Goal: Obtain resource: Download file/media

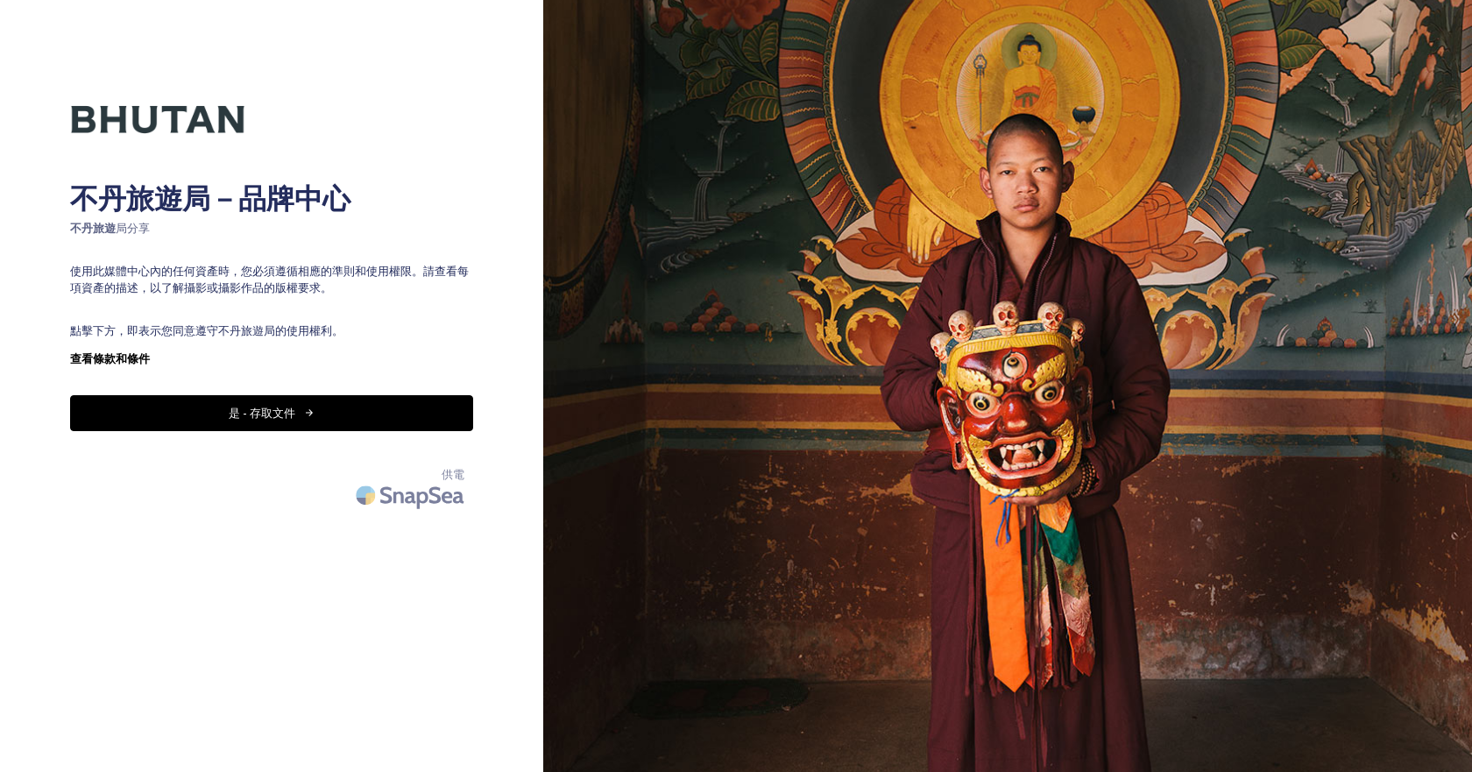
click at [254, 416] on font "是 - 存取文件" at bounding box center [262, 413] width 67 height 16
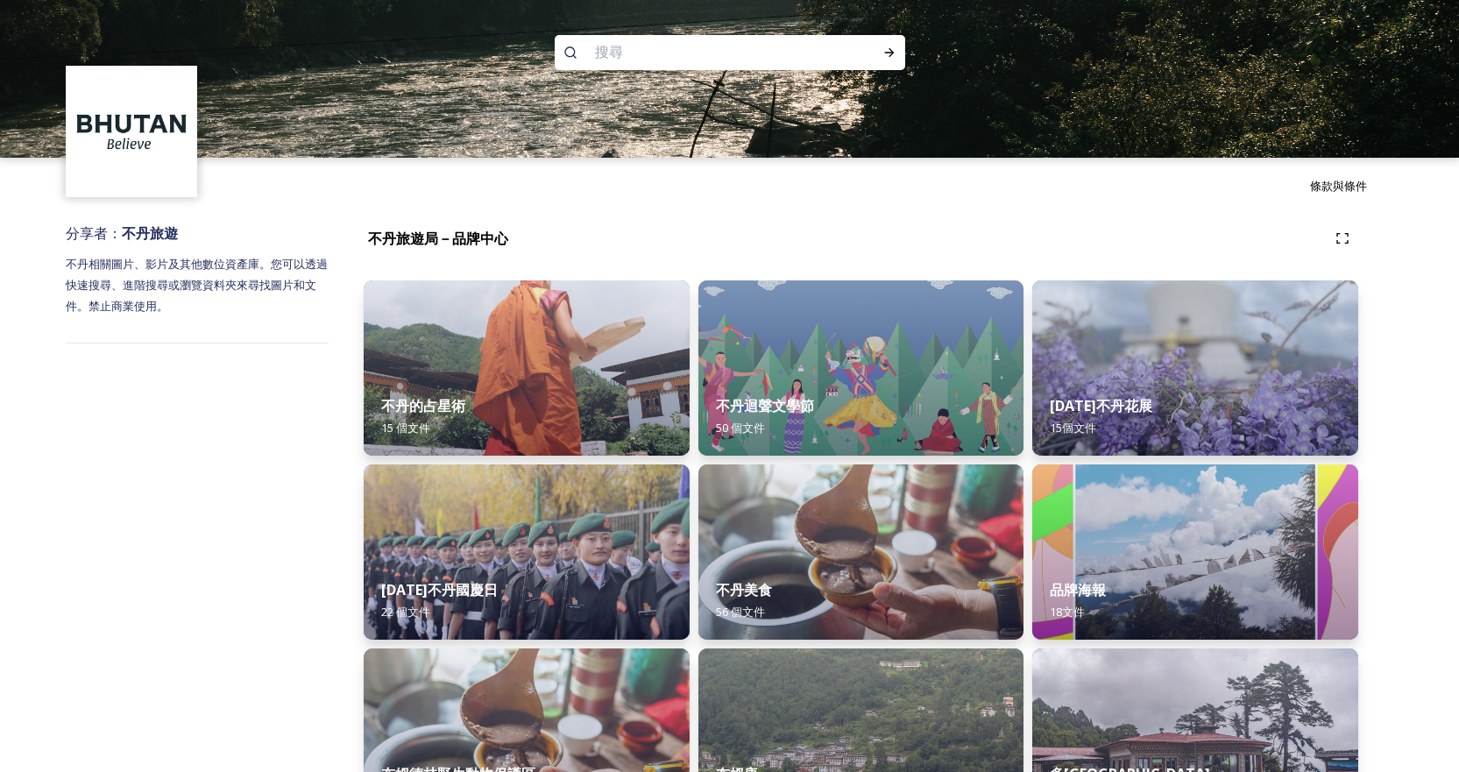
click at [686, 61] on input at bounding box center [706, 52] width 240 height 39
paste input "Simply Bhutan"
click at [574, 51] on icon at bounding box center [570, 52] width 12 height 12
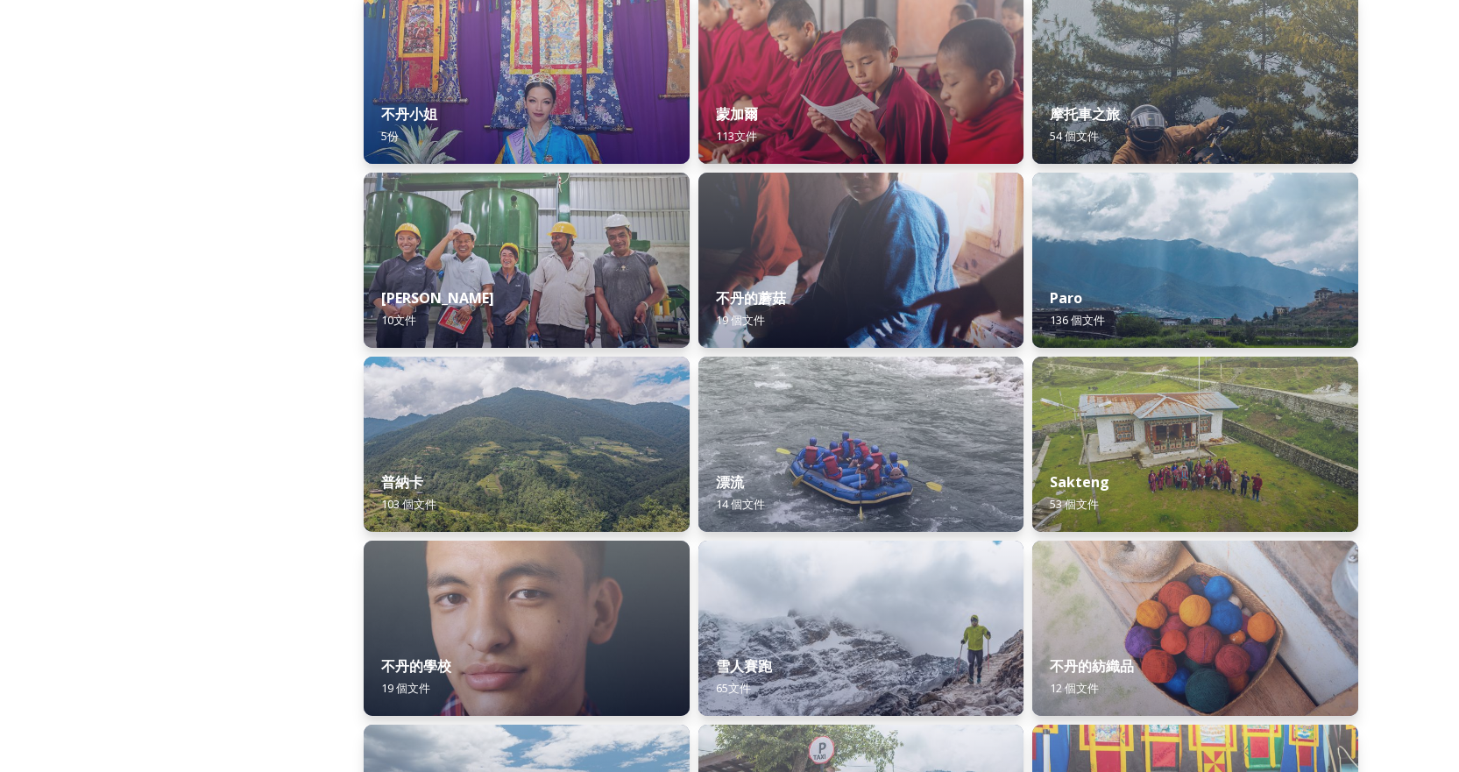
scroll to position [1402, 0]
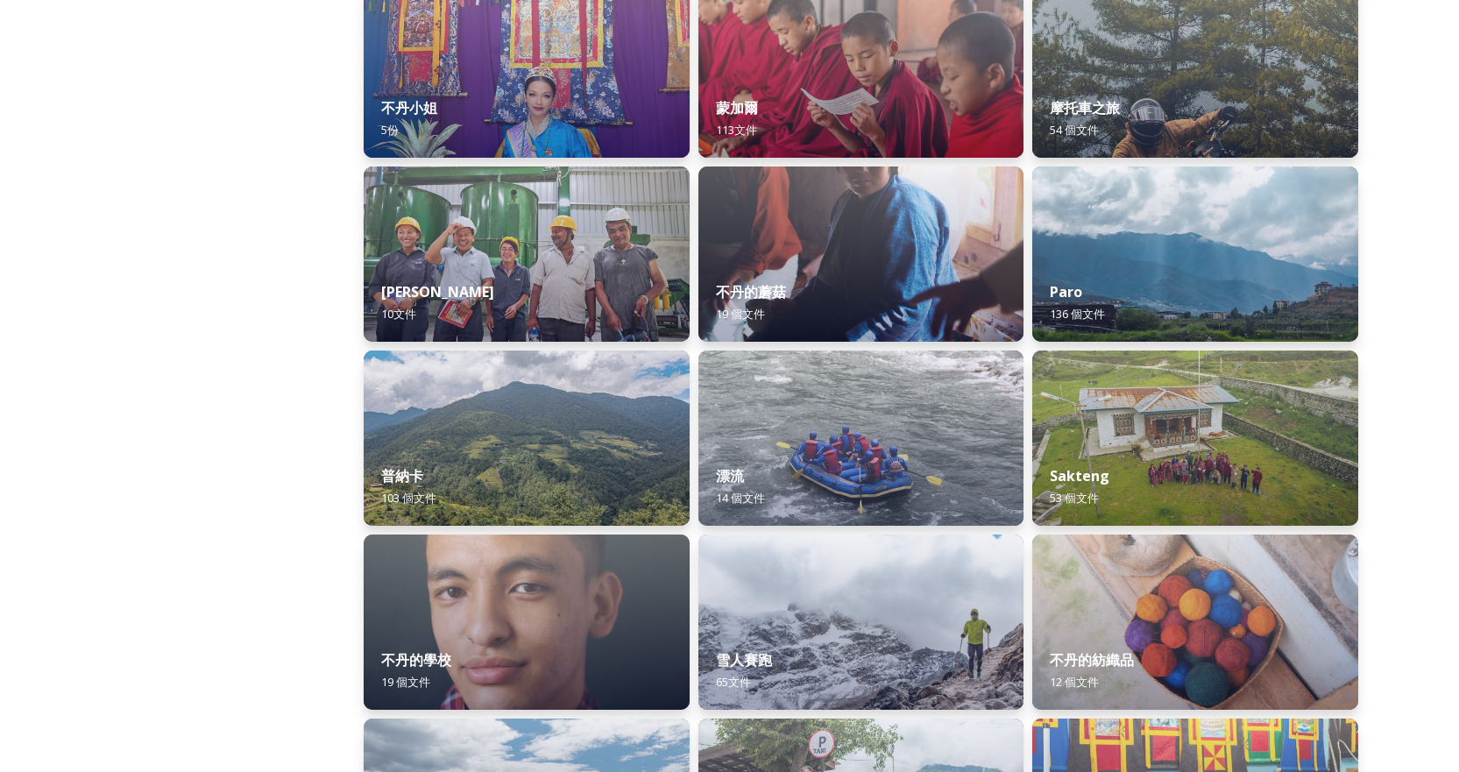
click at [237, 322] on div "分享者： 不丹旅遊 不丹相關圖片、影片及其他數位資產庫。您可以透過快速搜尋、進階搜尋或瀏覽資料夾來尋找圖片和文件。禁止商業使用。" at bounding box center [197, 506] width 263 height 3388
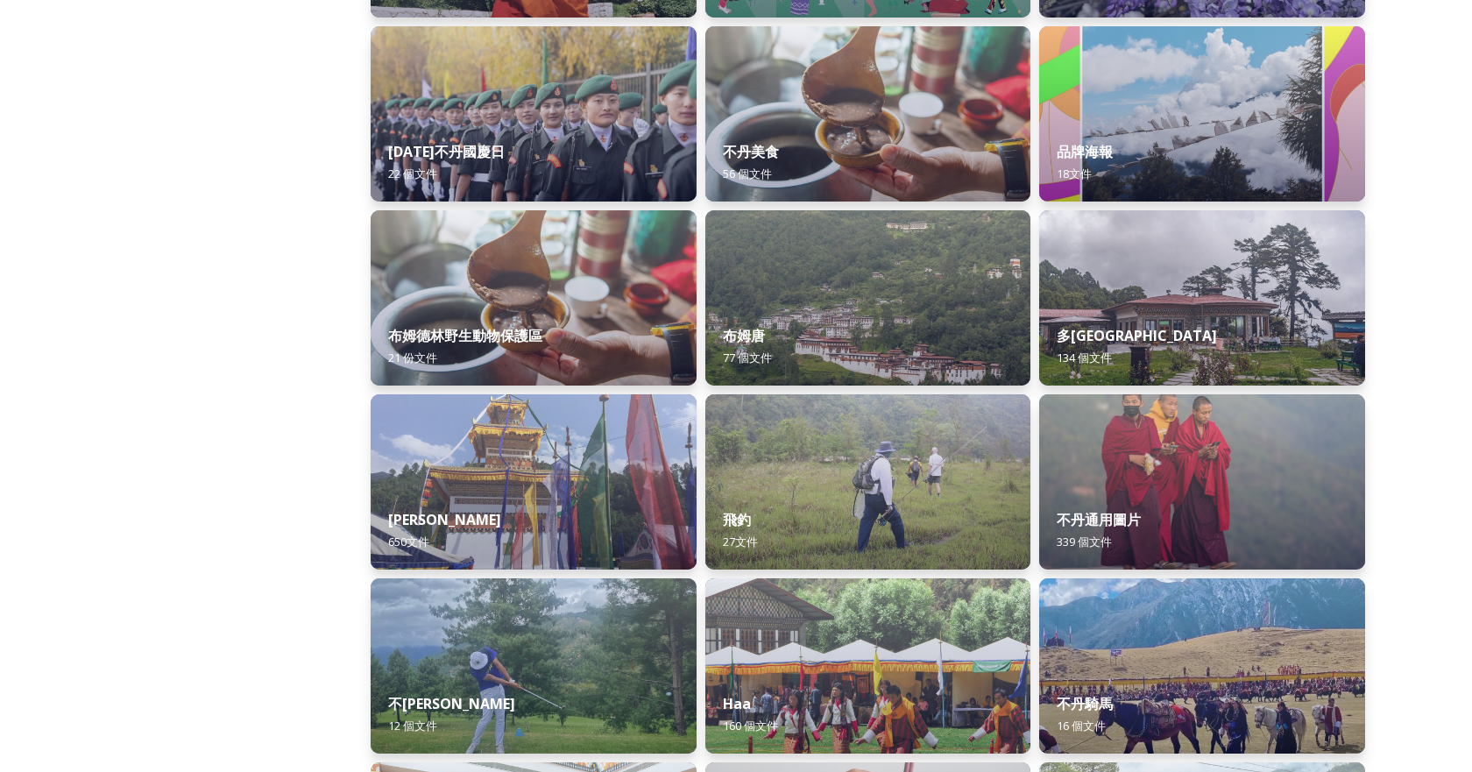
scroll to position [0, 0]
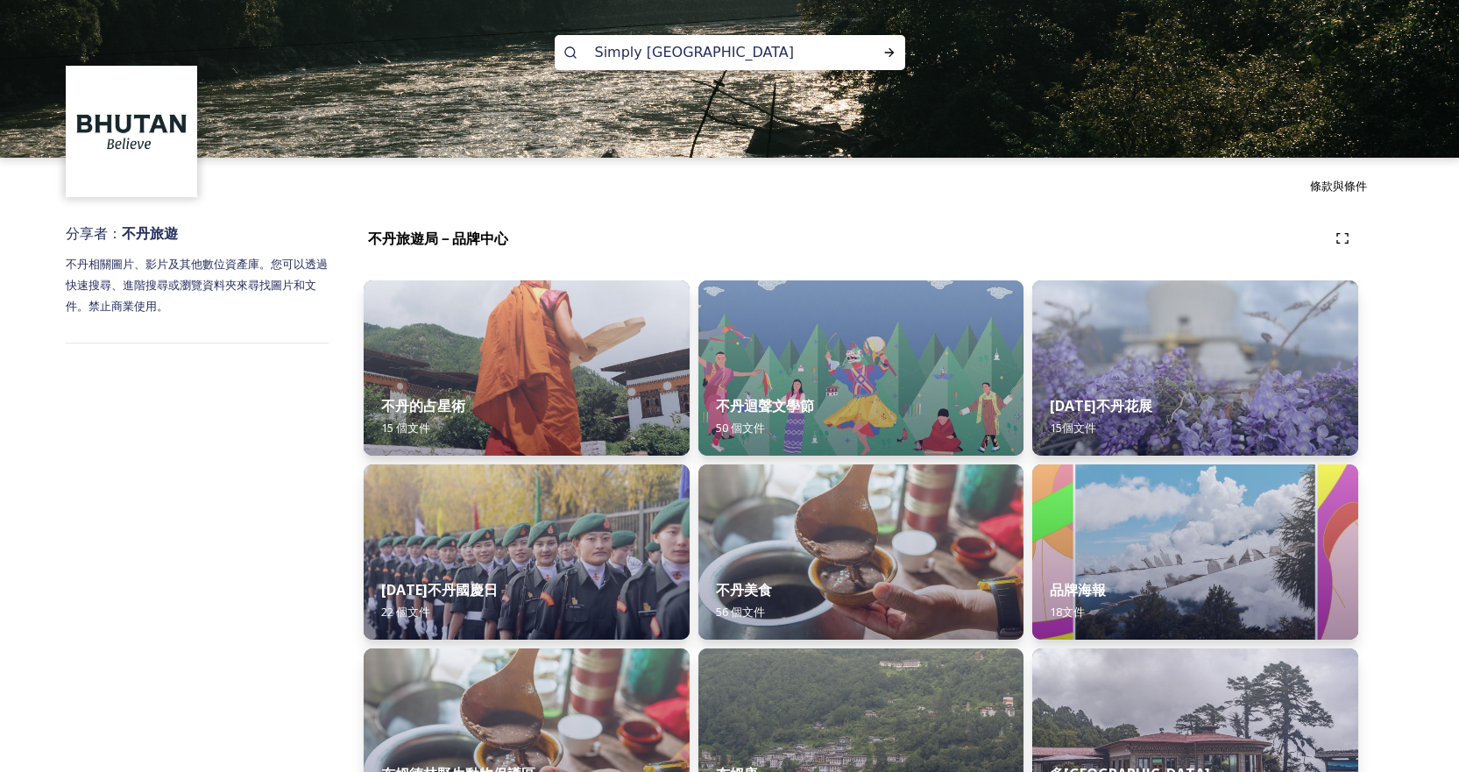
click at [741, 46] on input "Simply Bhutan" at bounding box center [706, 52] width 240 height 39
drag, startPoint x: 711, startPoint y: 51, endPoint x: 564, endPoint y: 51, distance: 146.3
click at [564, 51] on div "Simply Bhutan" at bounding box center [730, 52] width 351 height 35
paste input "不丹風情博物館"
type input "不丹風情博物館"
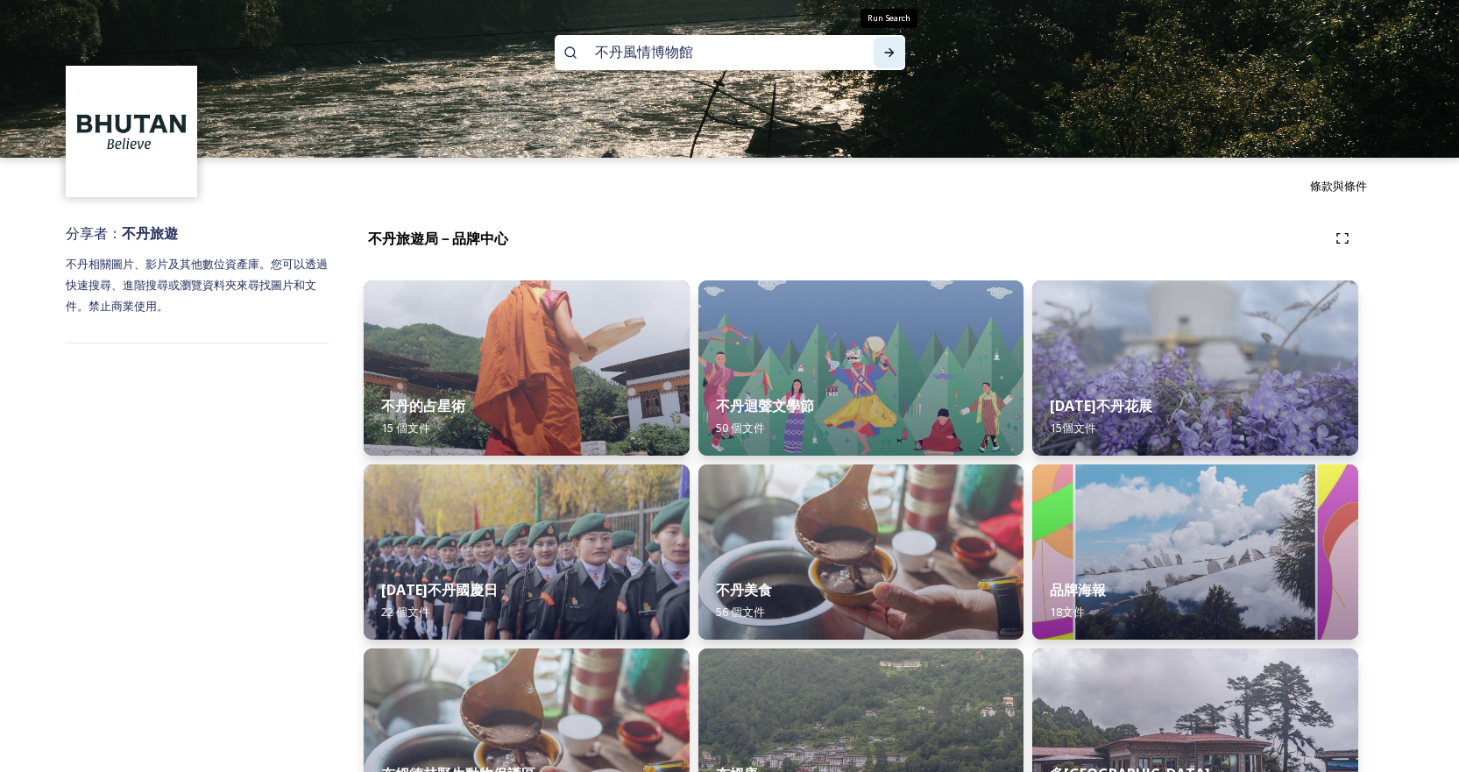
click at [890, 58] on icon at bounding box center [889, 53] width 14 height 14
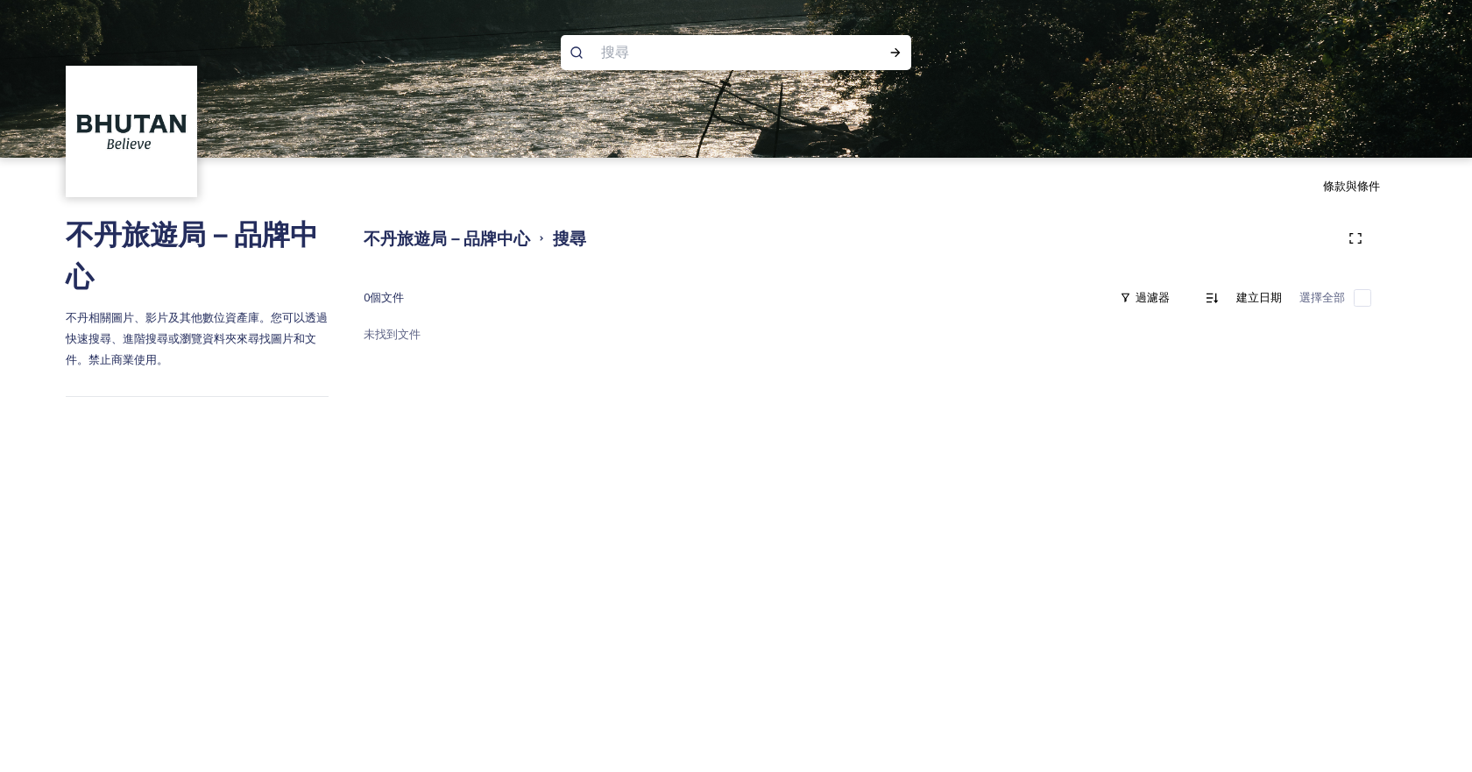
click at [629, 56] on input at bounding box center [712, 52] width 240 height 39
paste input "Simply Bhutan"
type input "Simply Bhutan"
click at [889, 53] on icon at bounding box center [896, 53] width 14 height 14
drag, startPoint x: 744, startPoint y: 52, endPoint x: 532, endPoint y: 48, distance: 212.1
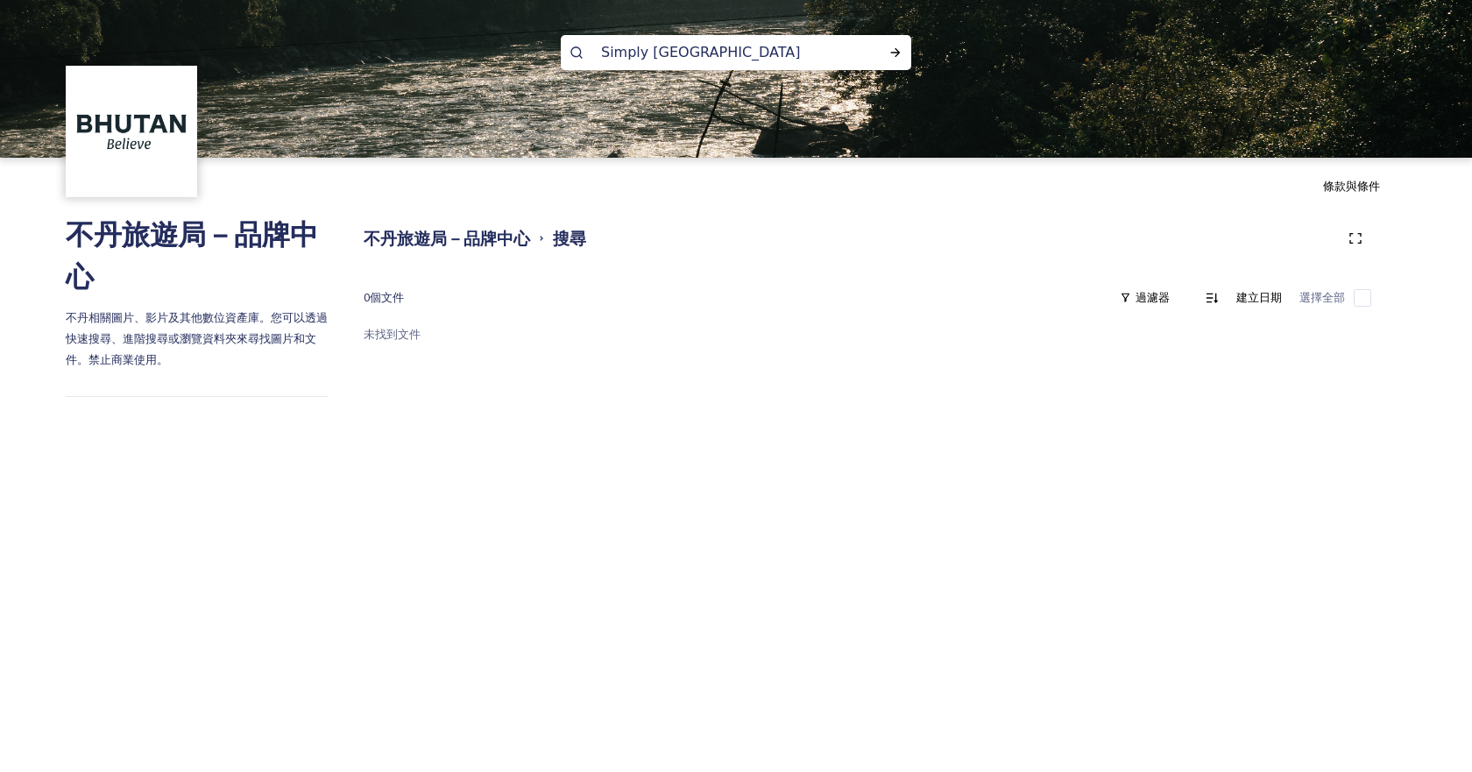
click at [532, 48] on div "Simply Bhutan" at bounding box center [736, 79] width 1472 height 158
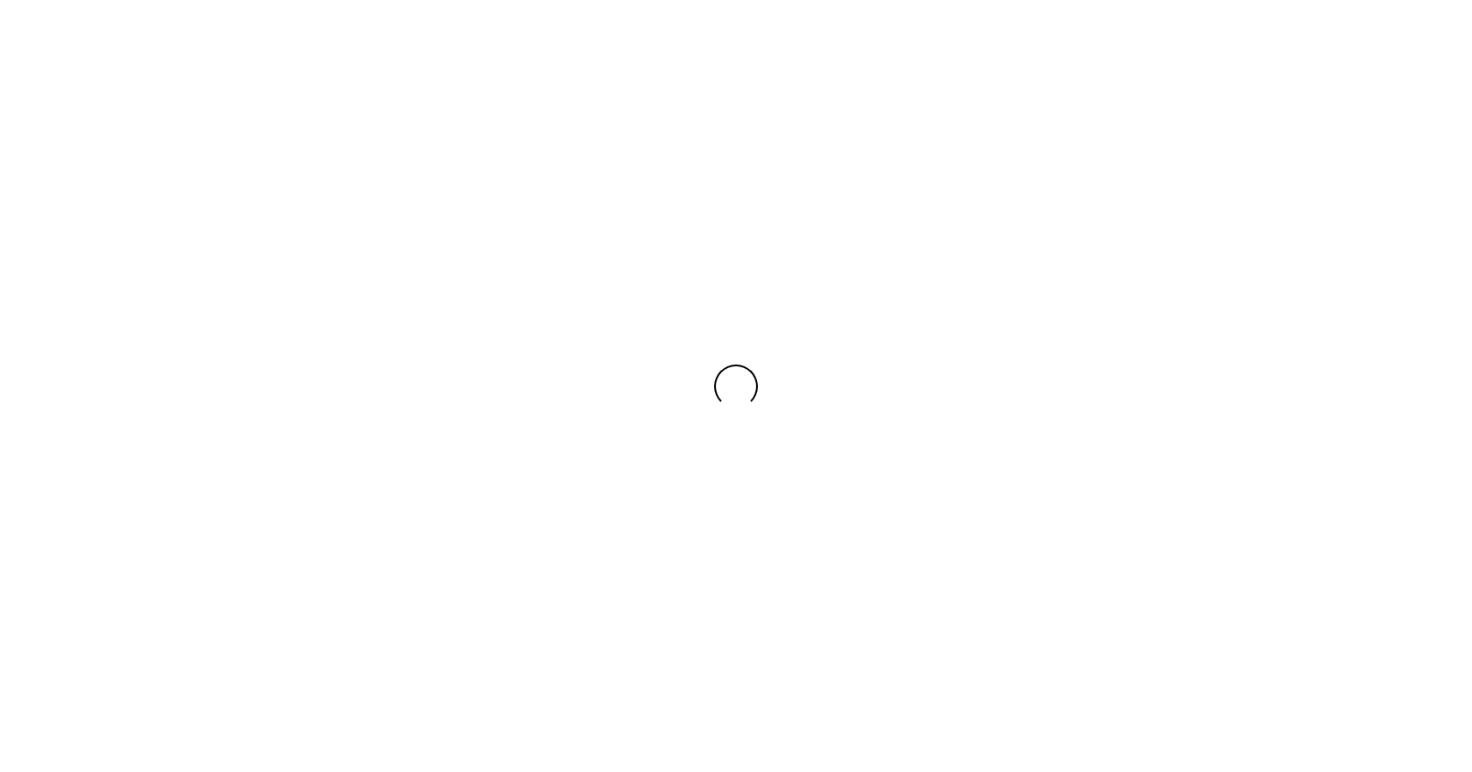
click at [1094, 178] on div at bounding box center [736, 386] width 1472 height 772
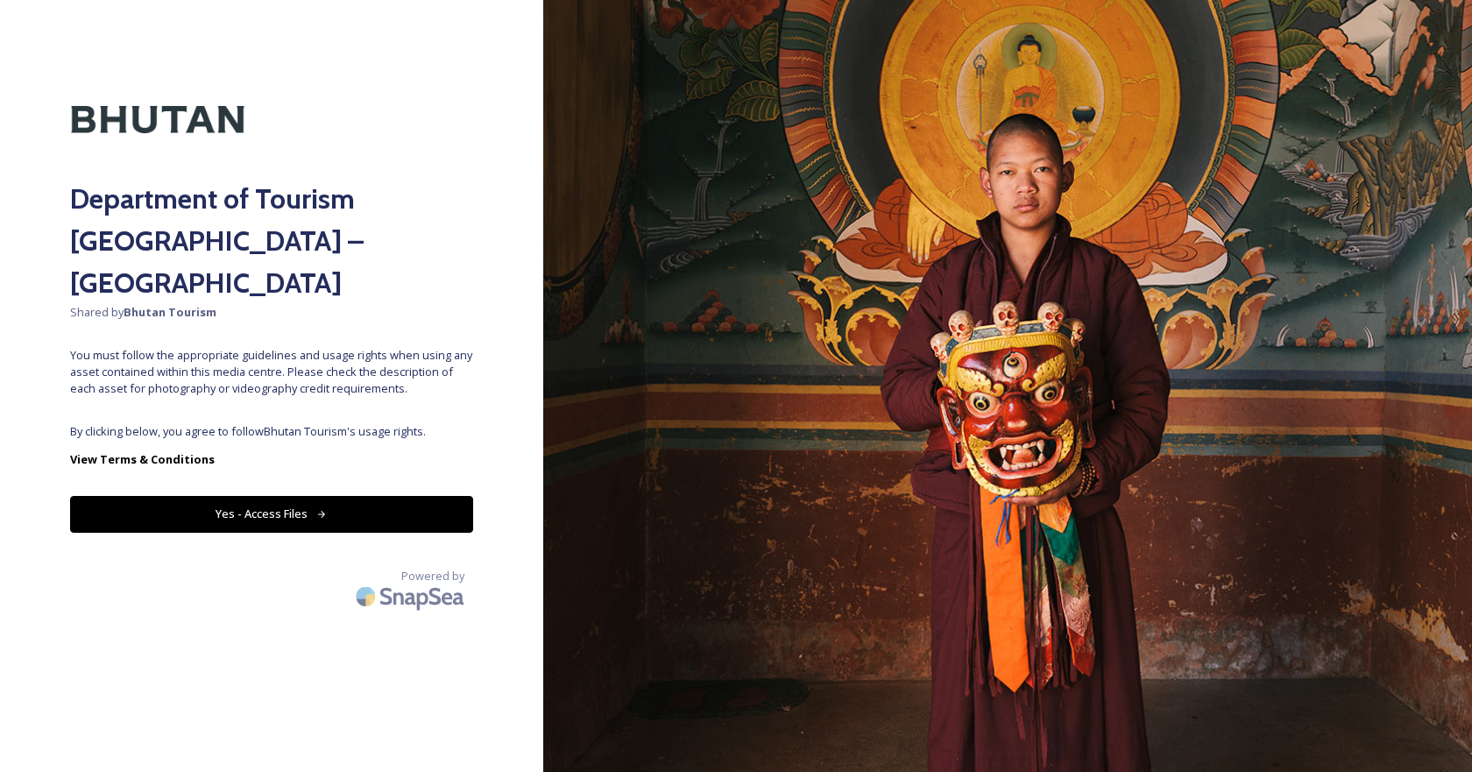
click at [315, 380] on div "Department of Tourism Bhutan – Brand Centre Shared by Bhutan Tourism You must f…" at bounding box center [271, 386] width 543 height 632
click at [263, 496] on button "Yes - Access Files" at bounding box center [271, 514] width 403 height 36
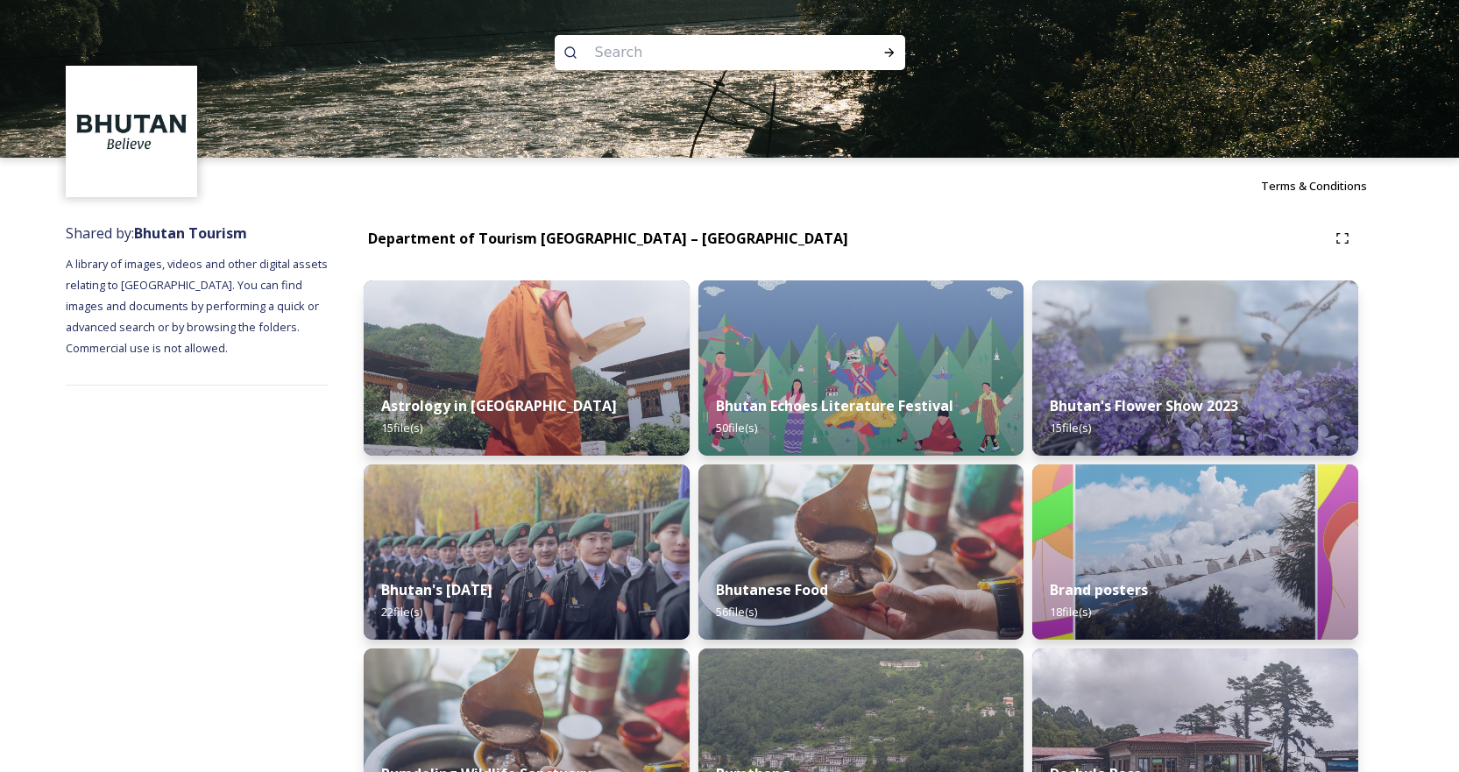
click at [648, 44] on input at bounding box center [706, 52] width 240 height 39
paste input "Bhutan National Museum"
type input "Bhutan National Museum"
click at [890, 51] on icon at bounding box center [889, 52] width 10 height 9
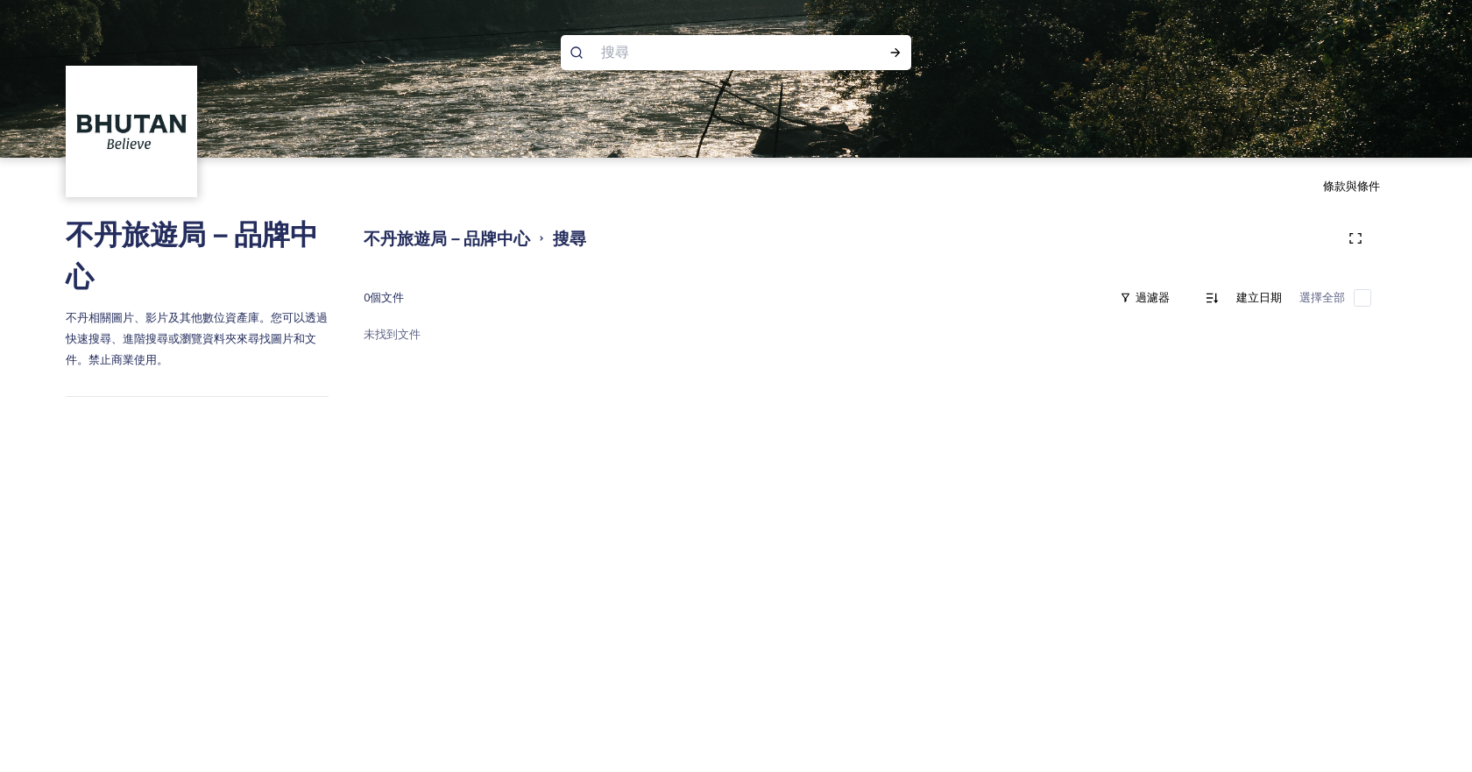
click at [155, 173] on img at bounding box center [131, 131] width 127 height 127
click at [158, 242] on font "不丹旅遊局－品牌中心" at bounding box center [192, 255] width 252 height 76
click at [166, 92] on img at bounding box center [131, 131] width 127 height 127
click at [137, 134] on img at bounding box center [131, 131] width 127 height 127
click at [459, 235] on font "不丹旅遊局－品牌中心" at bounding box center [447, 238] width 167 height 21
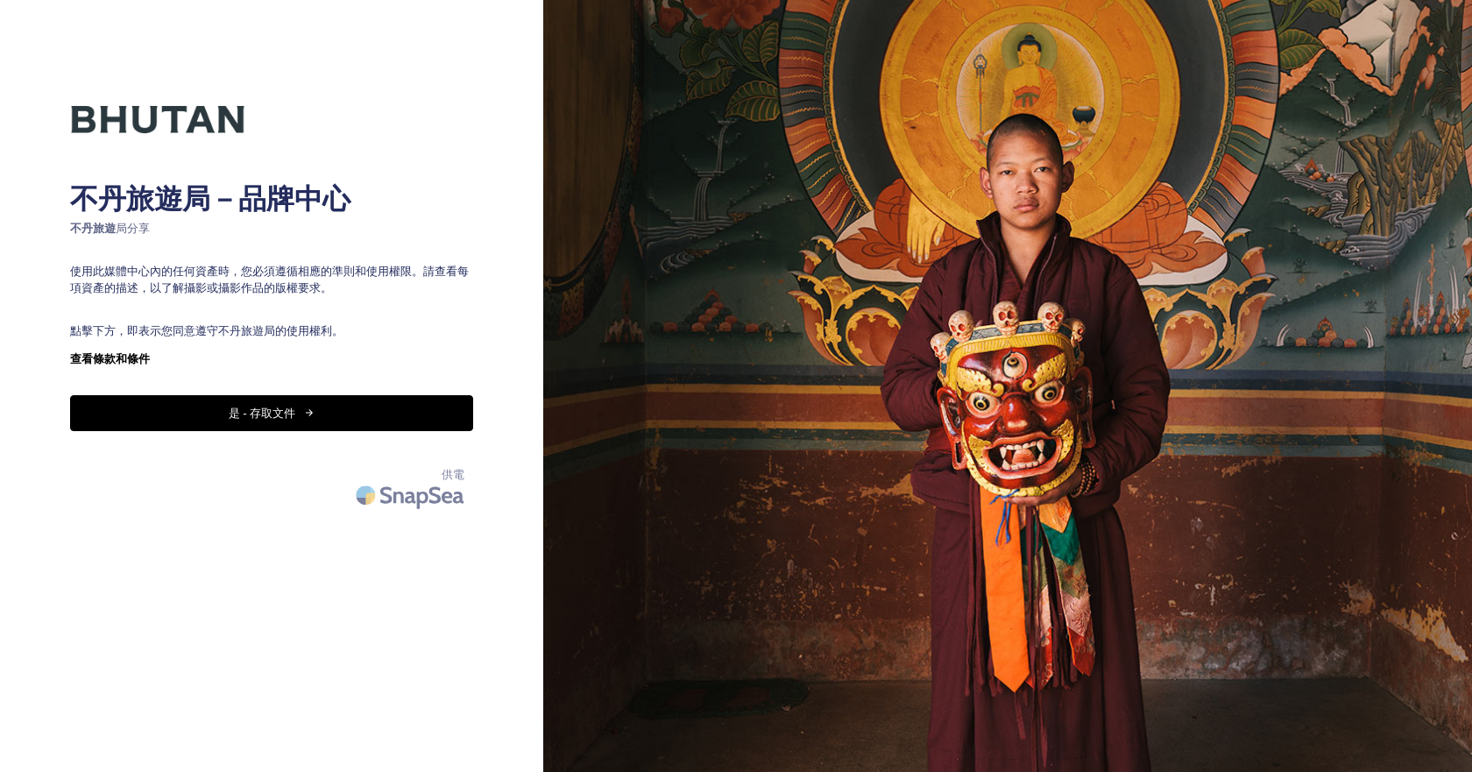
click at [276, 414] on font "是 - 存取文件" at bounding box center [262, 413] width 67 height 16
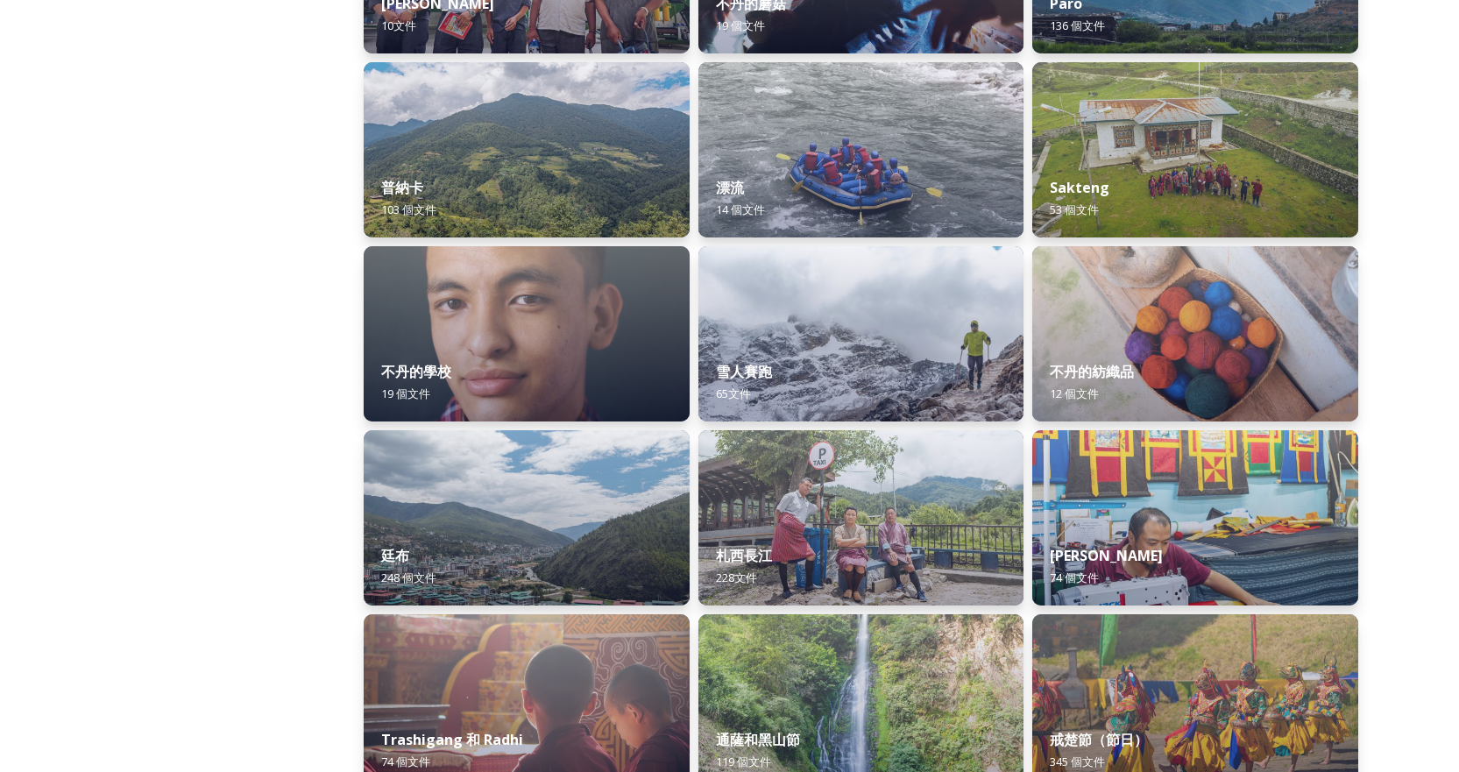
scroll to position [1603, 0]
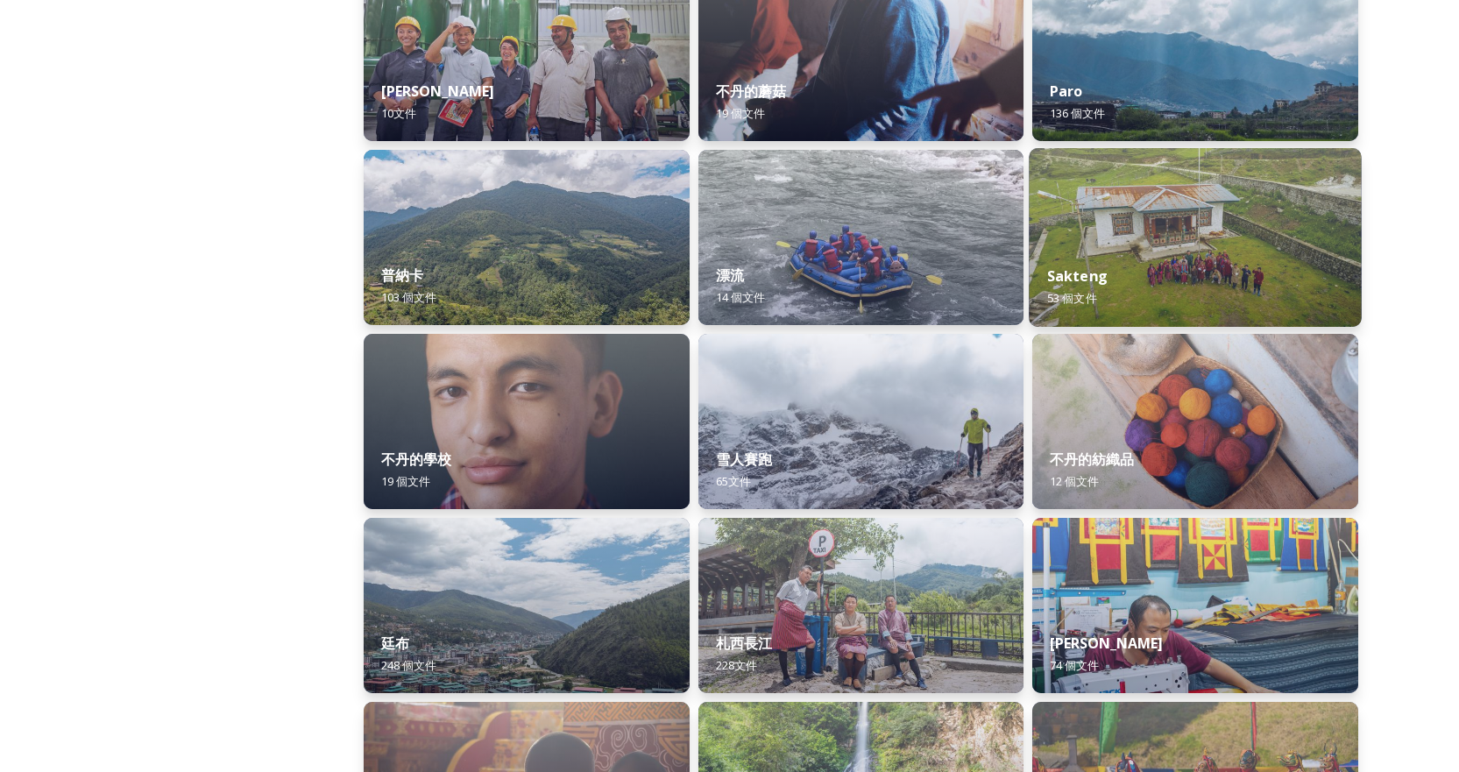
click at [1183, 224] on img at bounding box center [1196, 237] width 332 height 179
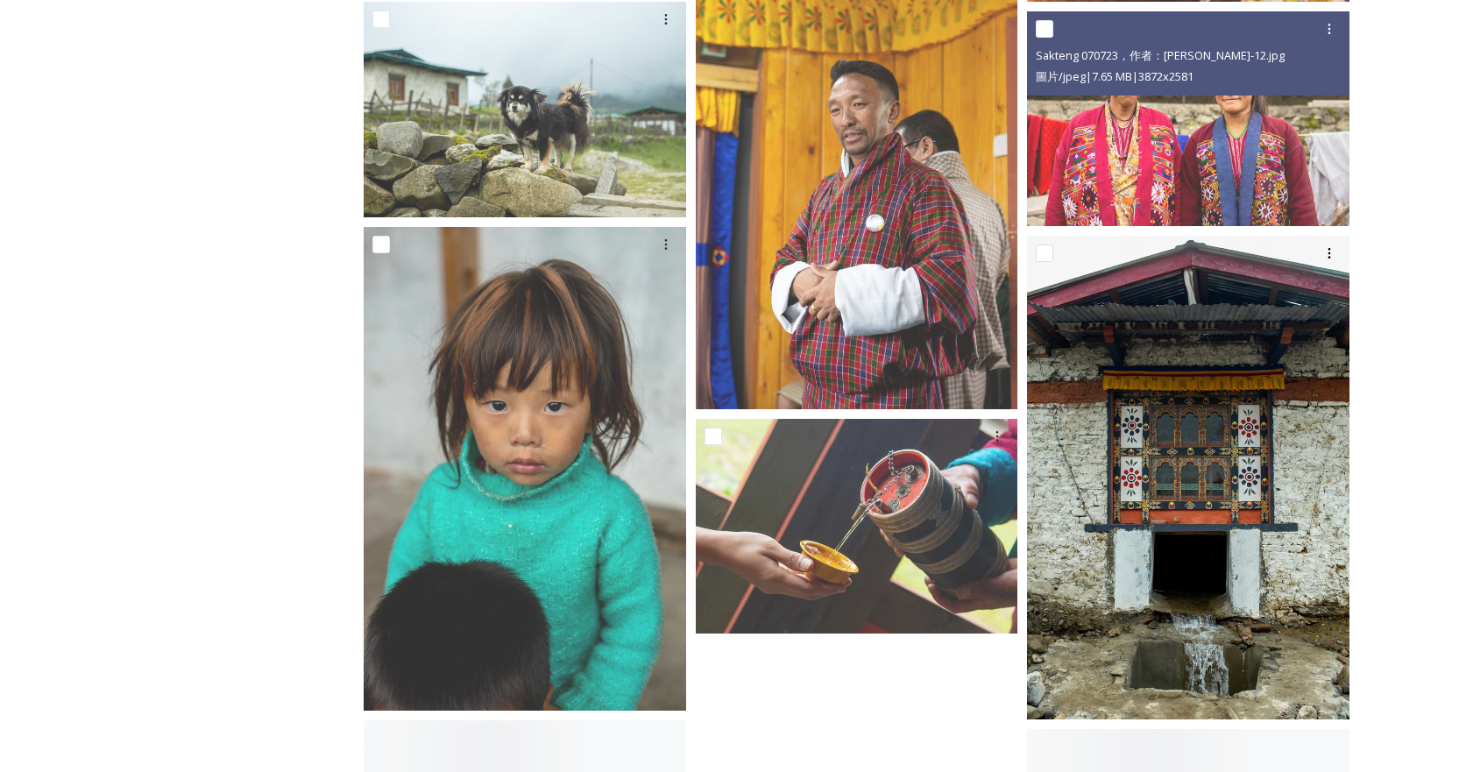
scroll to position [4469, 0]
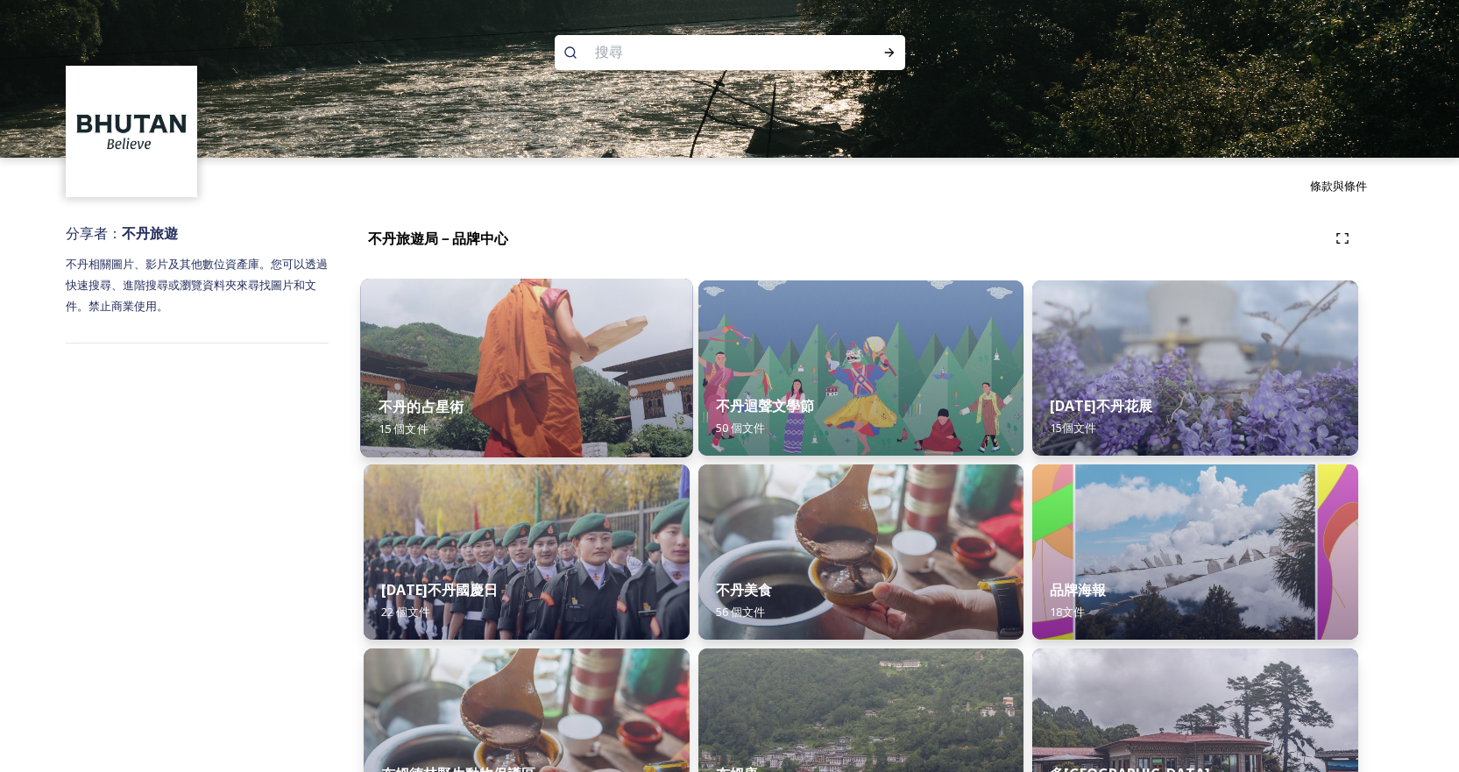
click at [455, 324] on img at bounding box center [526, 368] width 332 height 179
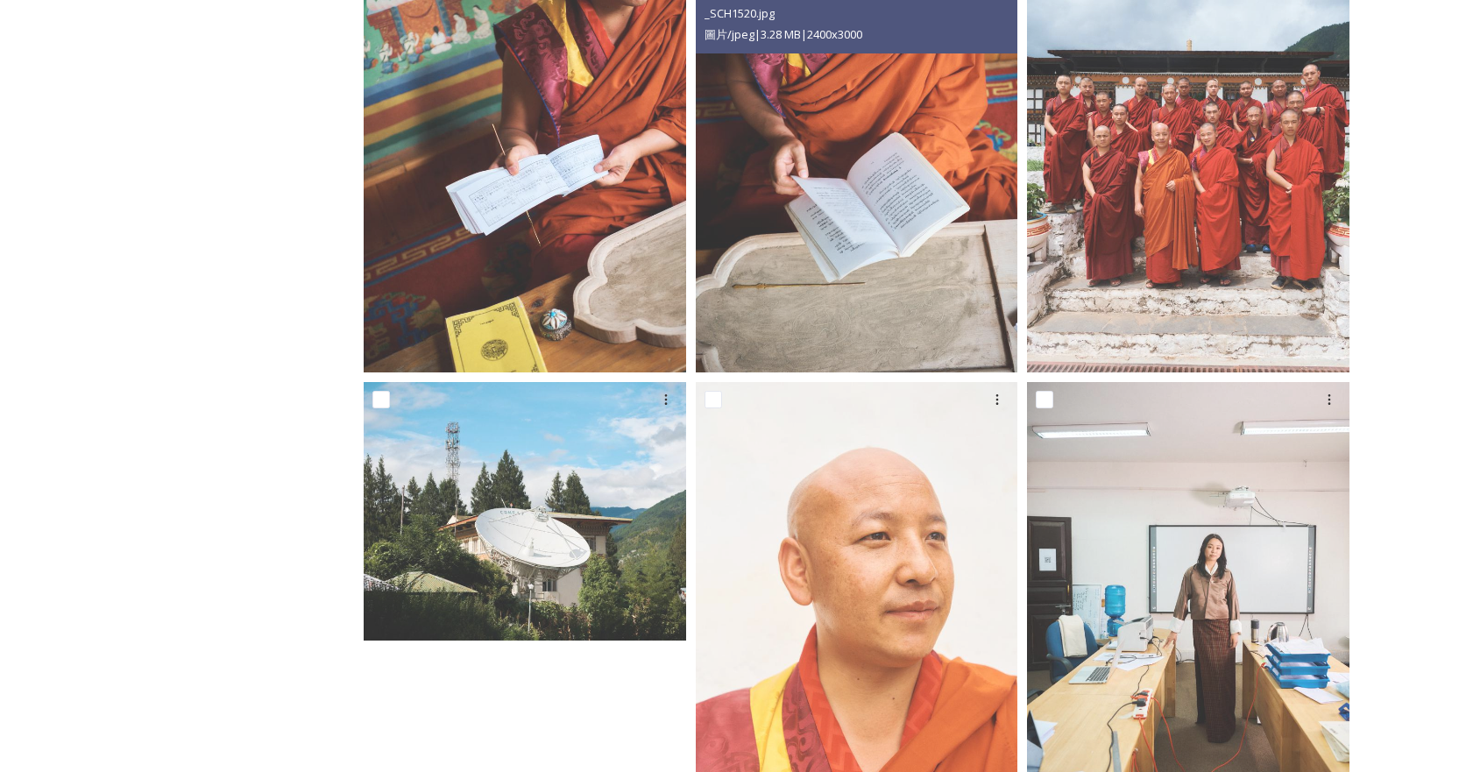
scroll to position [1653, 0]
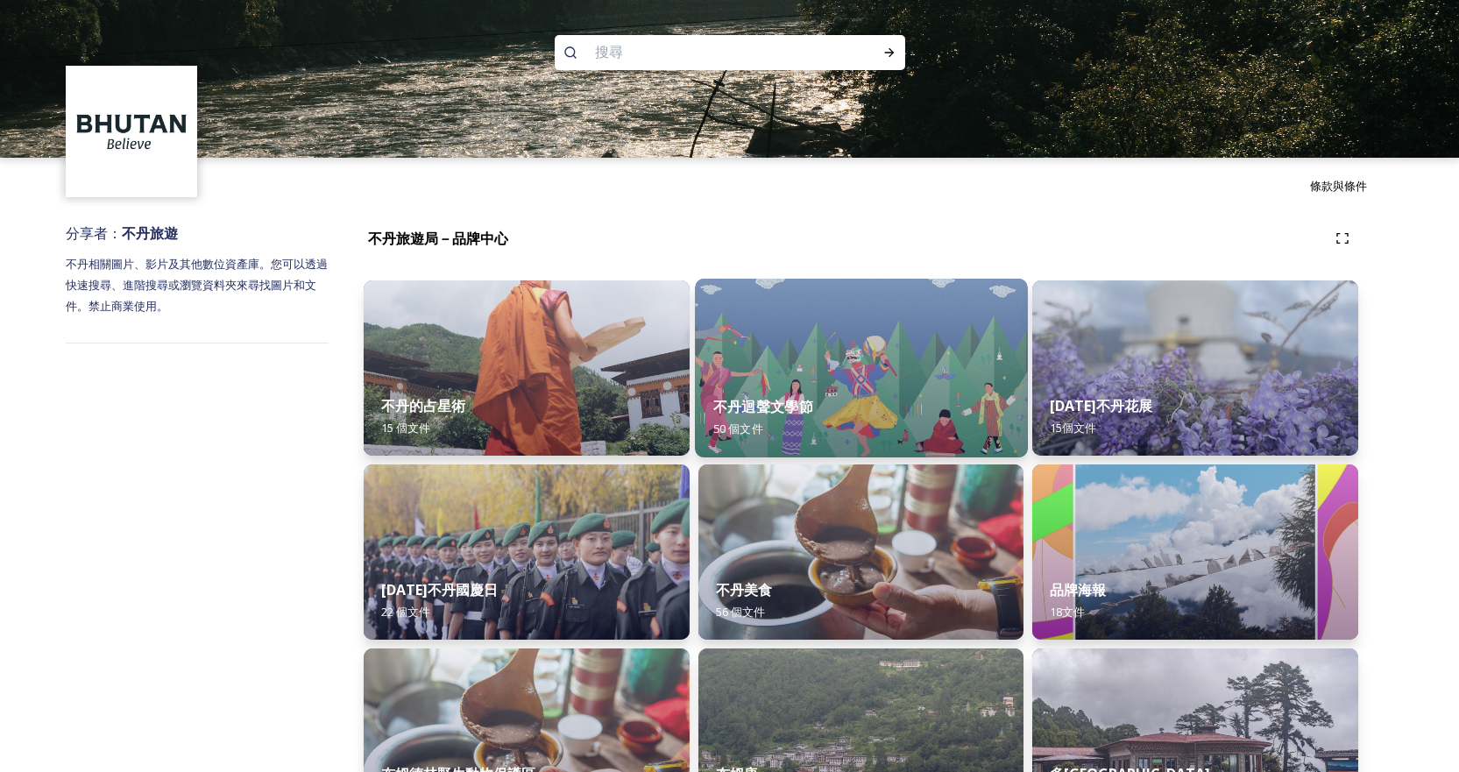
click at [848, 343] on img at bounding box center [861, 368] width 332 height 179
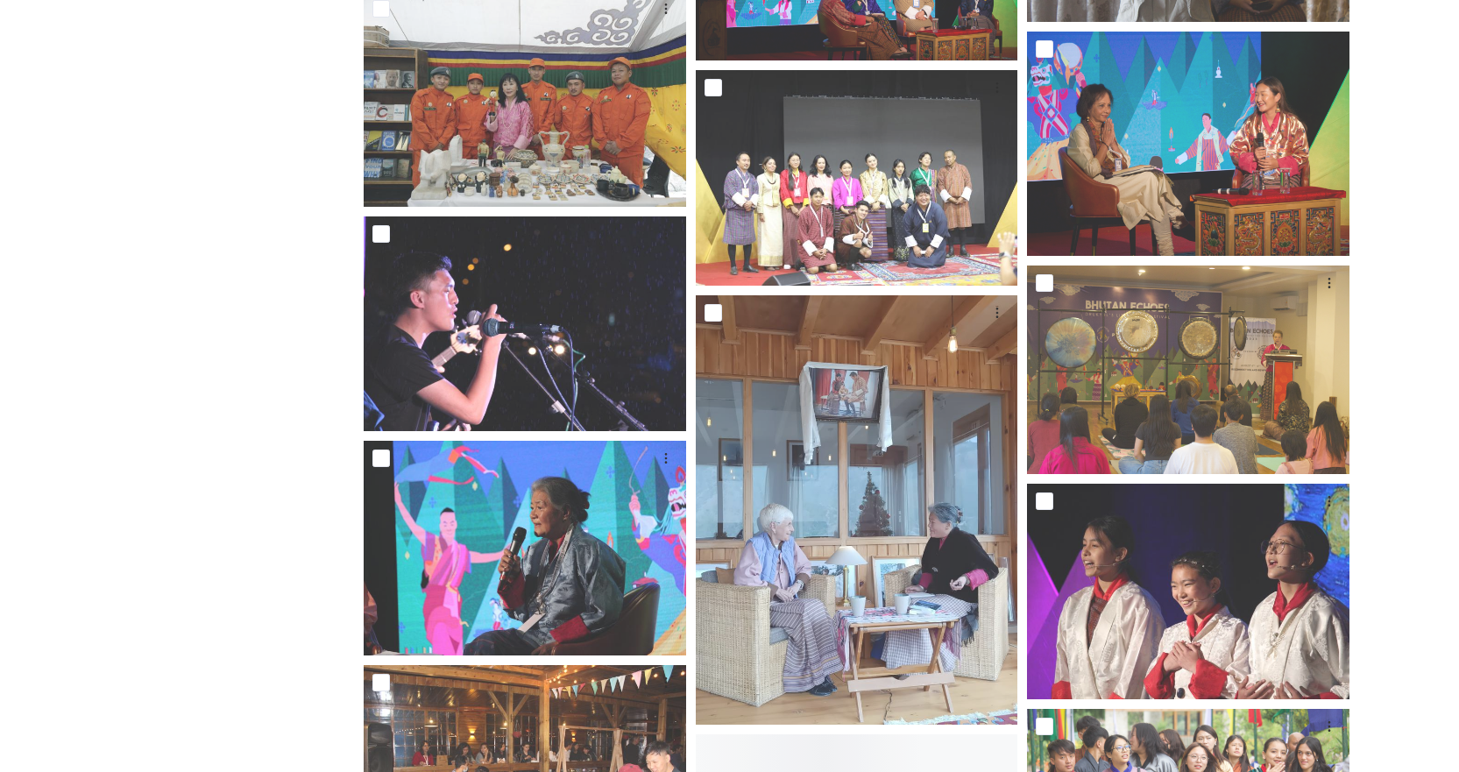
scroll to position [2439, 0]
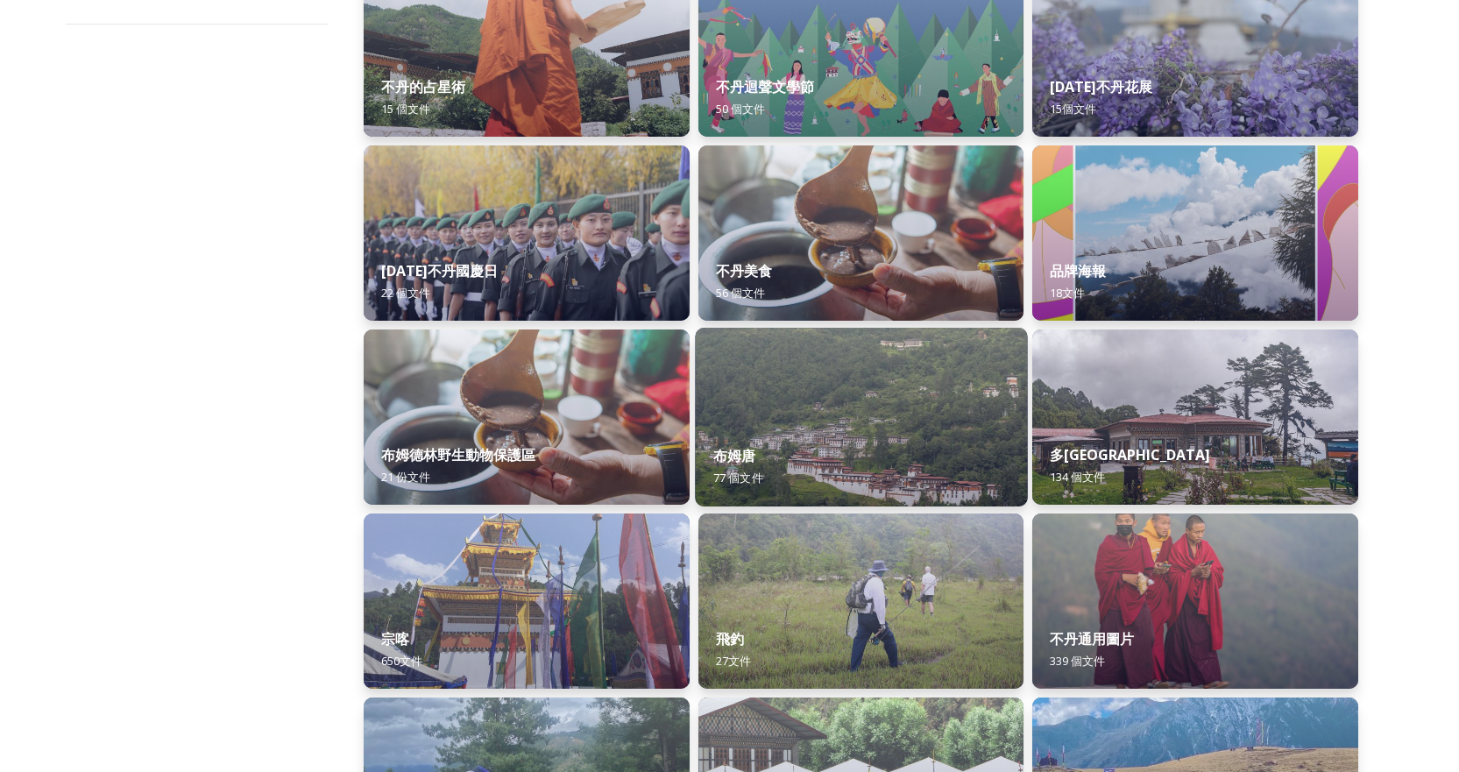
scroll to position [351, 0]
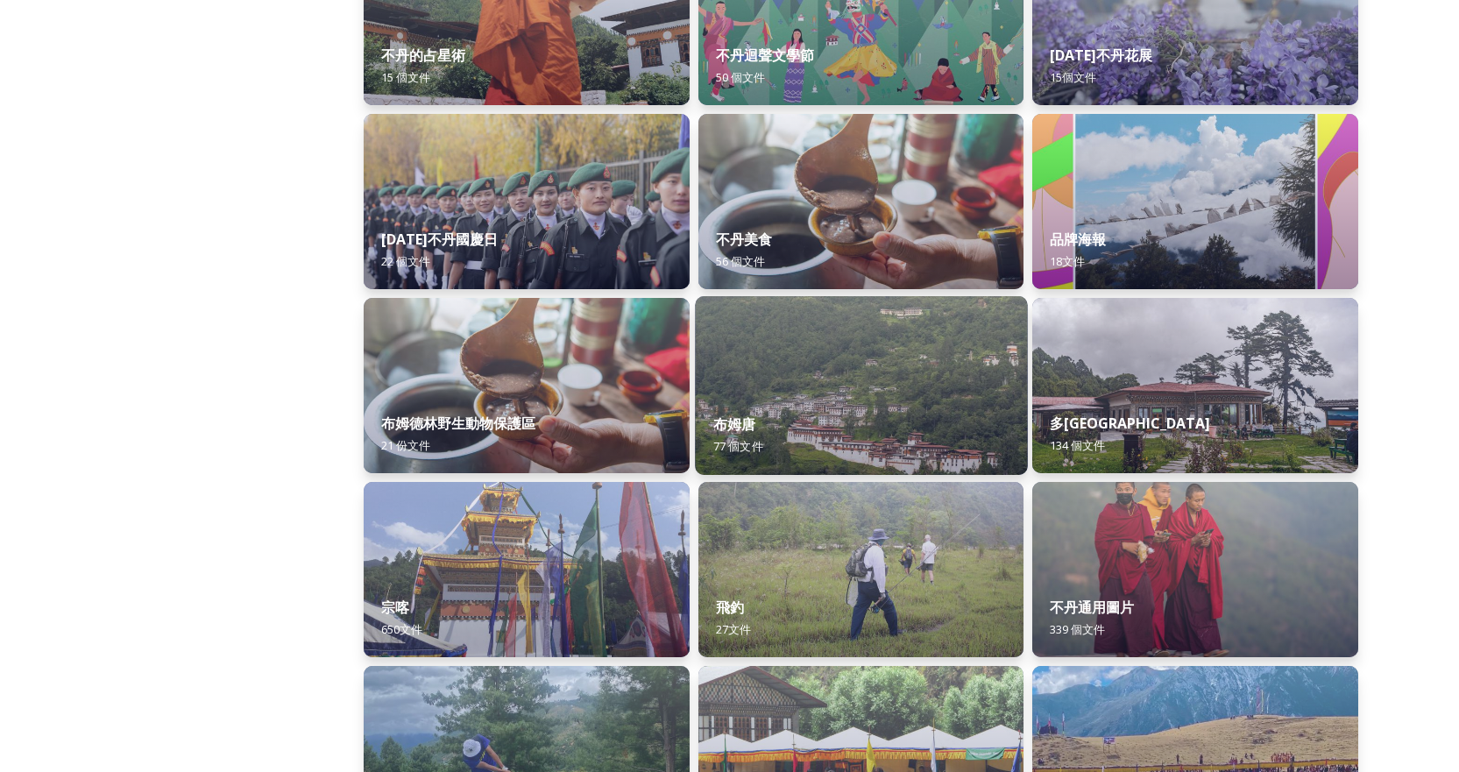
click at [862, 365] on img at bounding box center [861, 385] width 332 height 179
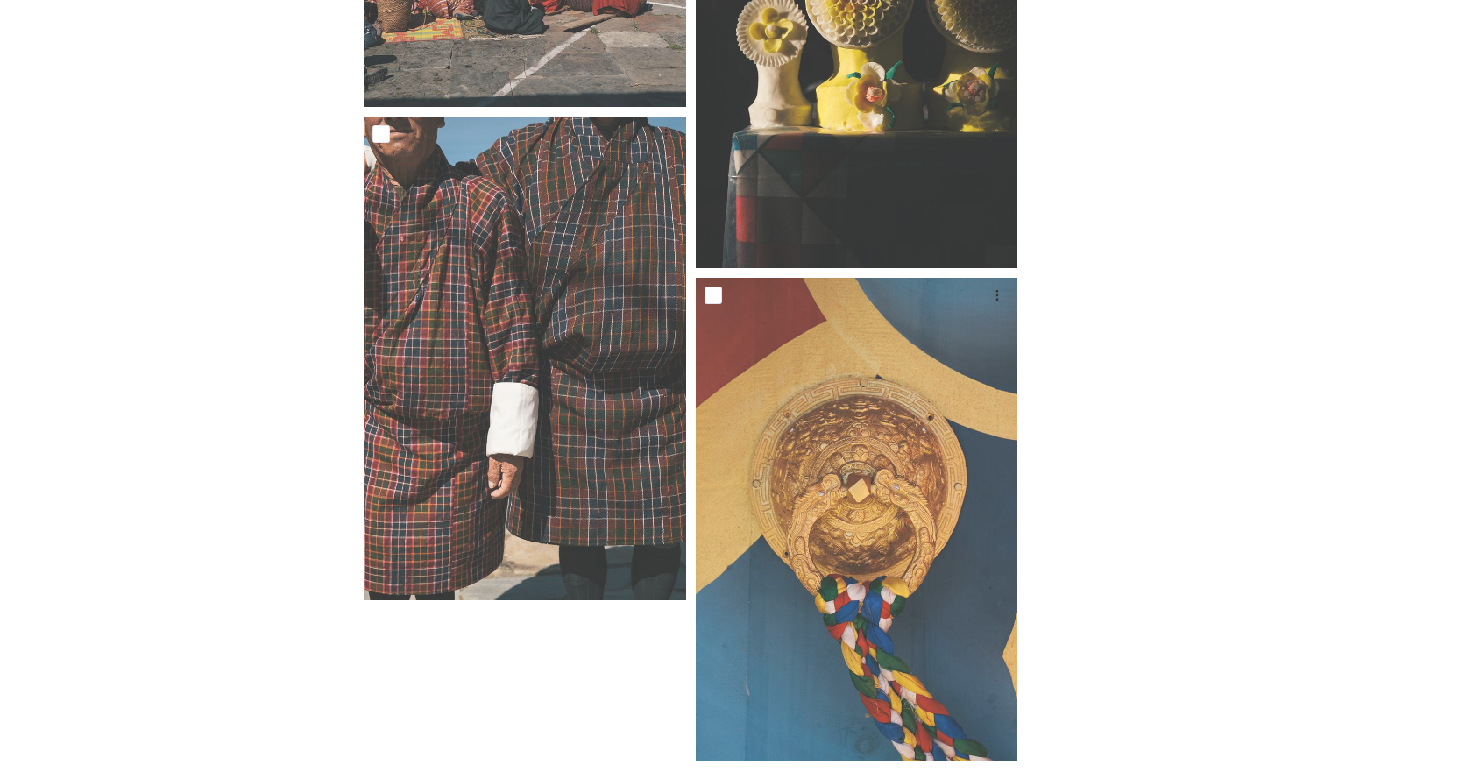
scroll to position [9727, 0]
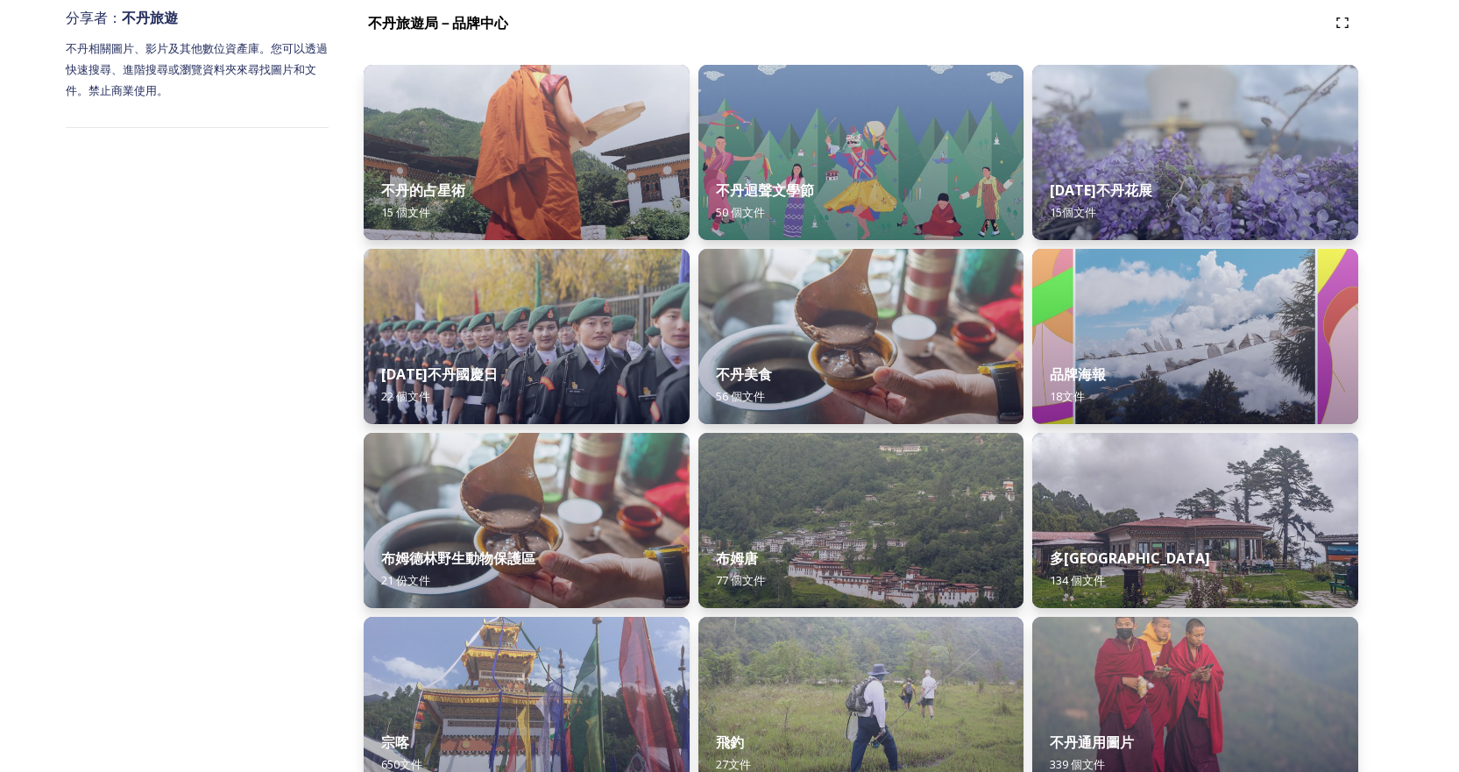
scroll to position [263, 0]
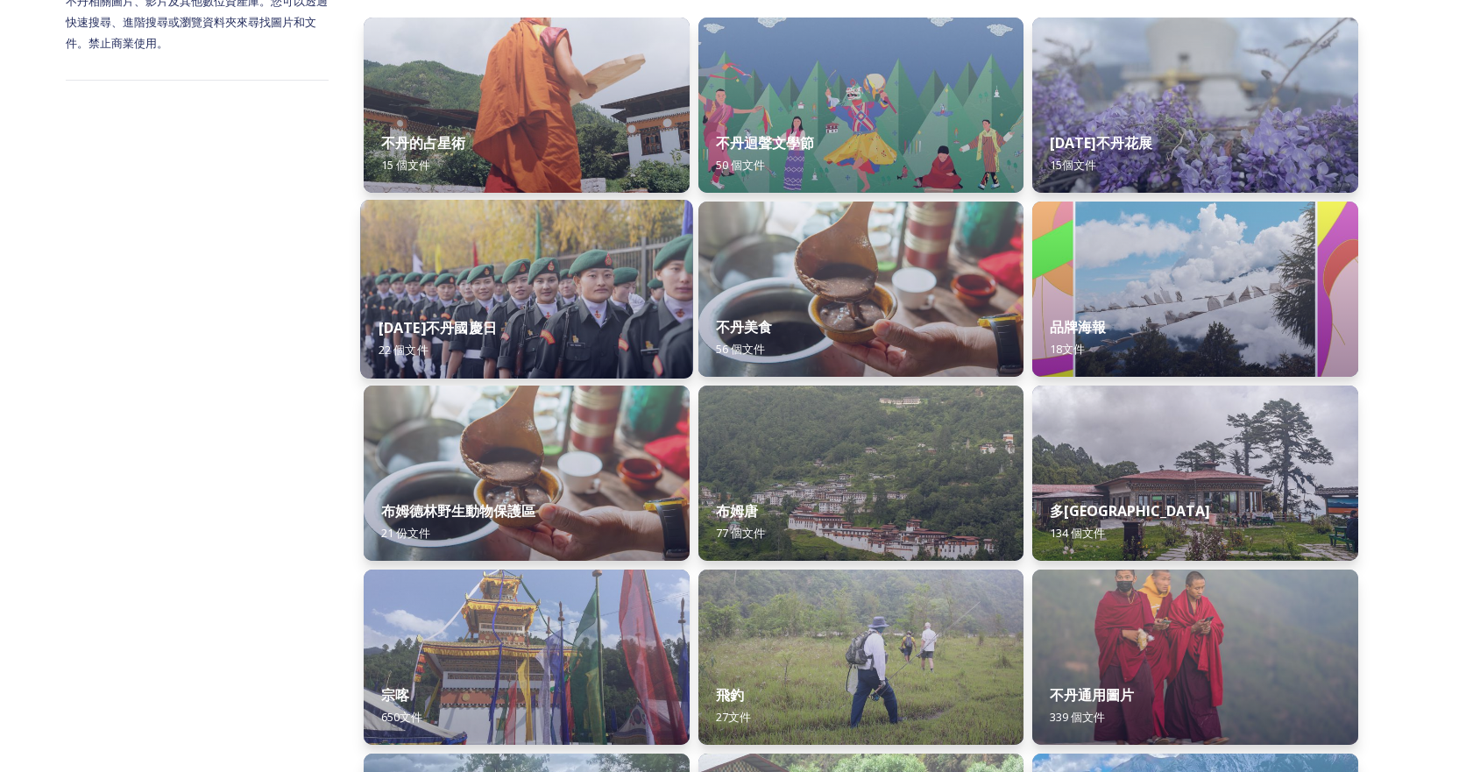
click at [448, 278] on img at bounding box center [526, 289] width 332 height 179
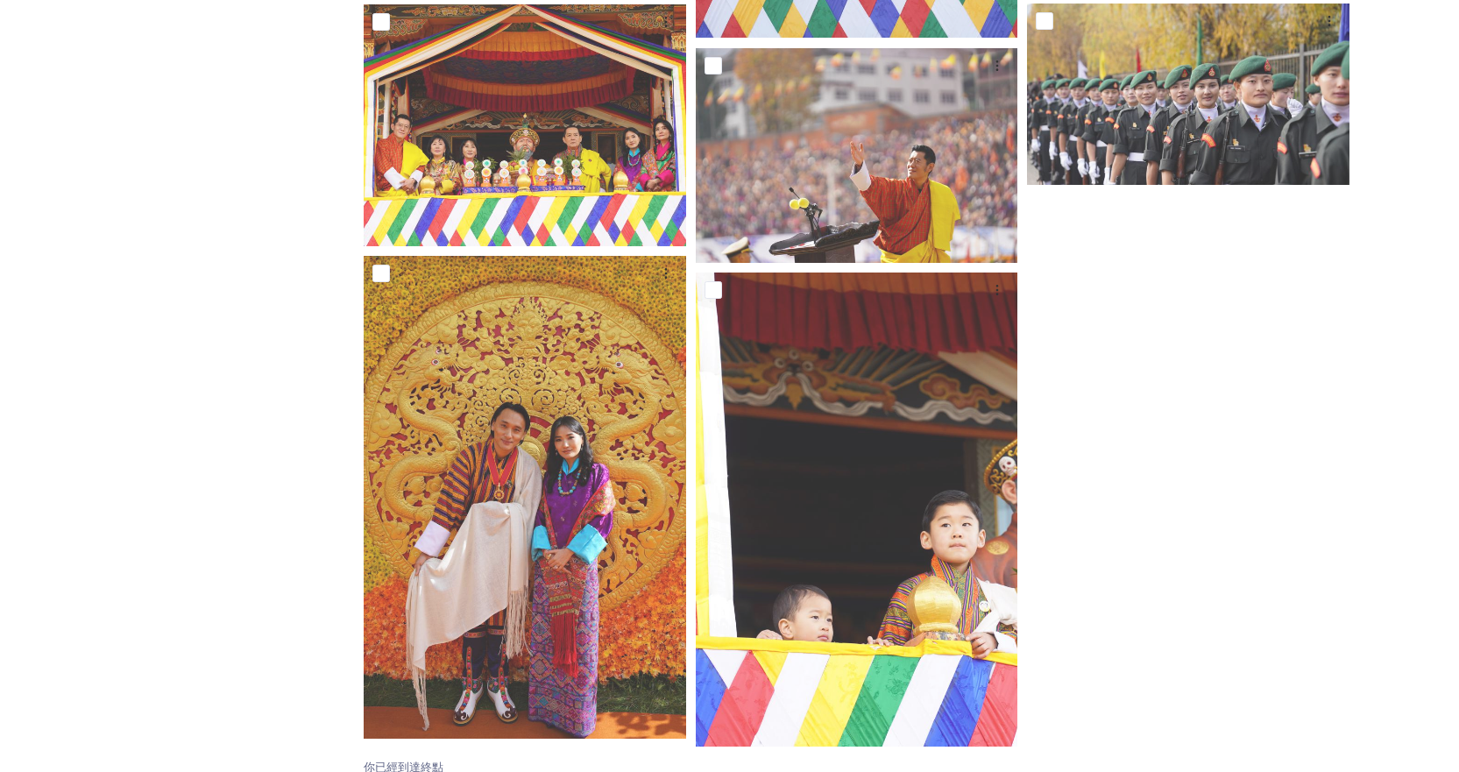
scroll to position [2227, 0]
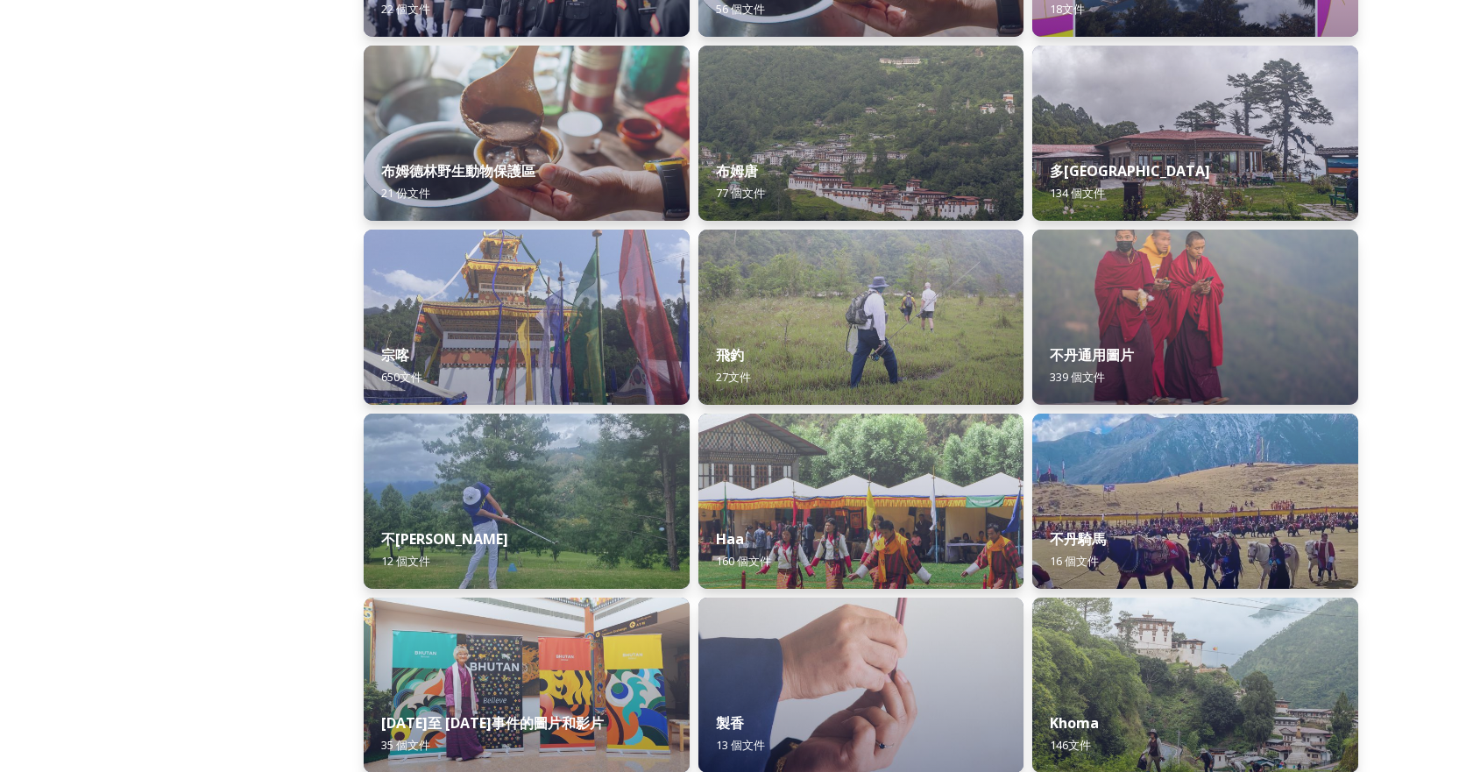
scroll to position [613, 0]
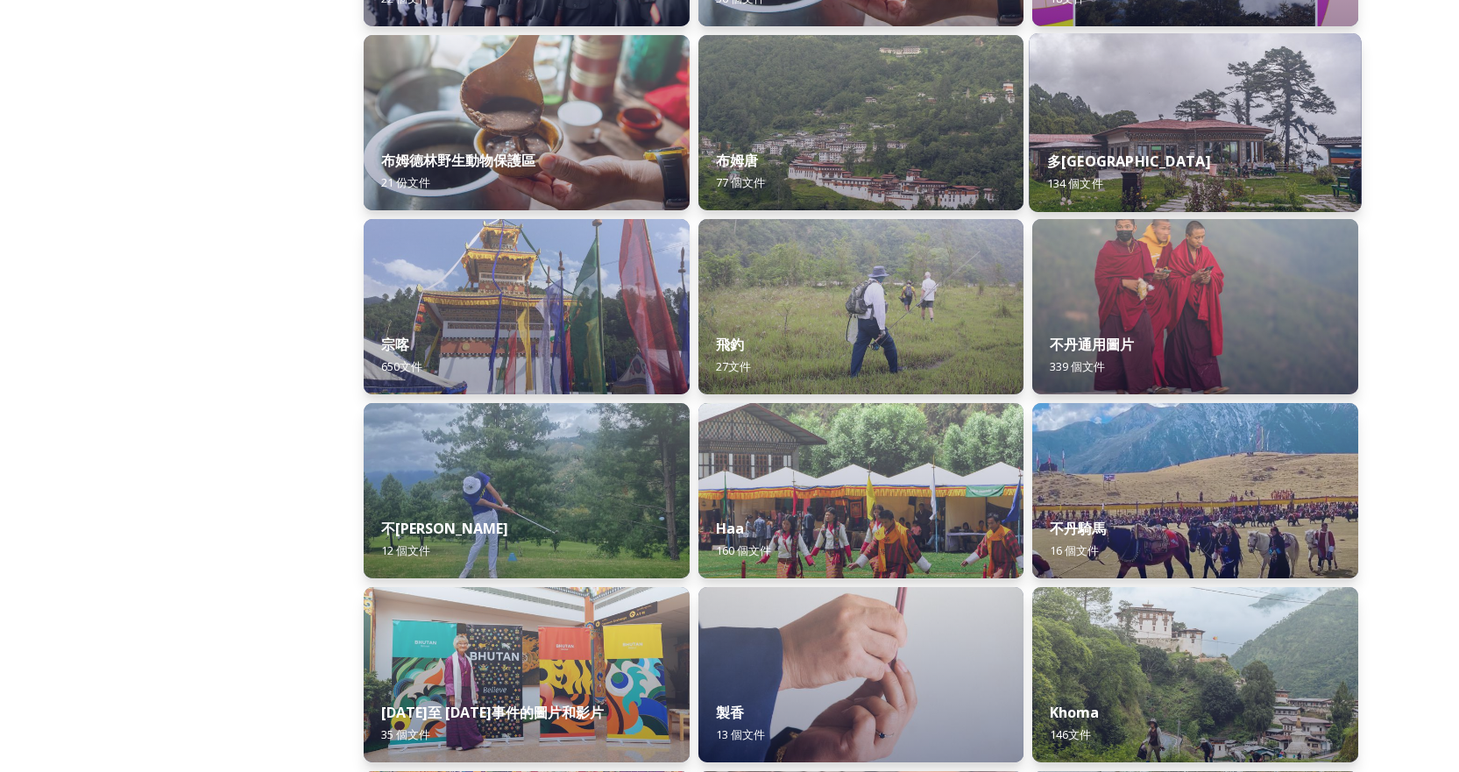
click at [1155, 163] on div "多楚拉山口 134 個 文件" at bounding box center [1196, 172] width 332 height 80
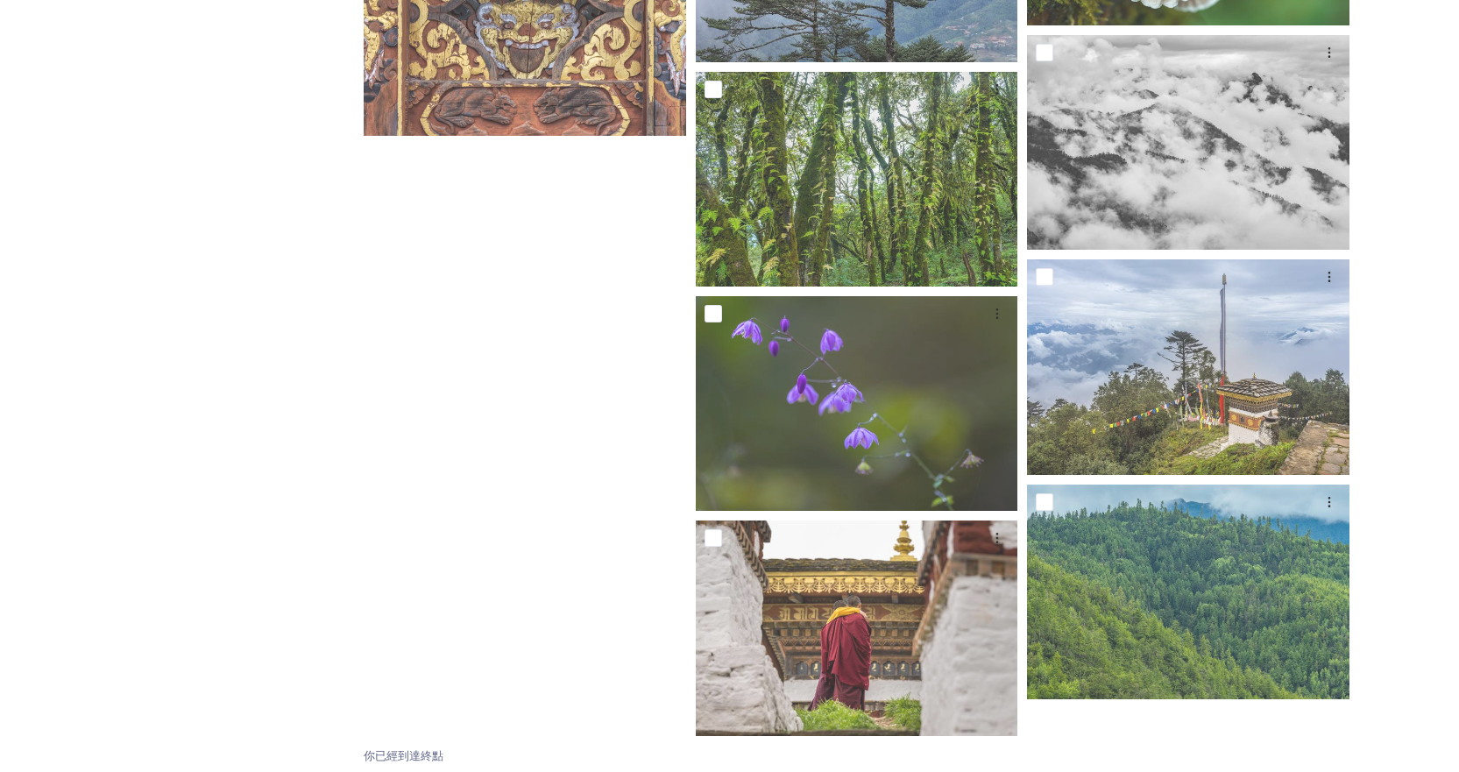
scroll to position [11068, 0]
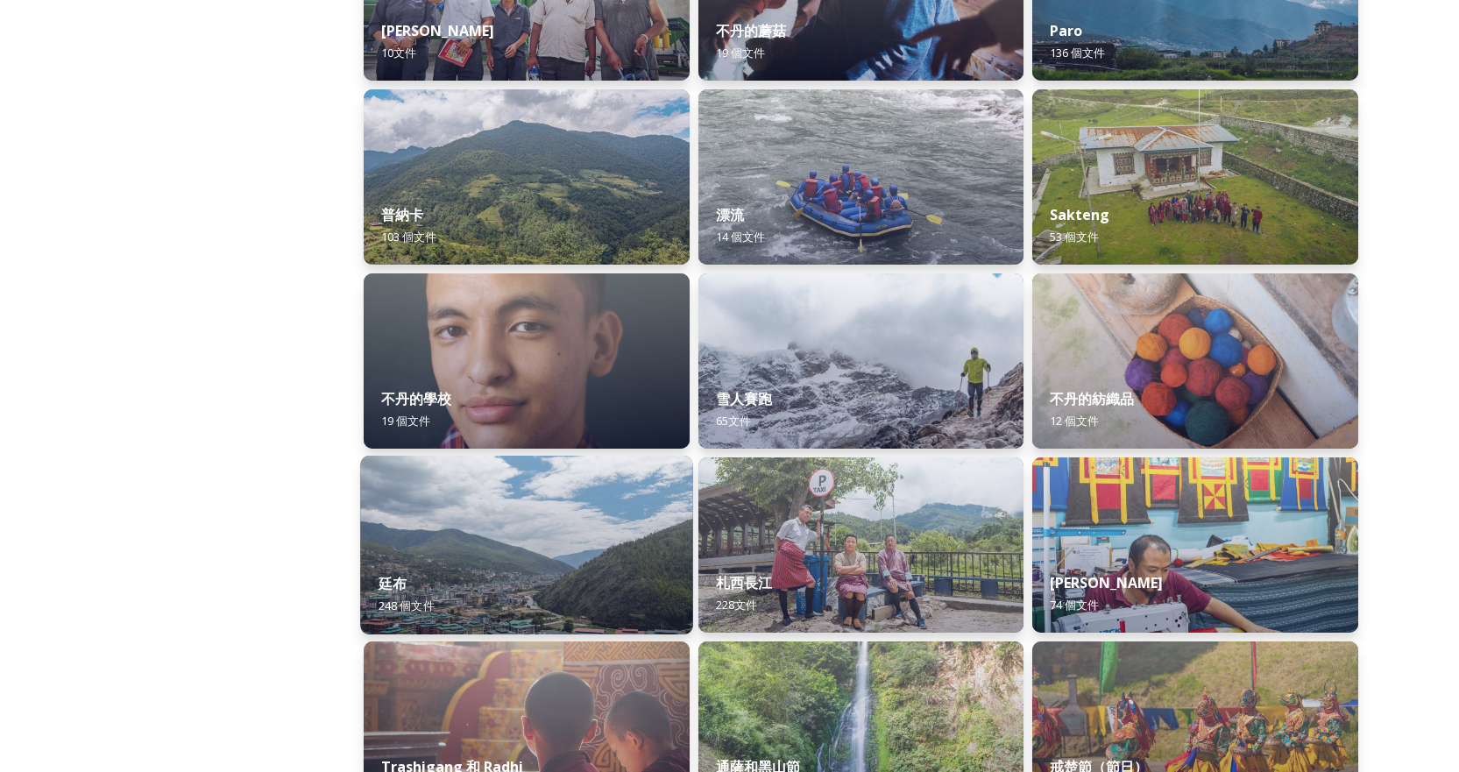
scroll to position [1665, 0]
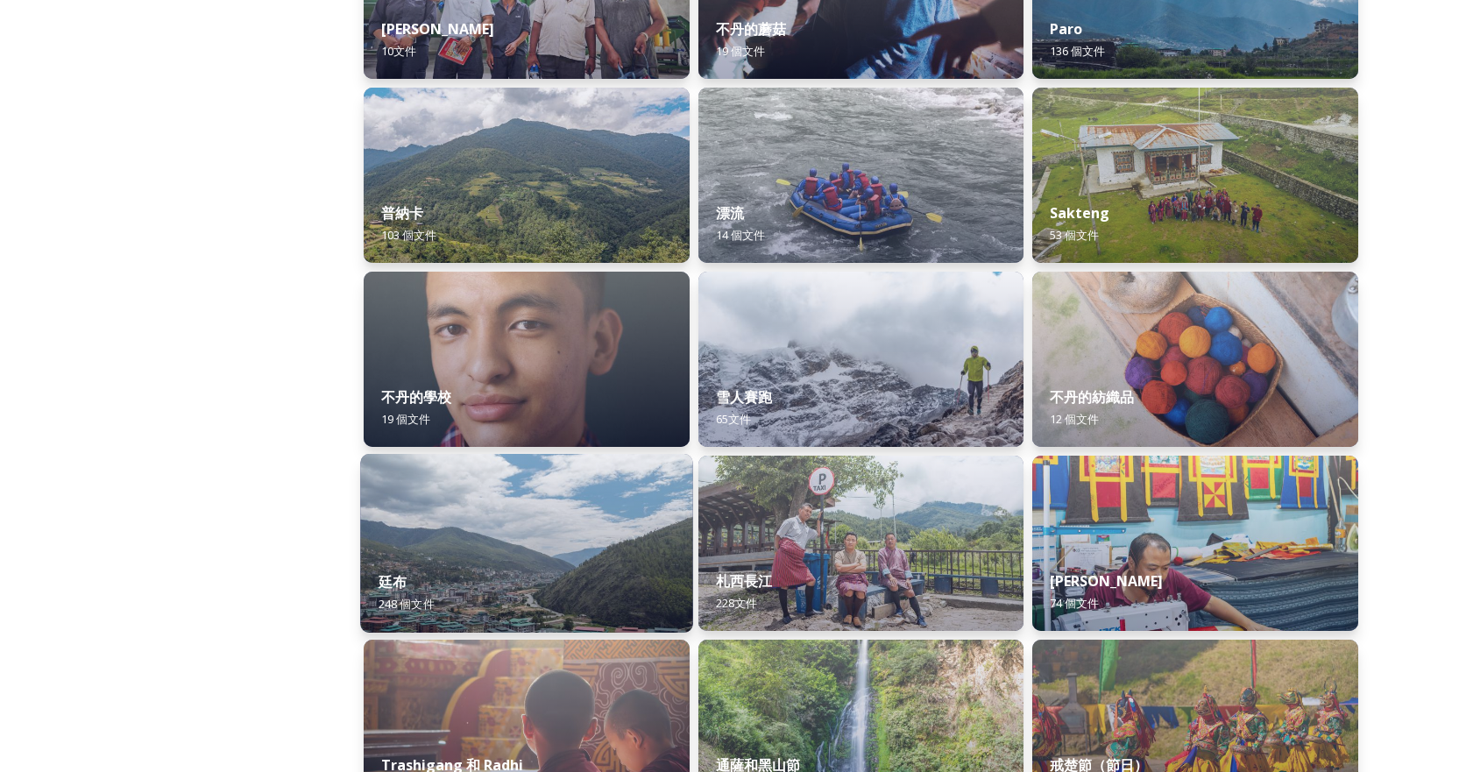
click at [474, 529] on img at bounding box center [526, 543] width 332 height 179
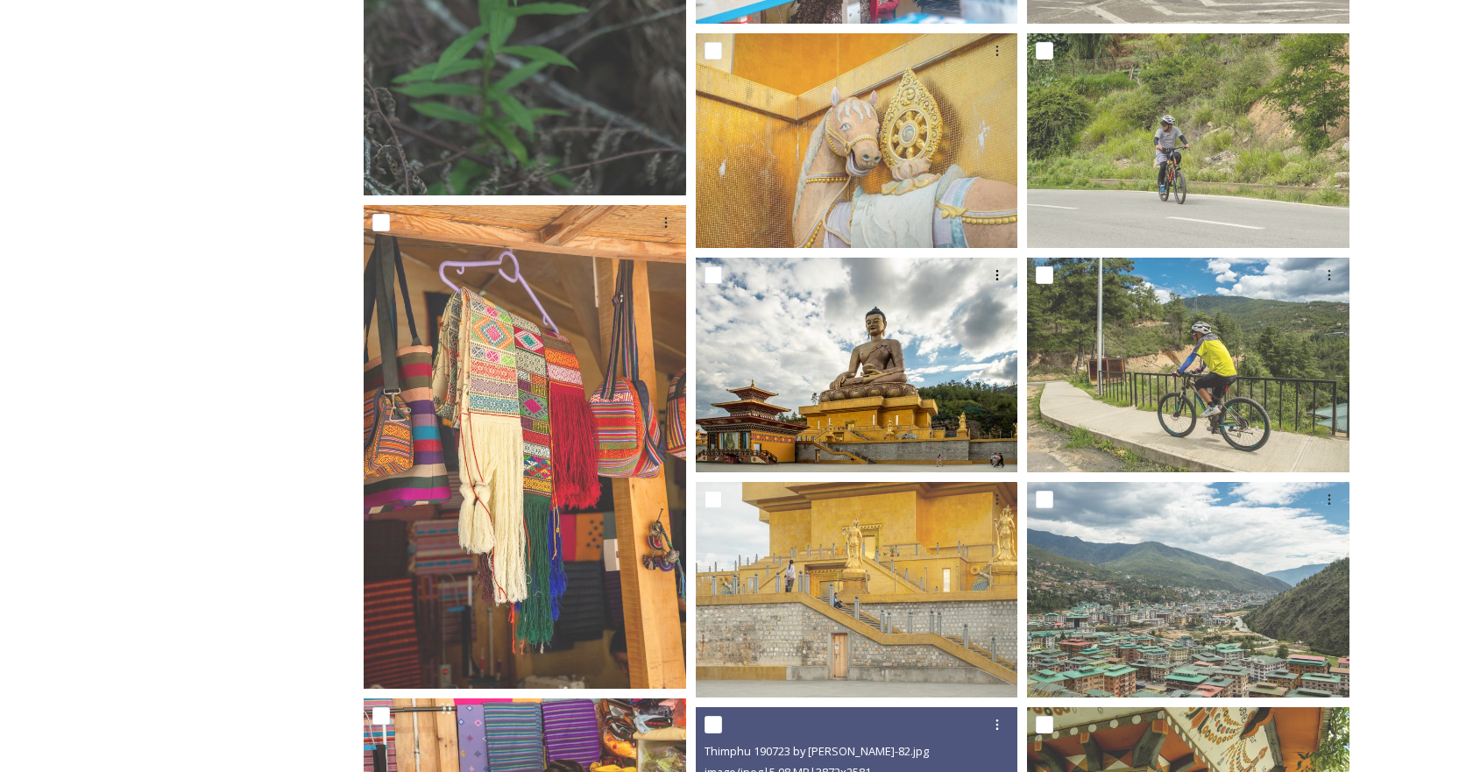
scroll to position [13156, 0]
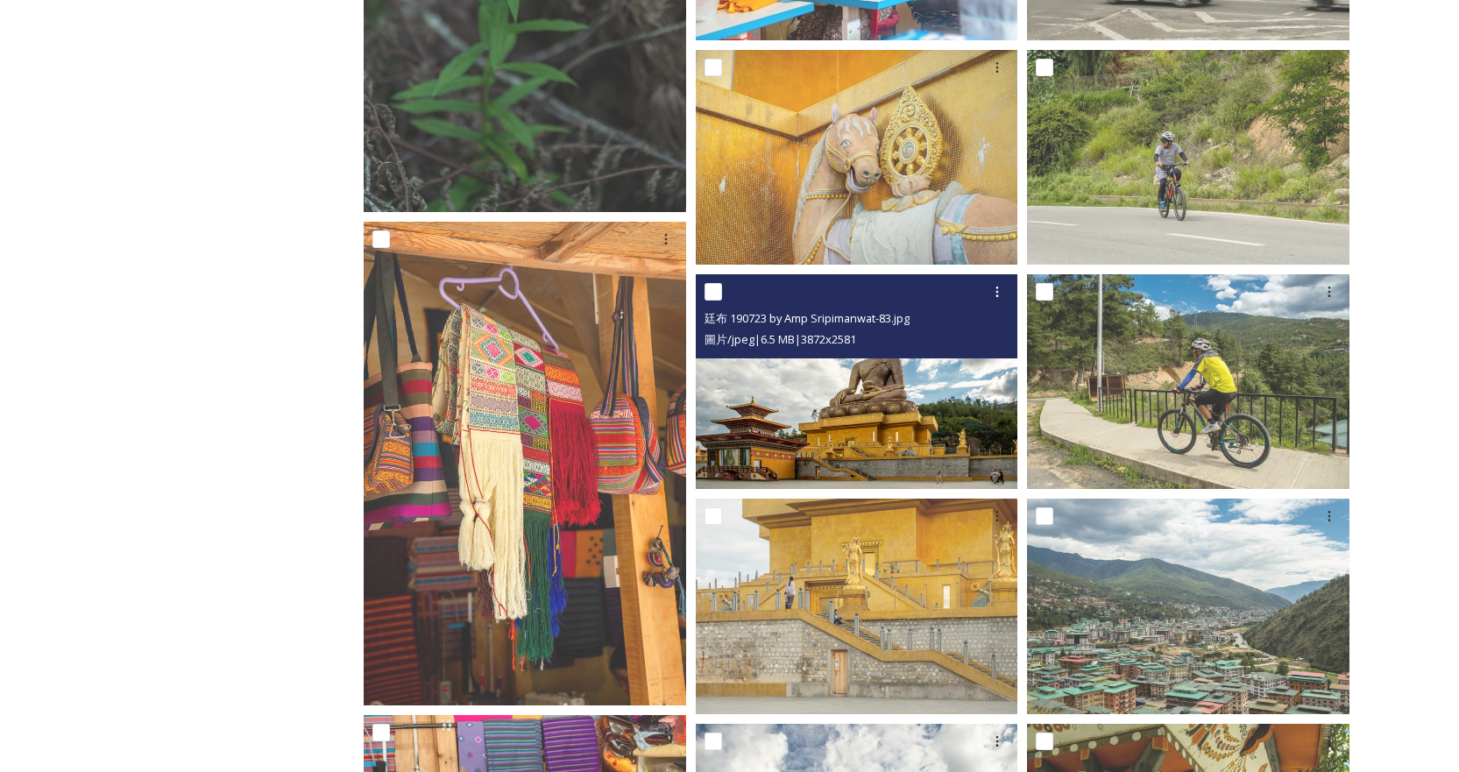
click at [792, 421] on img at bounding box center [857, 382] width 322 height 216
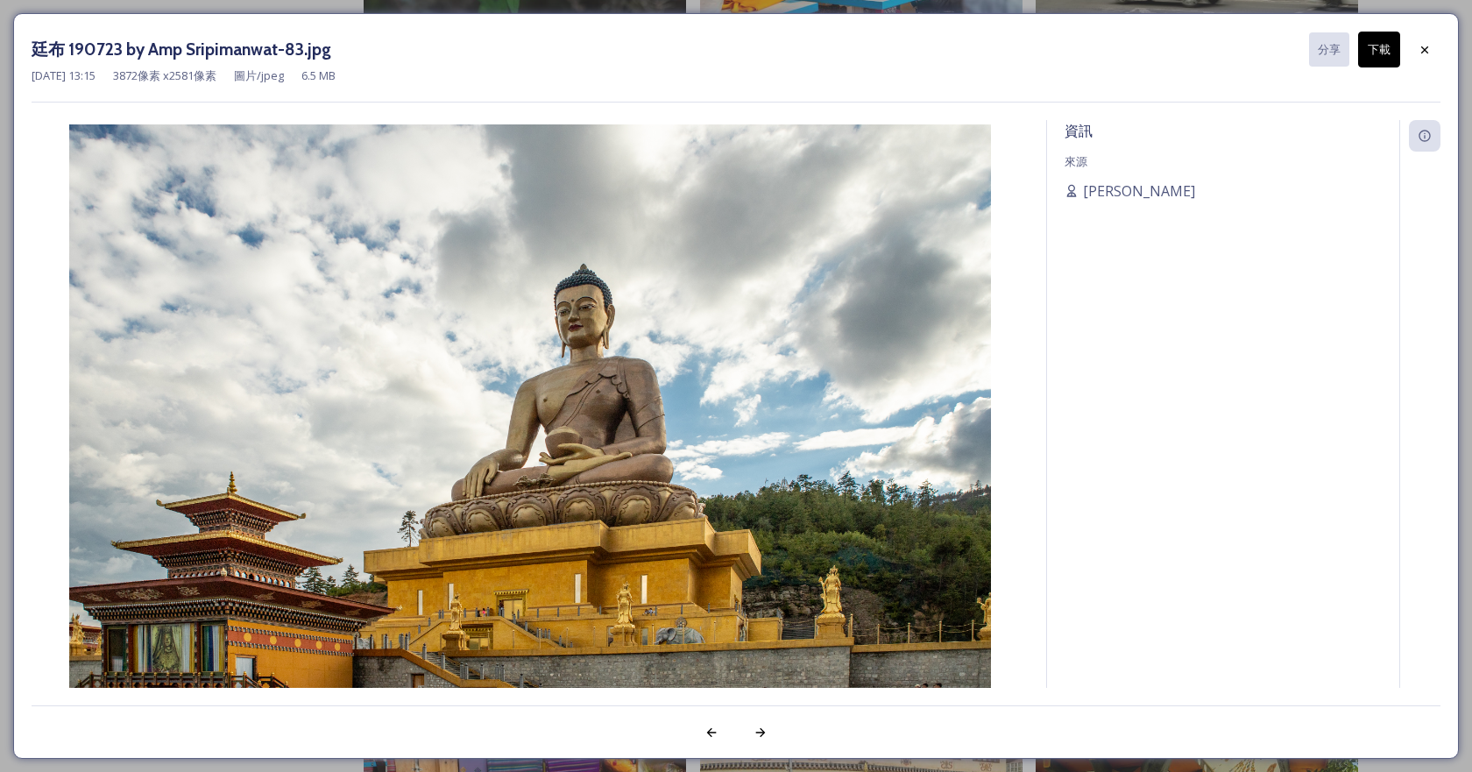
click at [1430, 41] on div at bounding box center [1425, 50] width 32 height 32
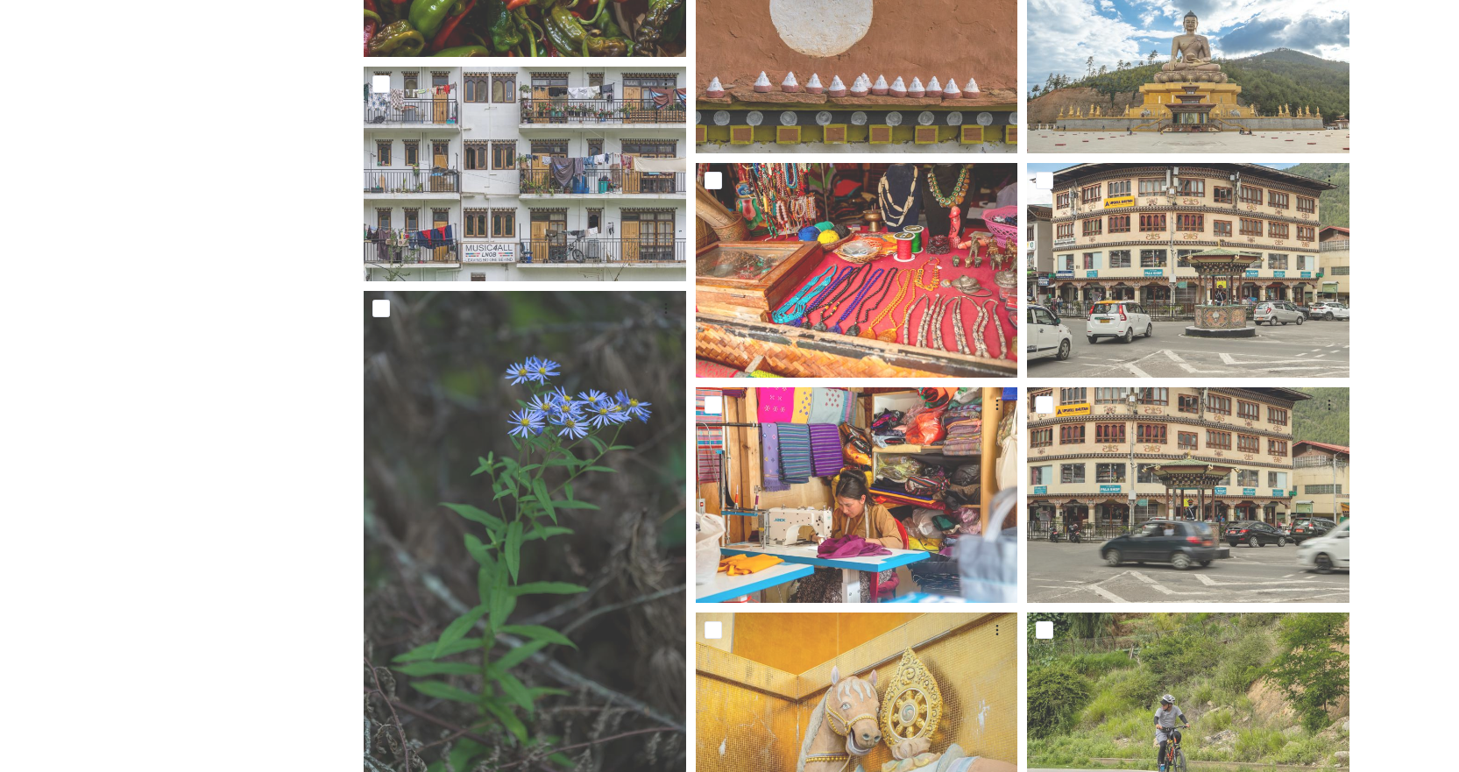
scroll to position [12542, 0]
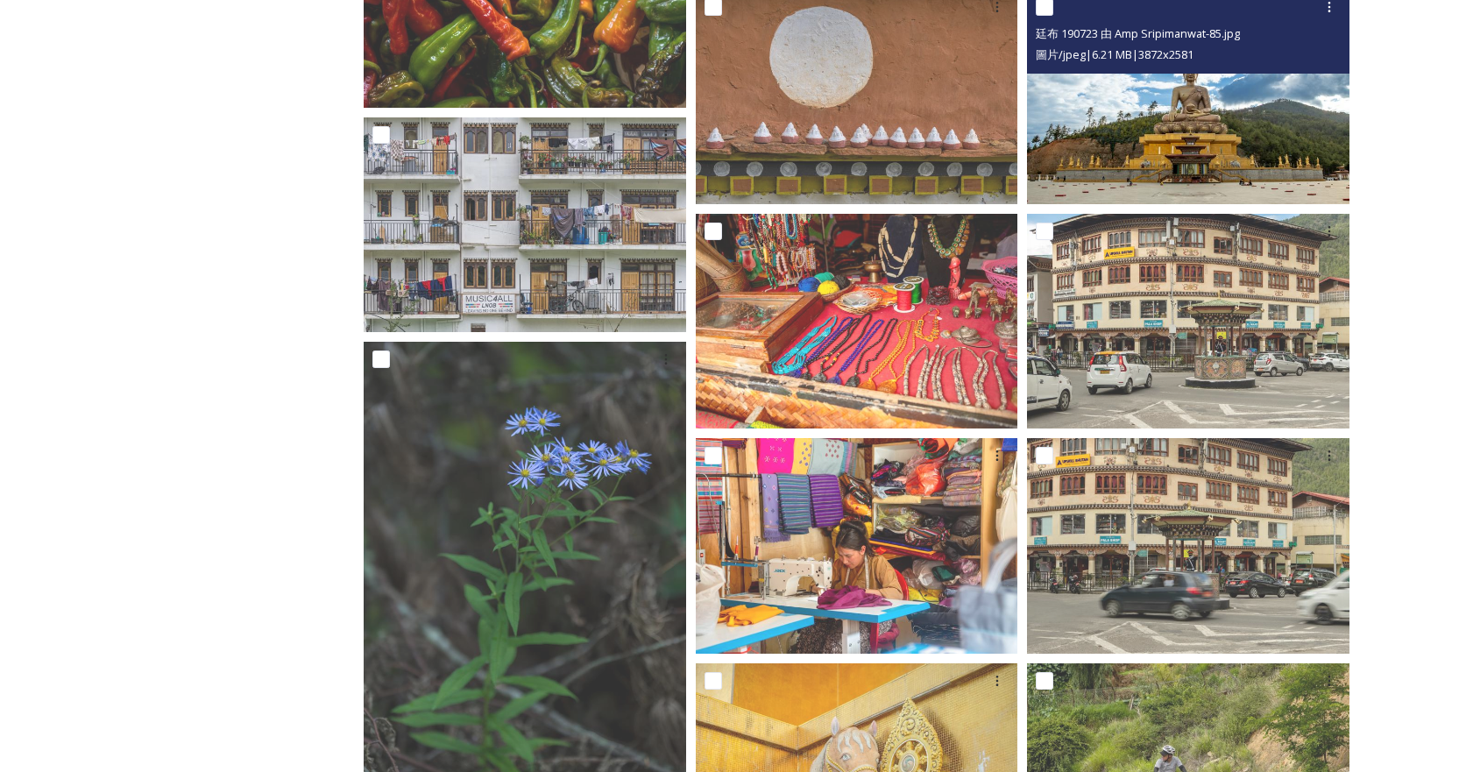
click at [1085, 135] on img at bounding box center [1188, 97] width 322 height 216
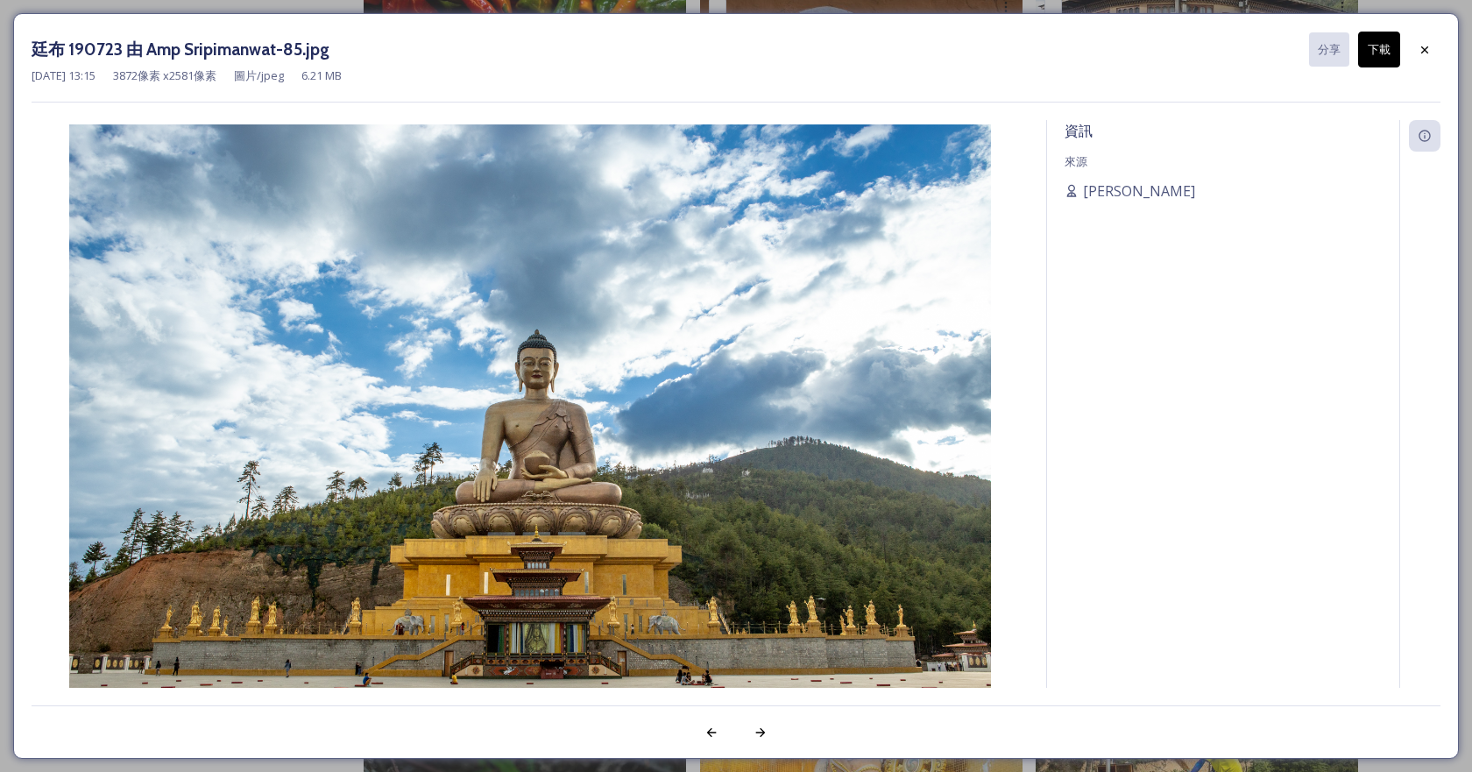
click at [1384, 56] on font "下載" at bounding box center [1379, 49] width 23 height 16
click at [1383, 54] on font "下載" at bounding box center [1379, 49] width 23 height 16
click at [1428, 50] on icon at bounding box center [1425, 50] width 14 height 14
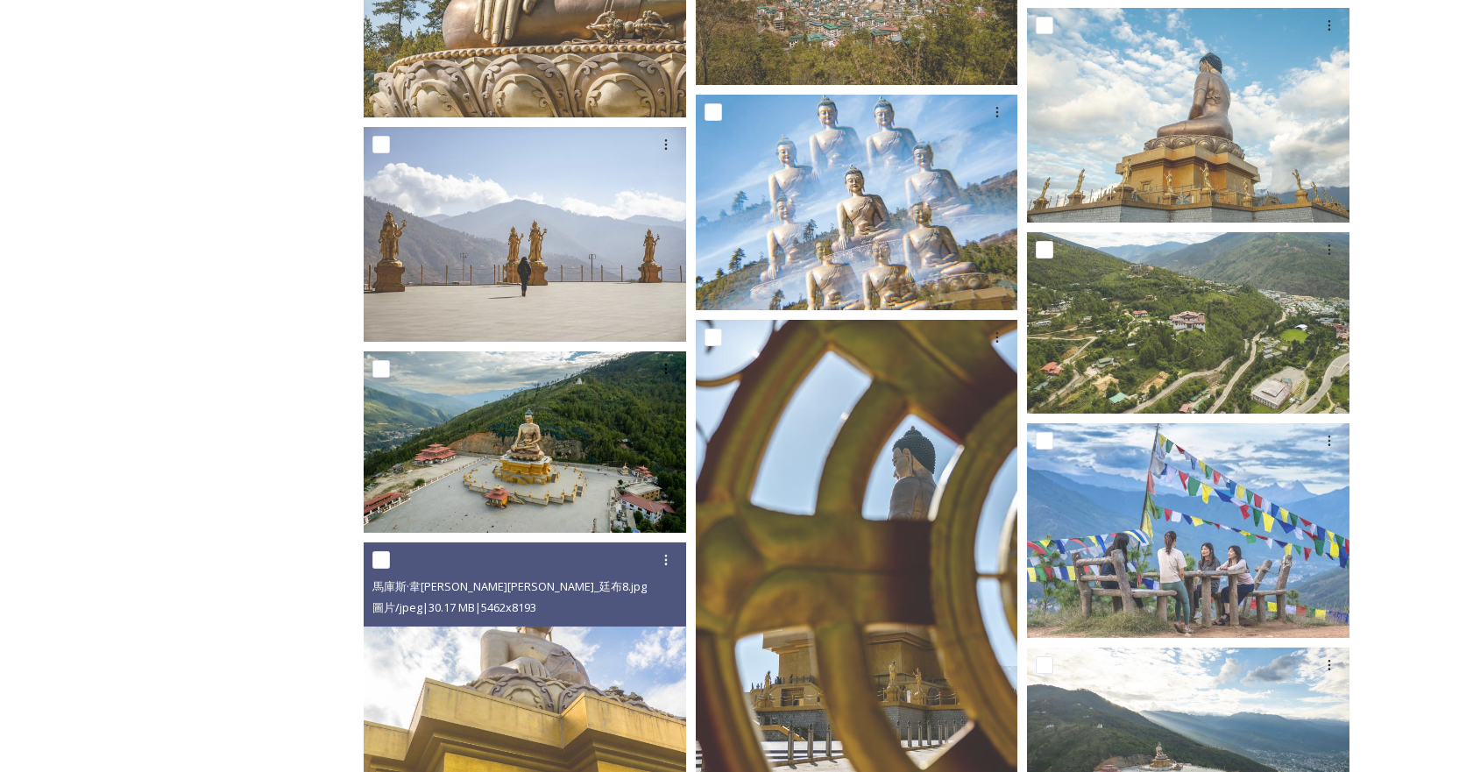
scroll to position [9738, 0]
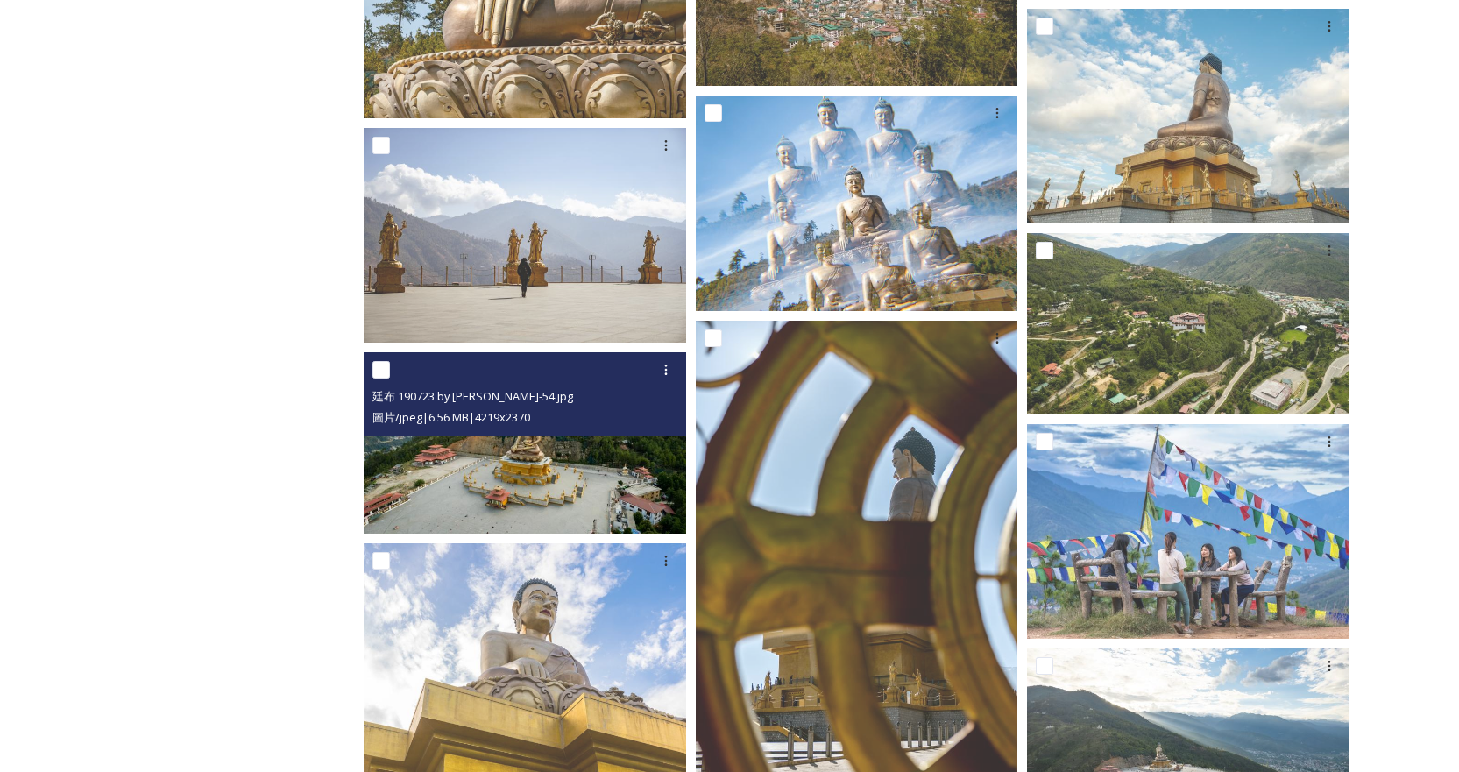
click at [549, 452] on img at bounding box center [525, 442] width 322 height 181
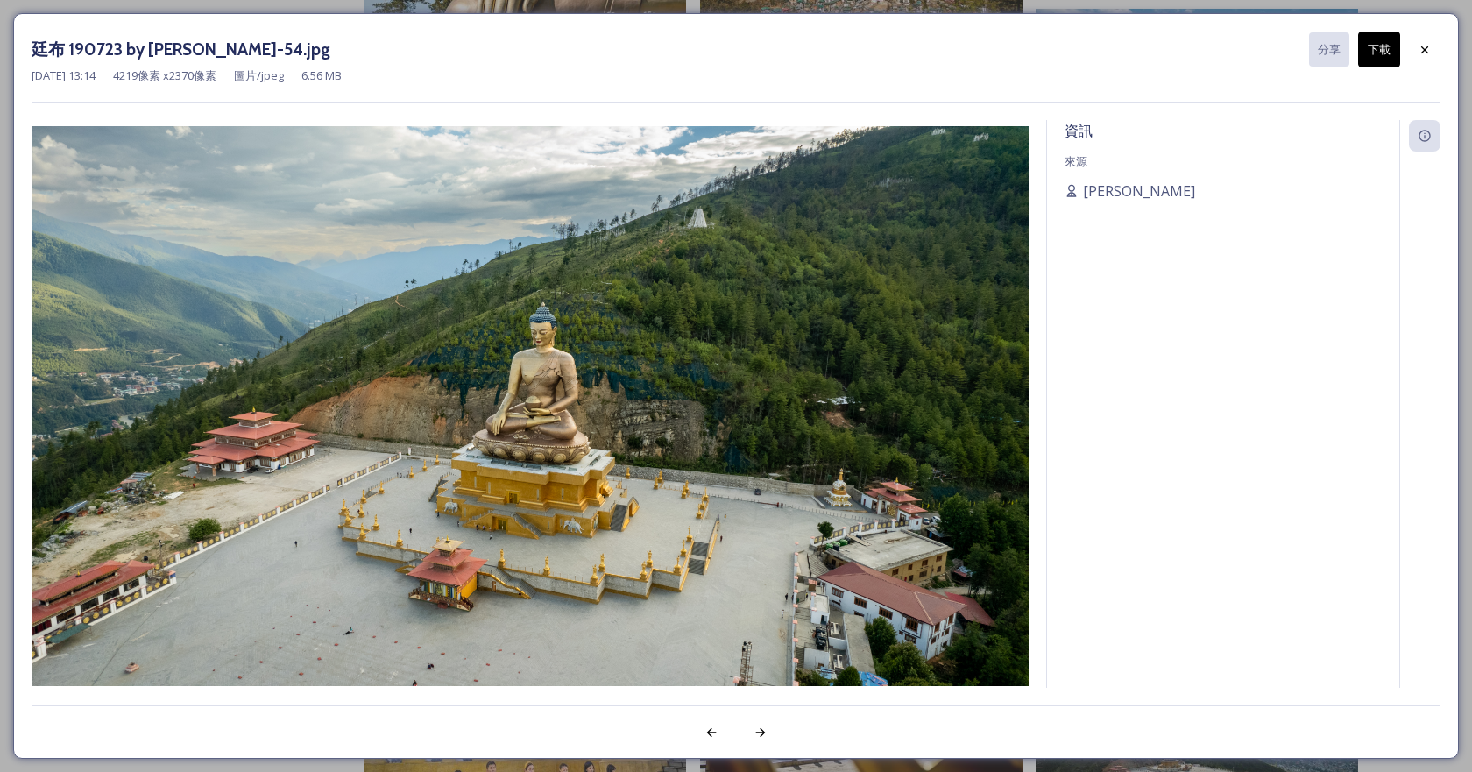
click at [1371, 48] on font "下載" at bounding box center [1379, 49] width 23 height 16
click at [1416, 49] on div at bounding box center [1425, 50] width 32 height 32
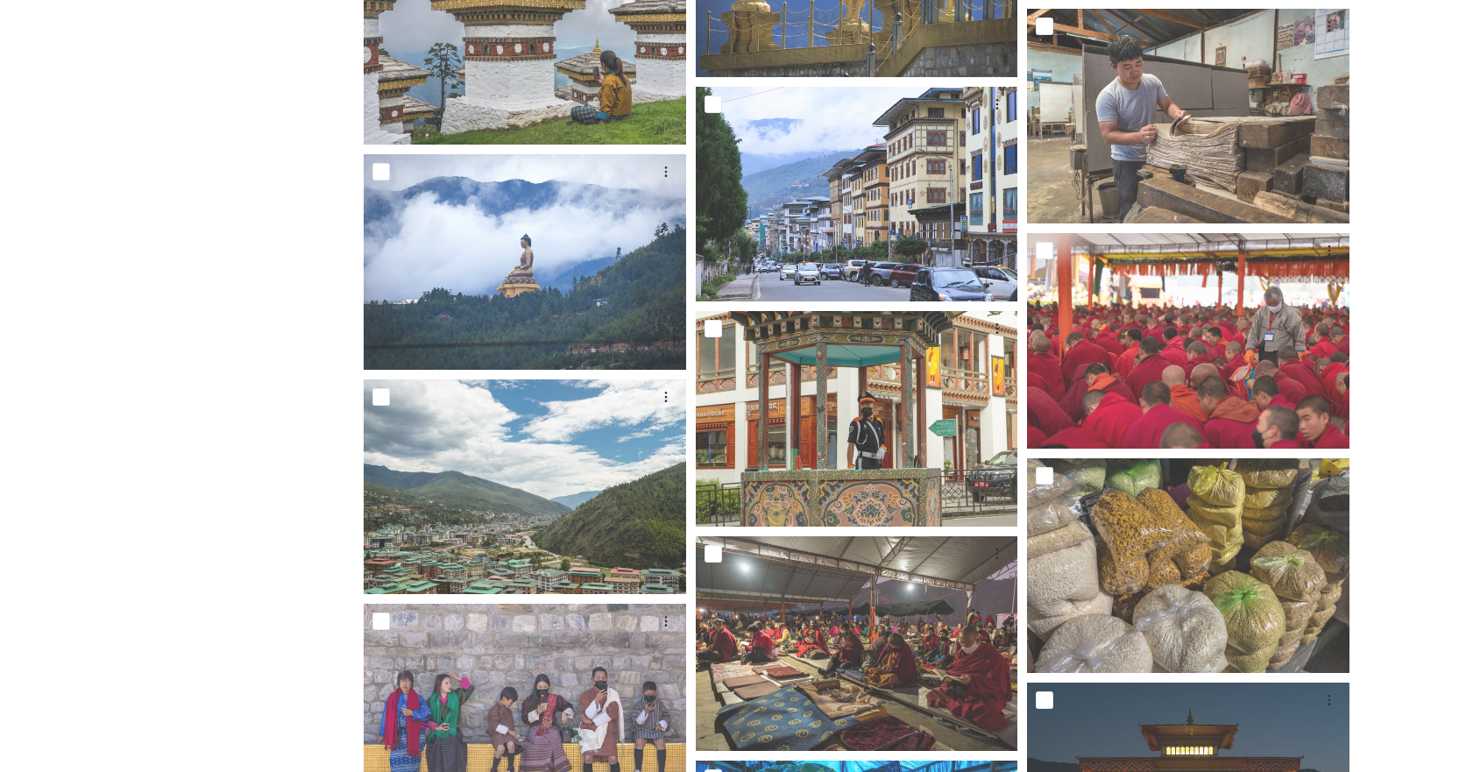
scroll to position [5444, 0]
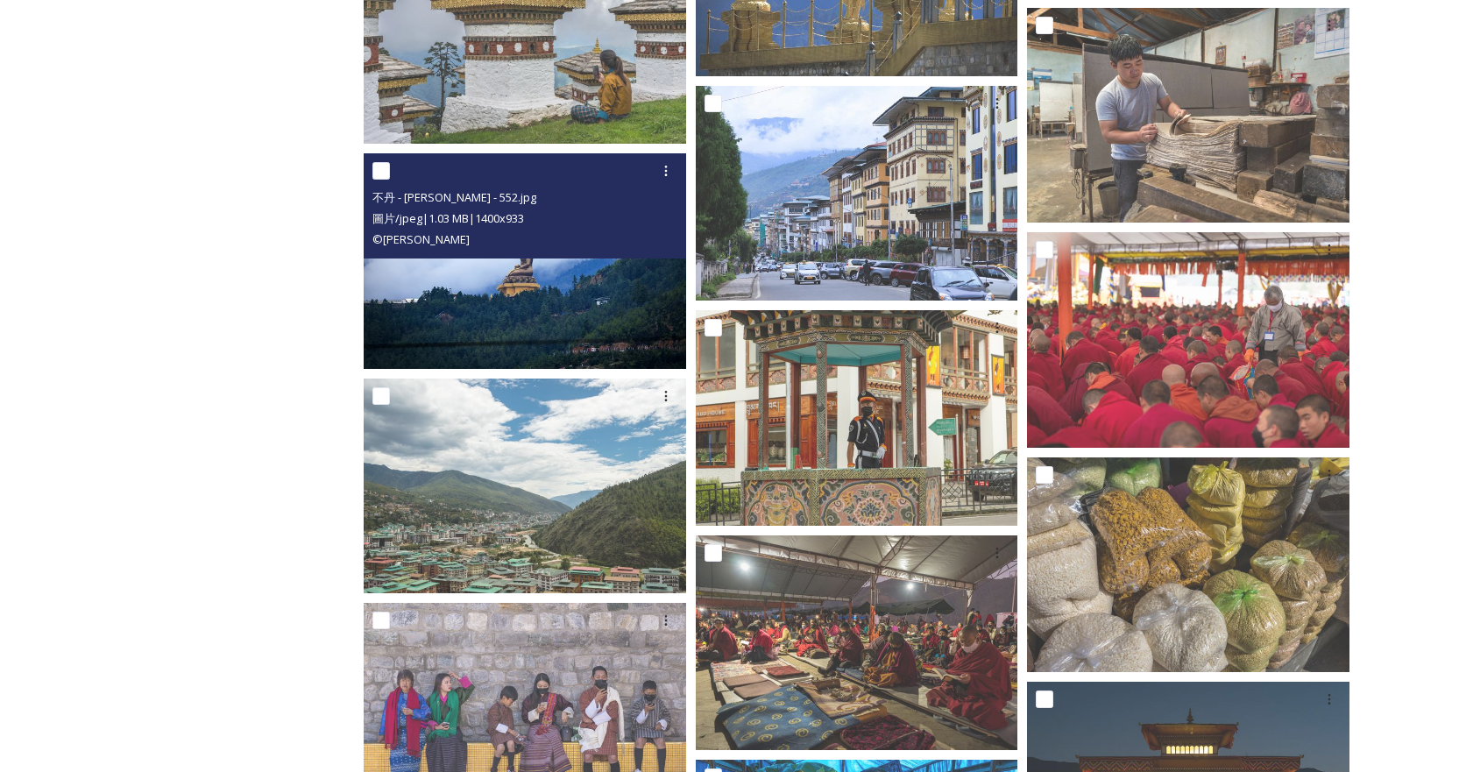
click at [490, 290] on img at bounding box center [525, 261] width 322 height 216
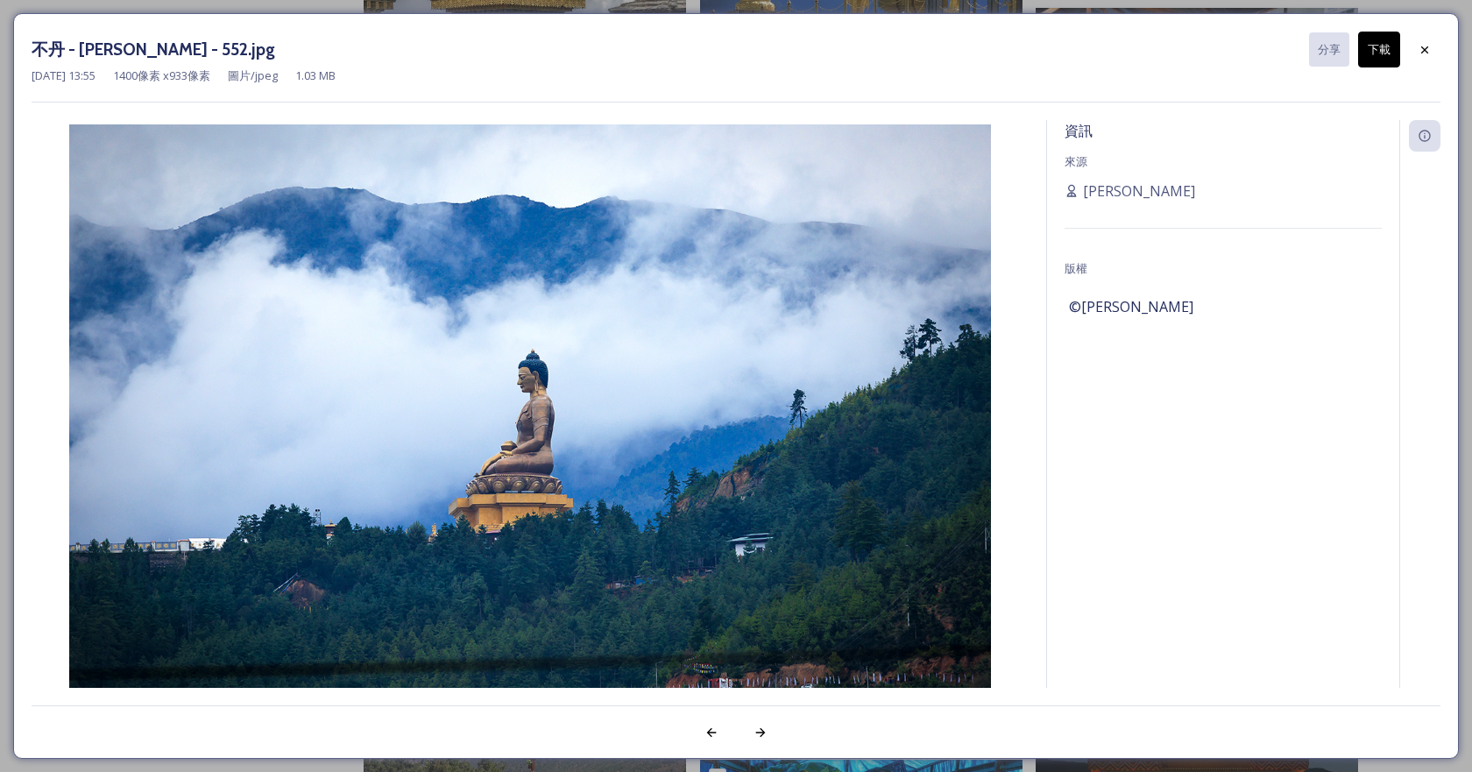
click at [1375, 54] on font "下載" at bounding box center [1379, 49] width 23 height 16
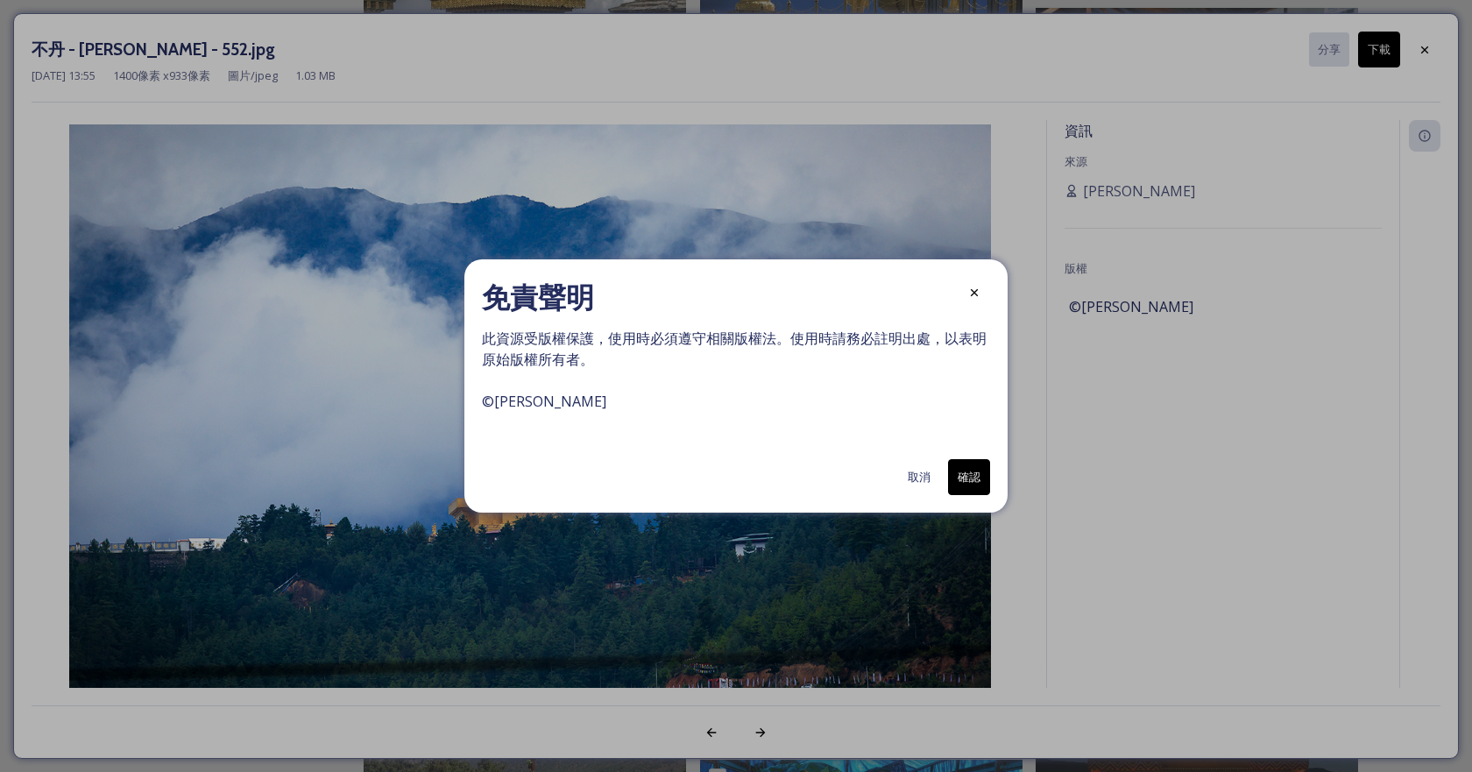
click at [983, 476] on button "確認" at bounding box center [969, 477] width 42 height 36
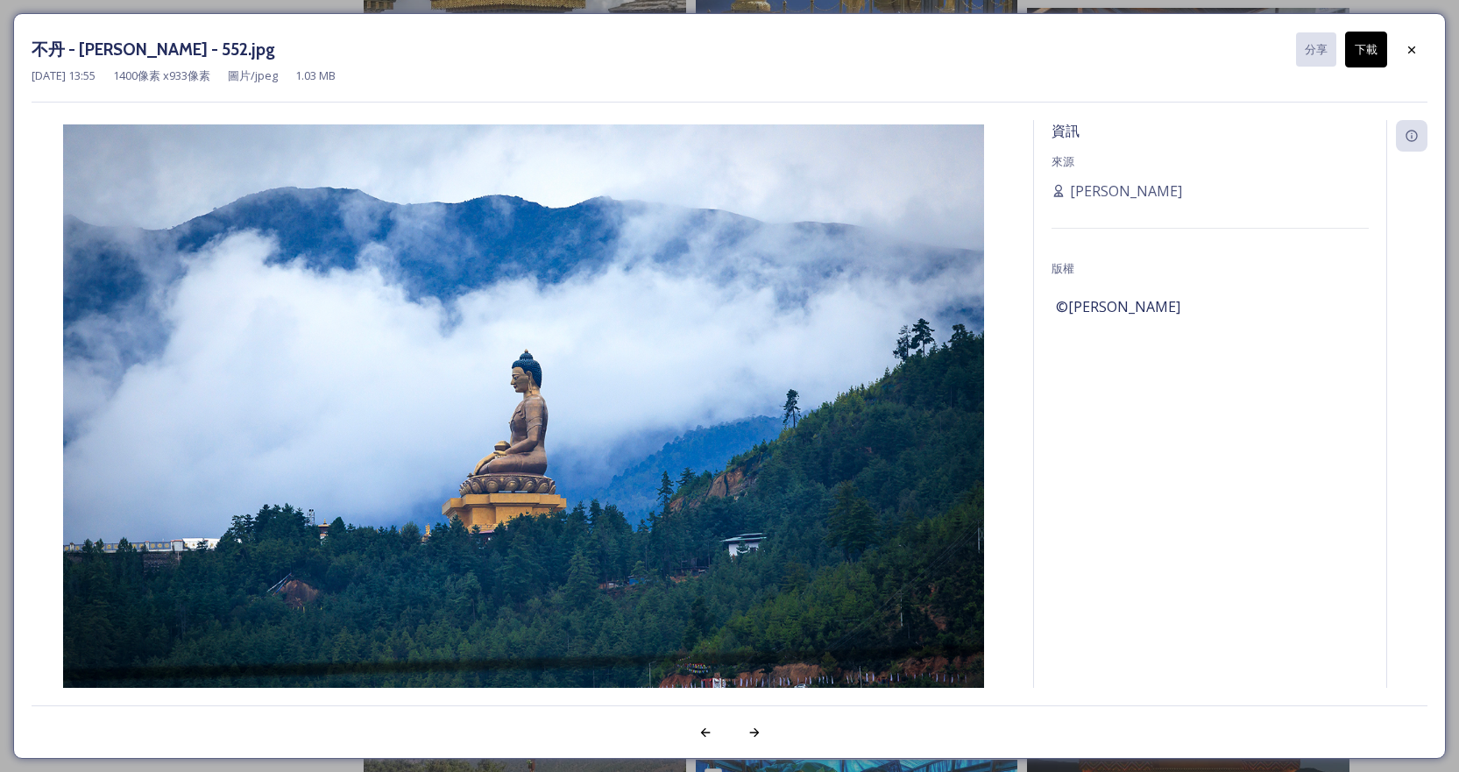
click at [1242, 358] on div "資訊 來源 卡麗莎·尼瑪 版權 ©摩西·沙伊" at bounding box center [1210, 427] width 352 height 614
click at [1407, 53] on icon at bounding box center [1412, 50] width 14 height 14
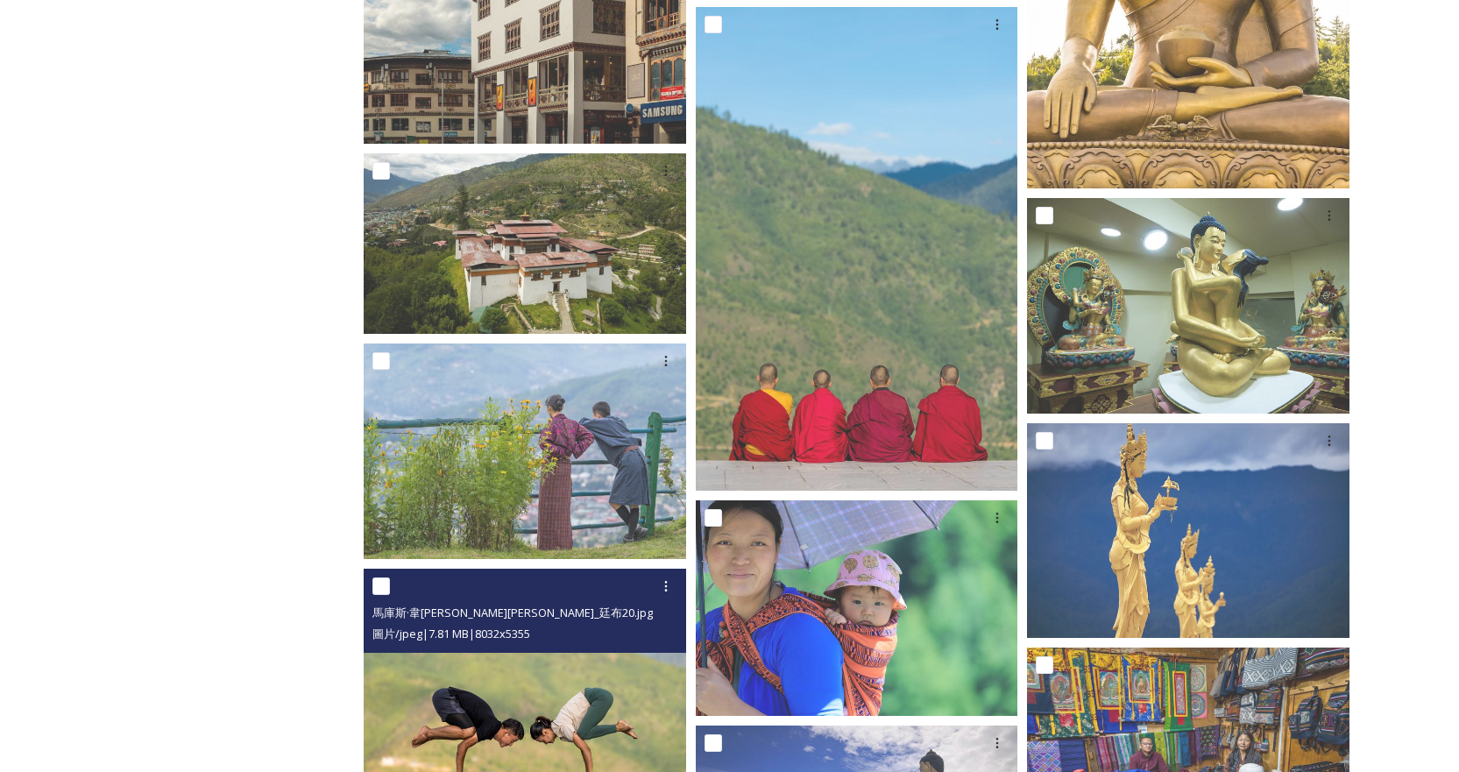
scroll to position [2552, 0]
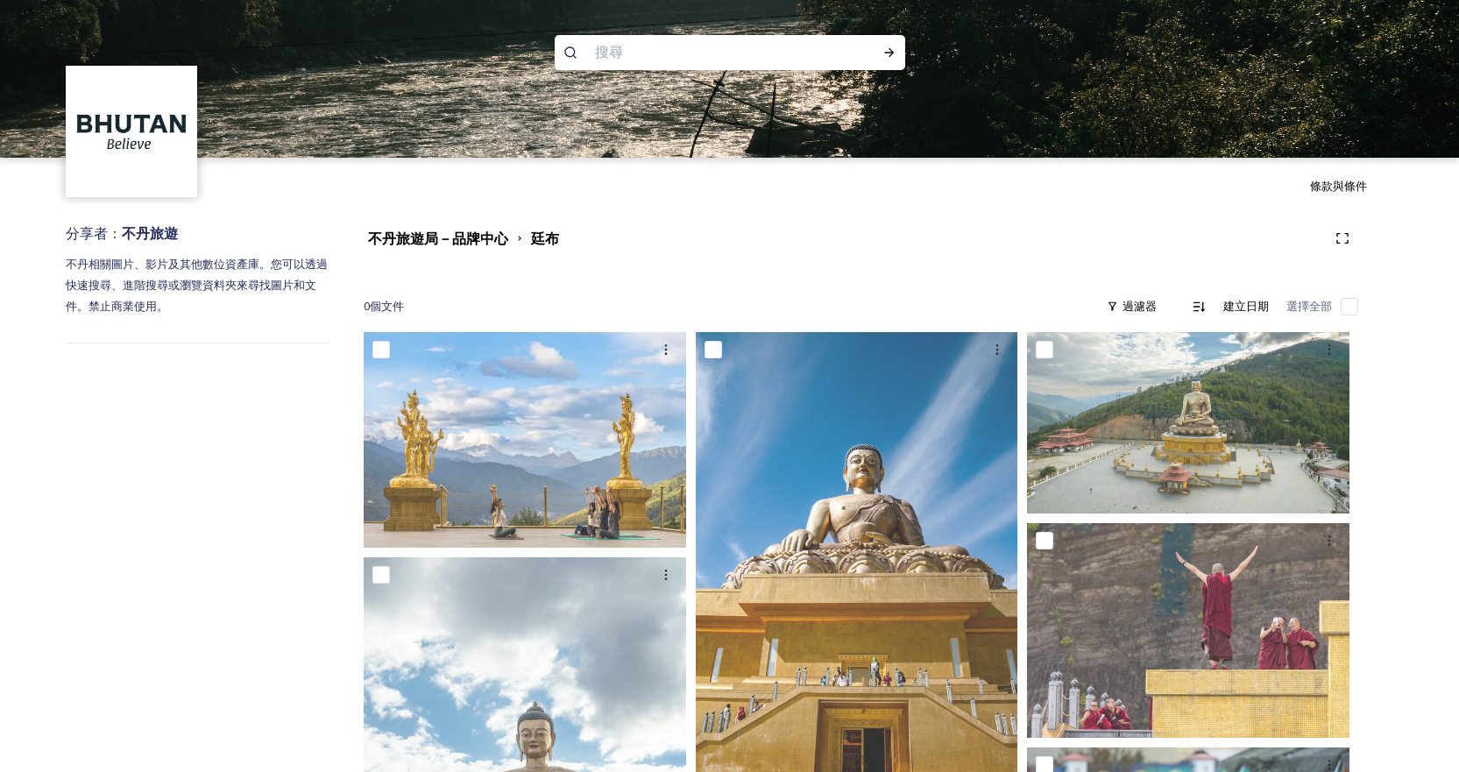
click at [642, 54] on input at bounding box center [706, 52] width 240 height 39
paste input "Bhutan Post Main Office"
type input "Bhutan Post Main Office"
click at [896, 60] on div "運行搜尋" at bounding box center [890, 53] width 32 height 32
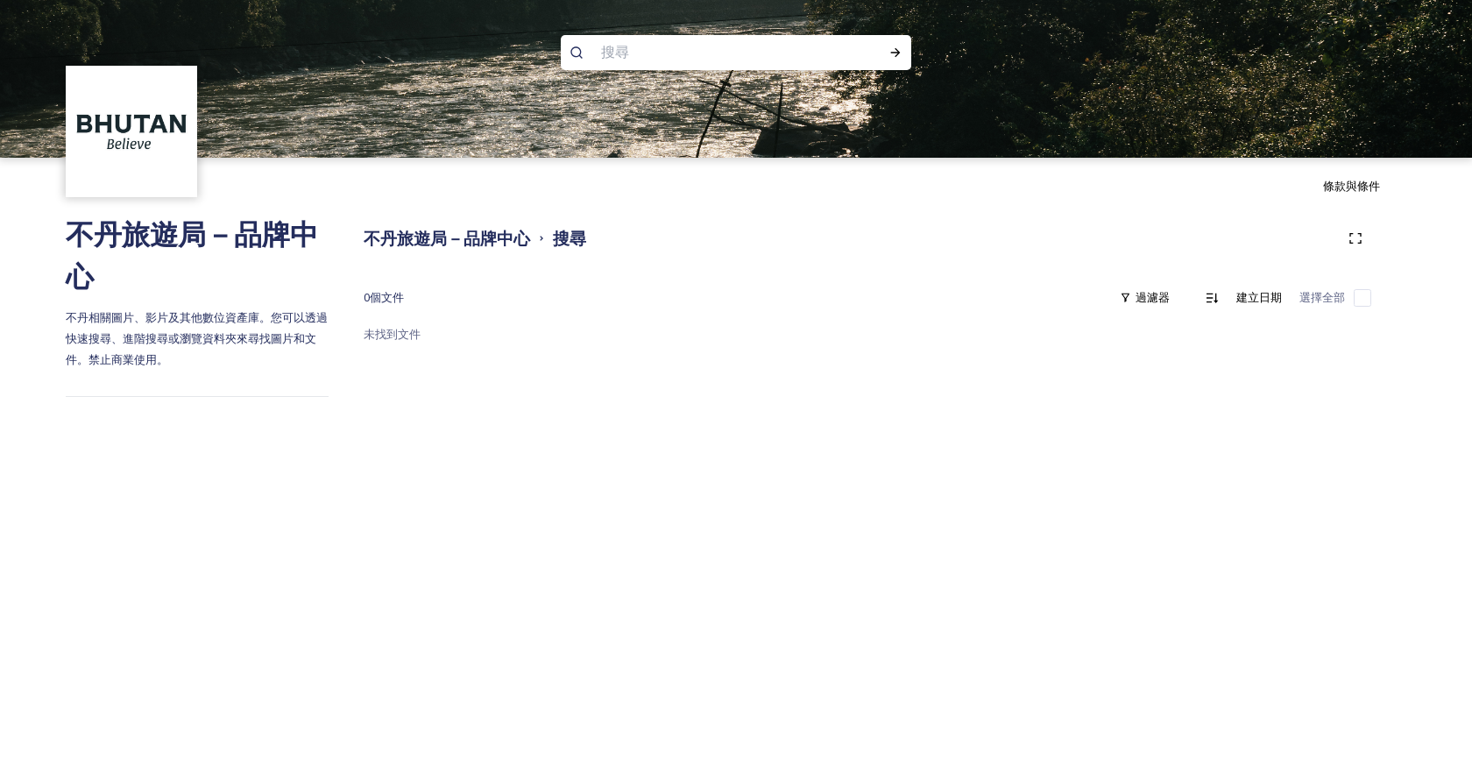
click at [134, 129] on img at bounding box center [131, 131] width 127 height 127
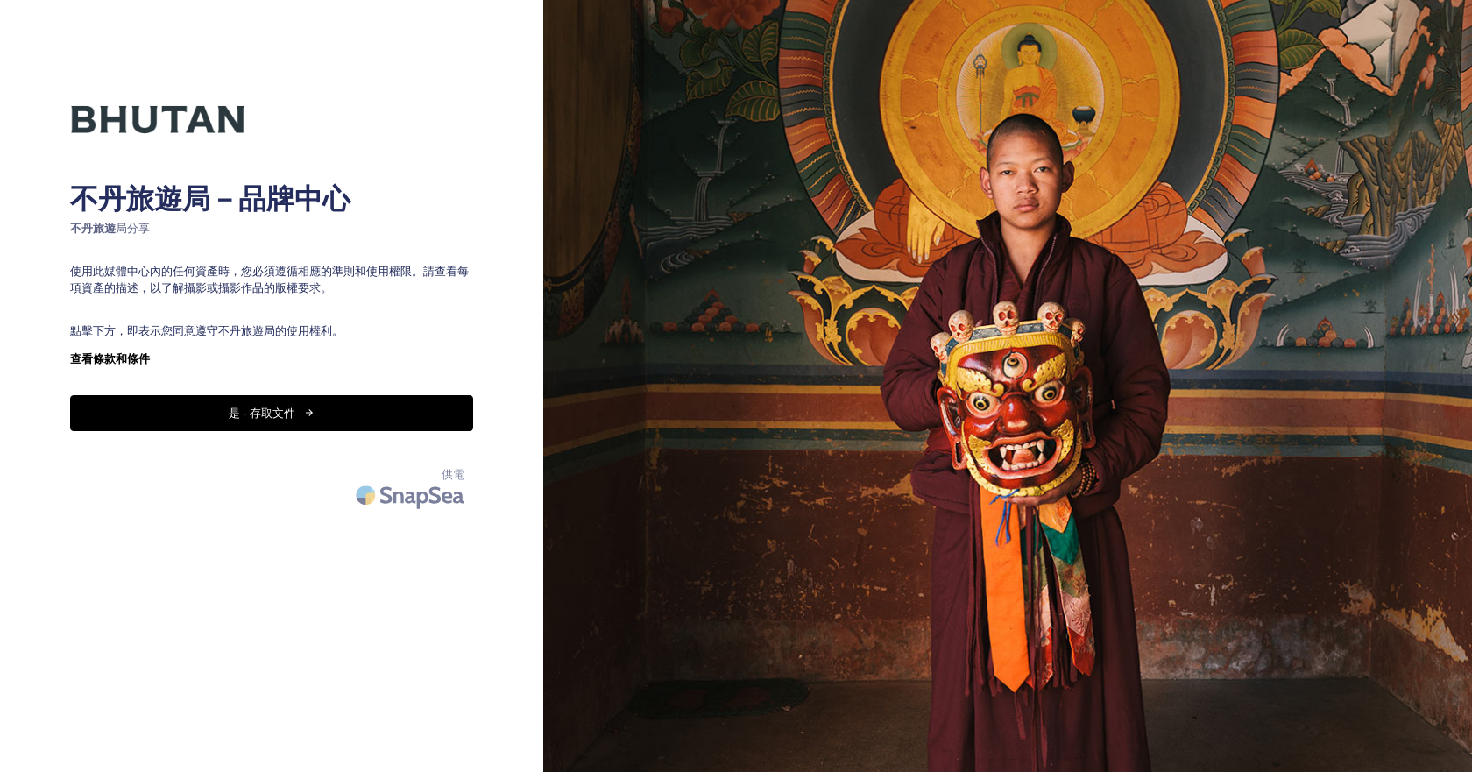
click at [265, 408] on font "是 - 存取文件" at bounding box center [262, 413] width 67 height 16
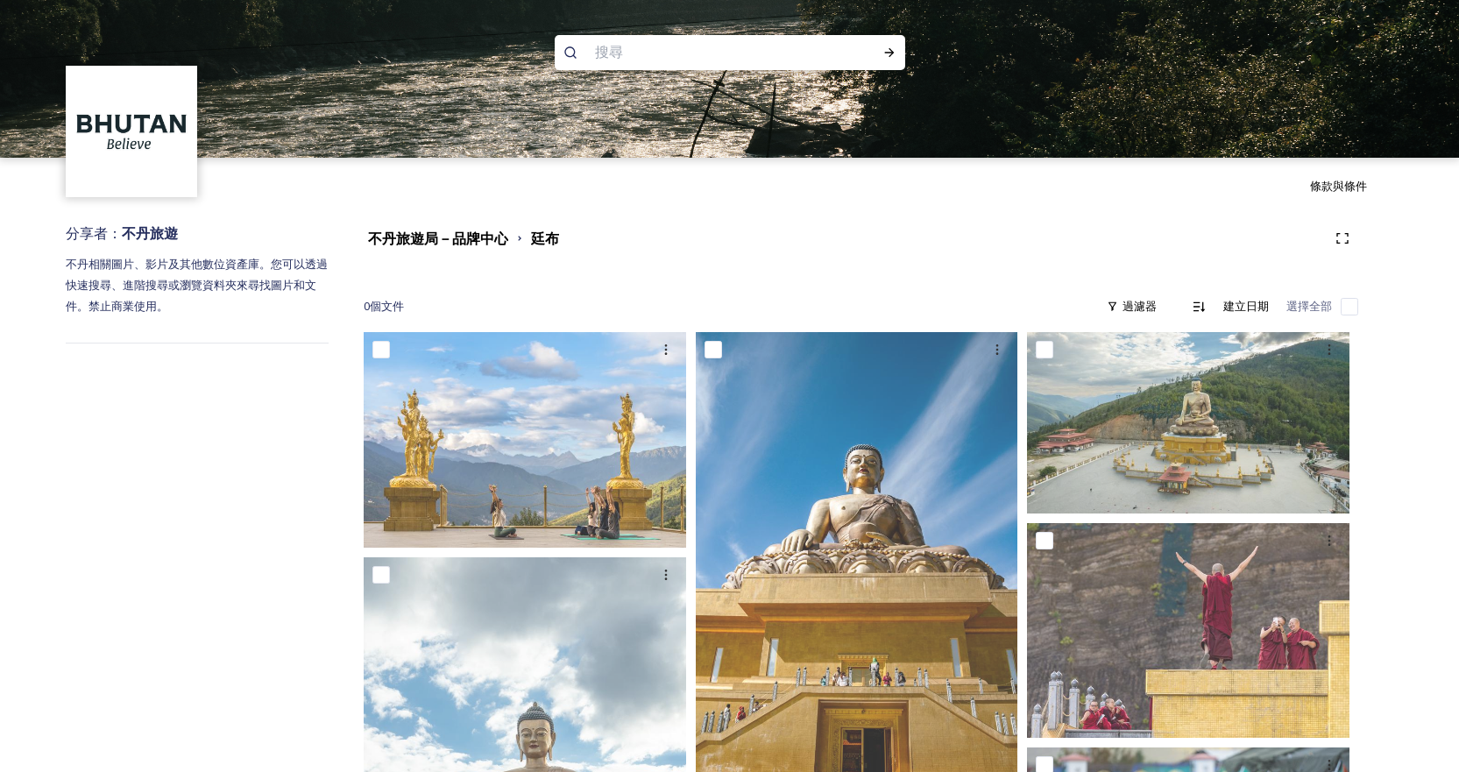
click at [415, 237] on font "不丹旅遊局－品牌中心" at bounding box center [438, 238] width 140 height 19
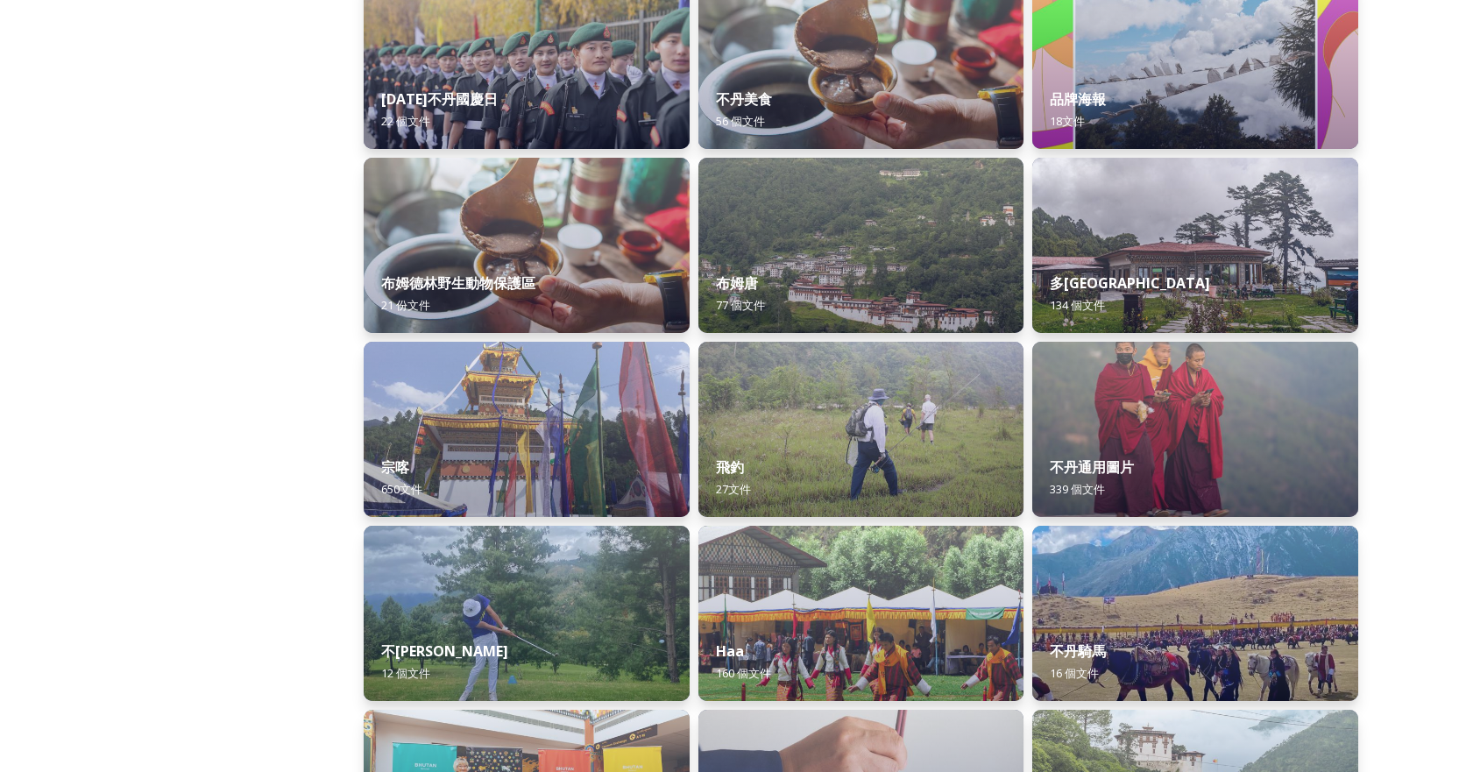
scroll to position [526, 0]
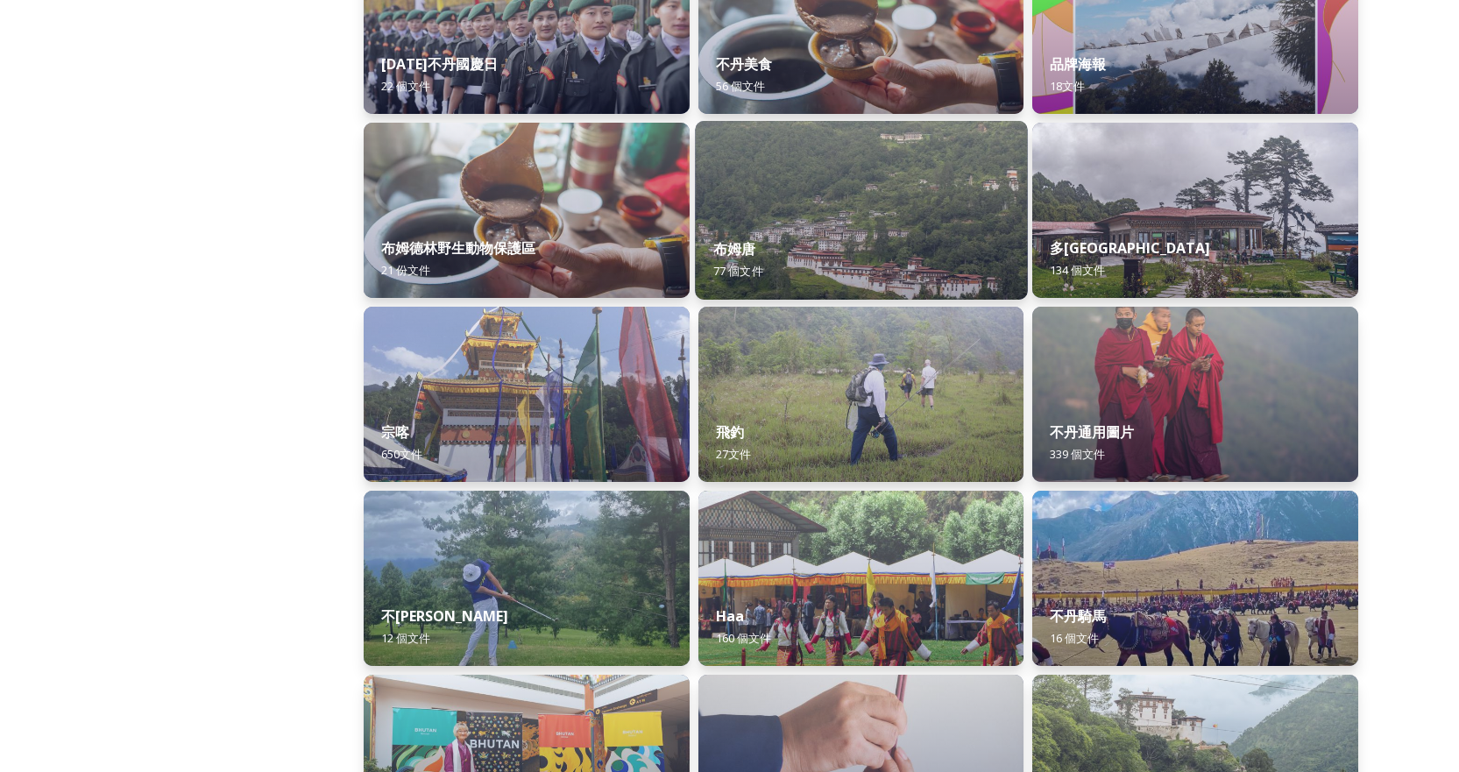
click at [786, 201] on img at bounding box center [861, 210] width 332 height 179
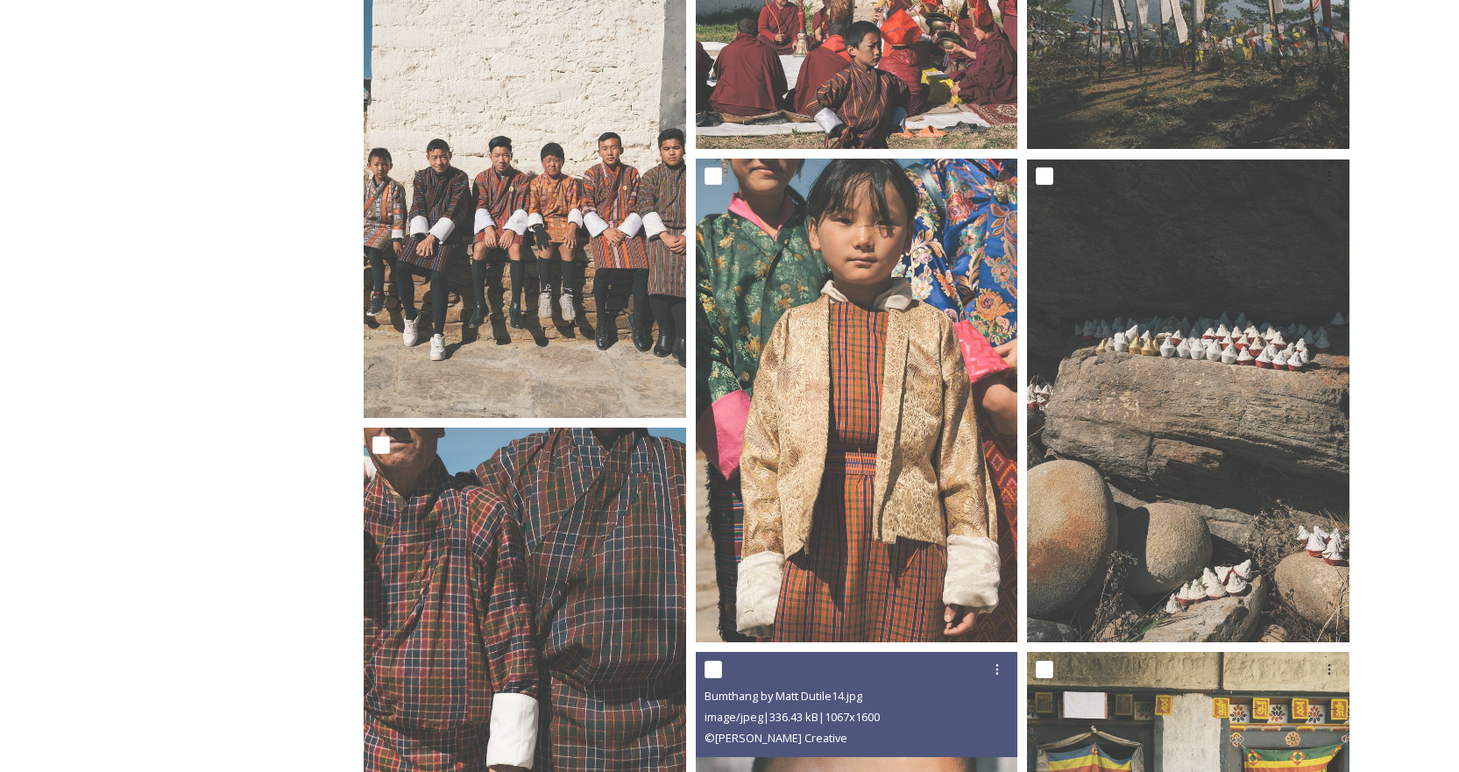
scroll to position [1052, 0]
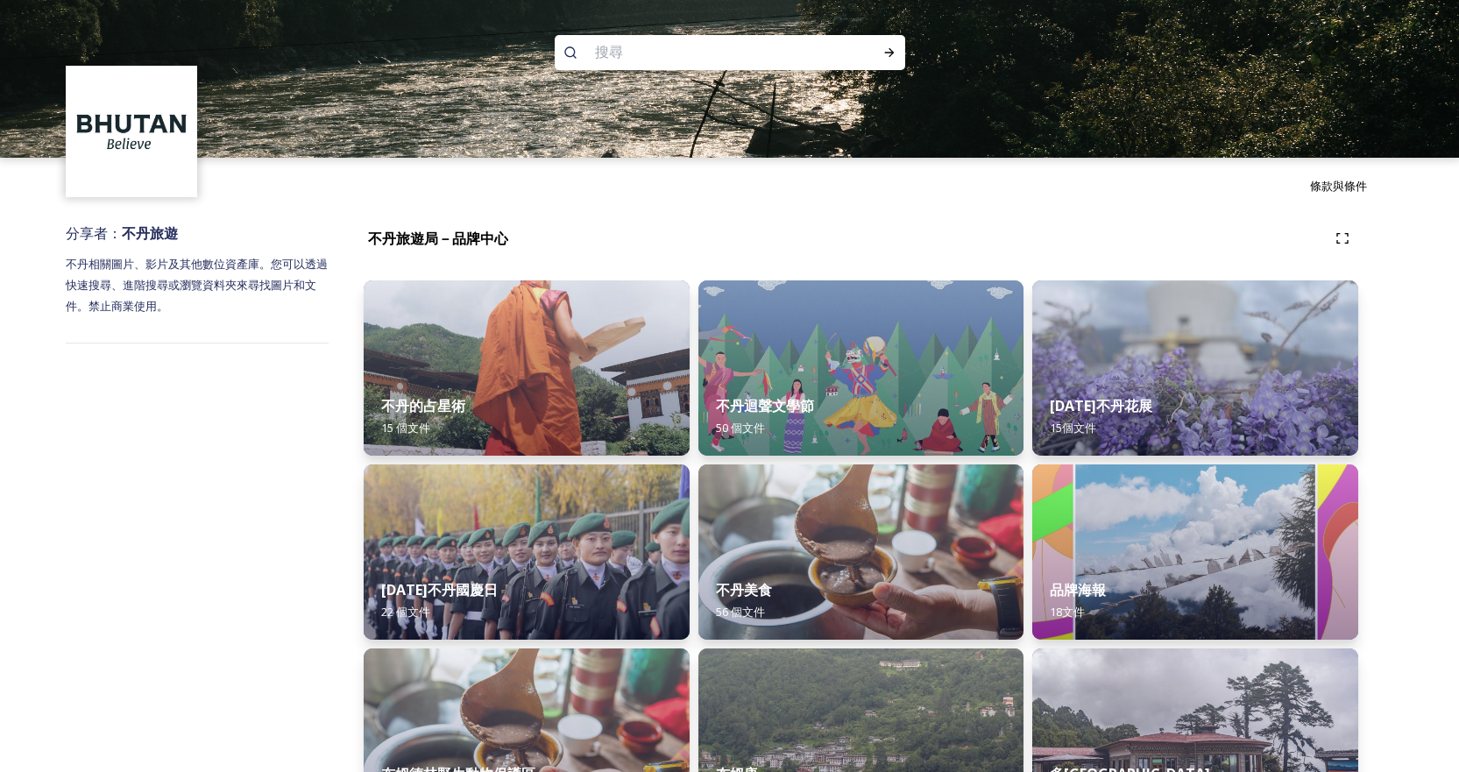
click at [676, 45] on input at bounding box center [706, 52] width 240 height 39
paste input "Bhutan Post Main Office"
type input "Bhutan Post Main Office"
click at [894, 57] on icon at bounding box center [889, 53] width 14 height 14
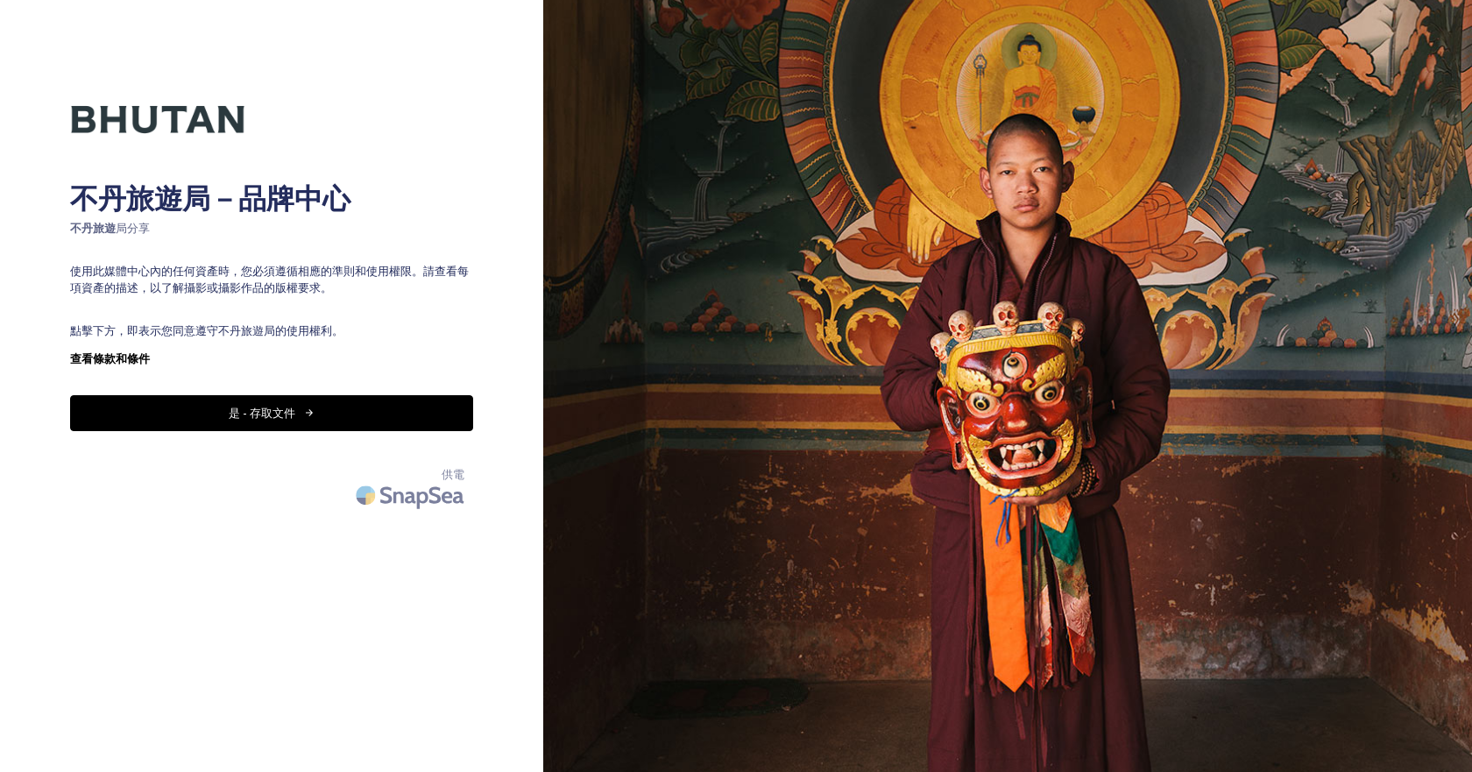
click at [252, 417] on font "是 - 存取文件" at bounding box center [262, 413] width 67 height 16
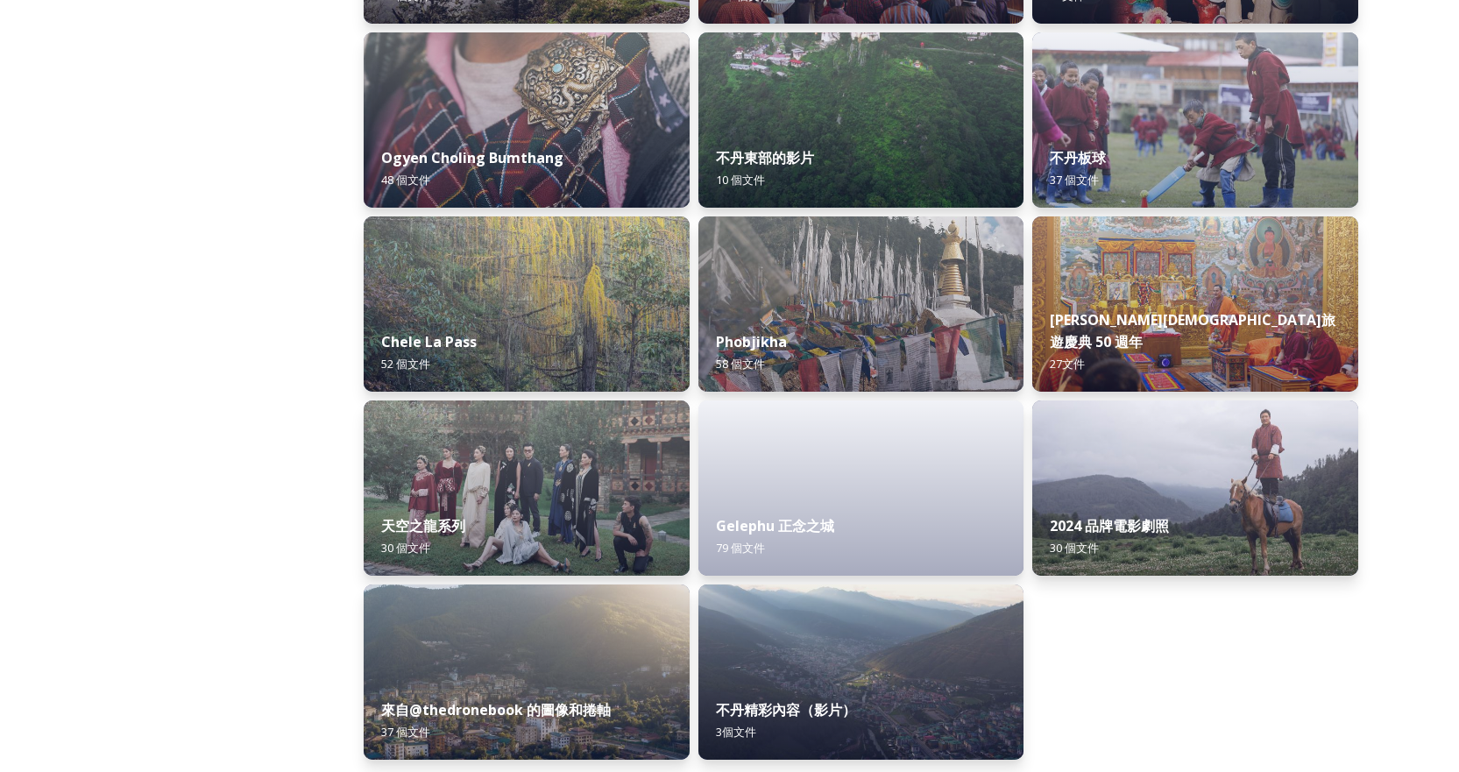
scroll to position [2830, 0]
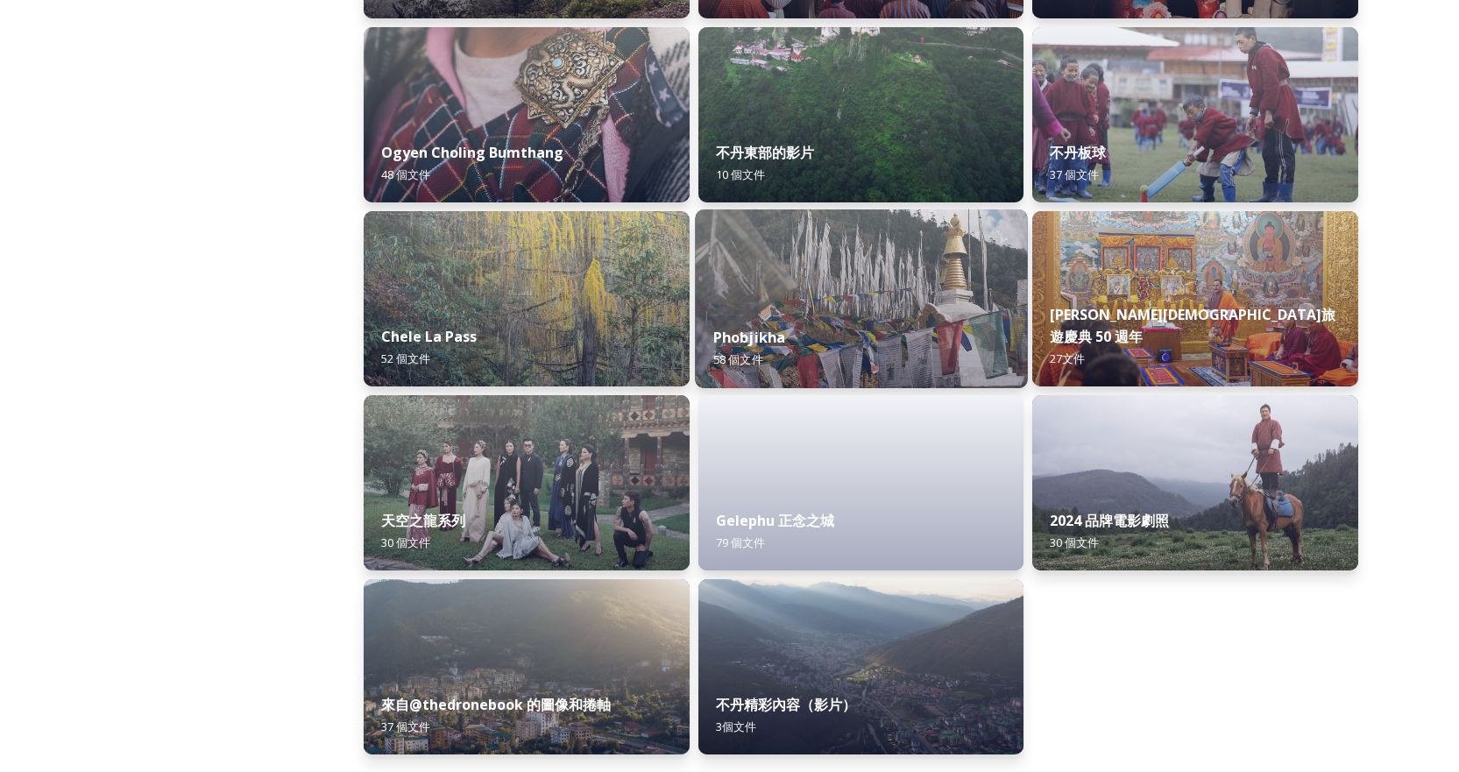
click at [799, 231] on img at bounding box center [861, 298] width 332 height 179
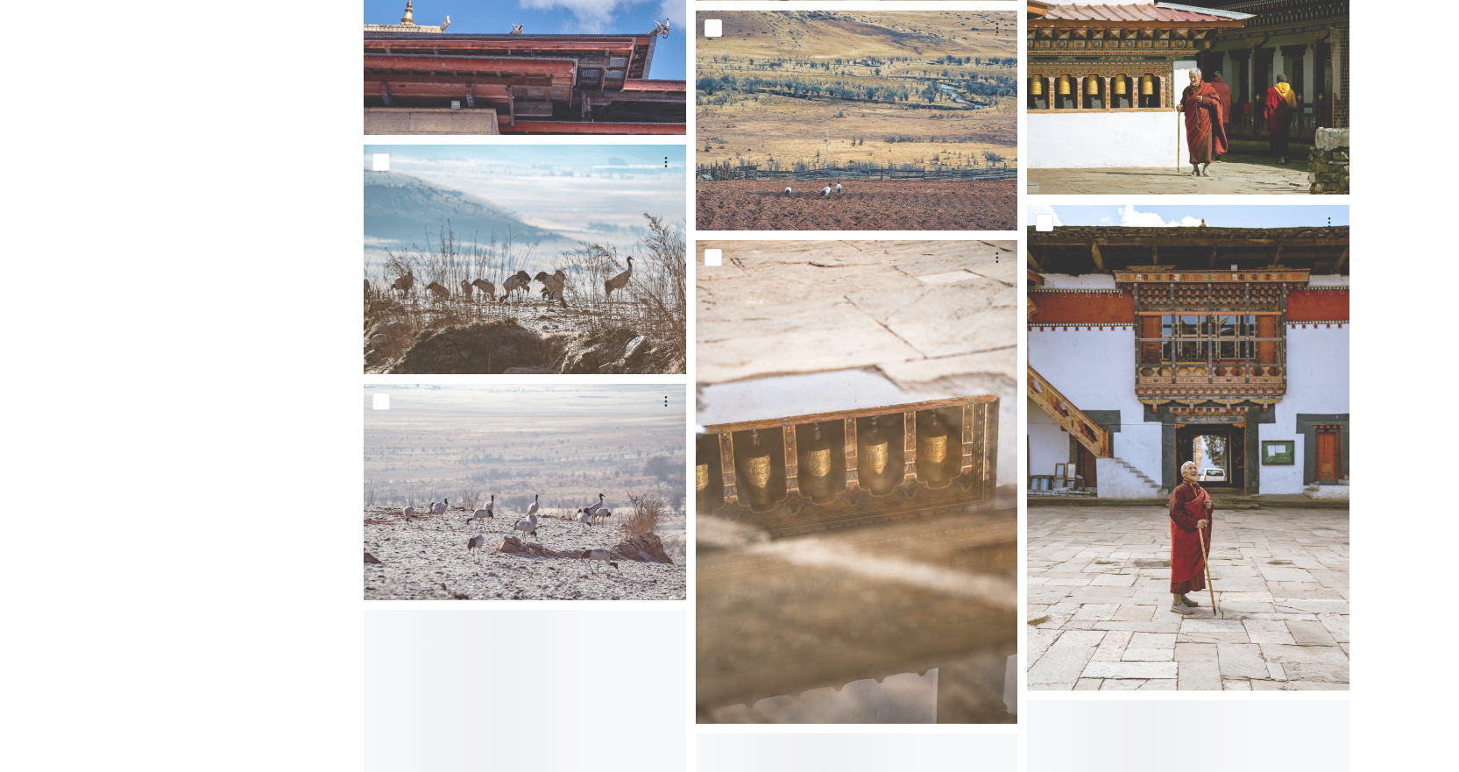
scroll to position [3155, 0]
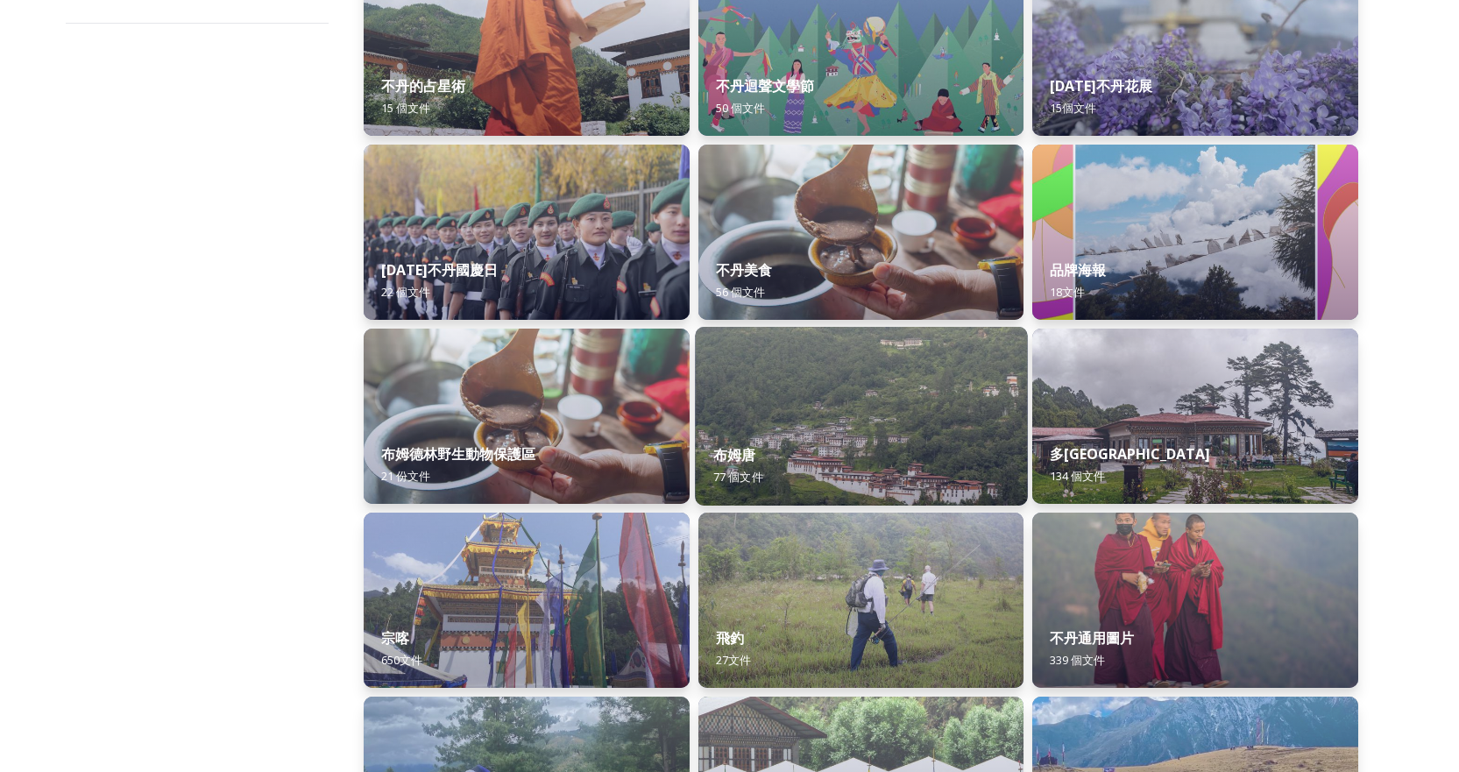
scroll to position [351, 0]
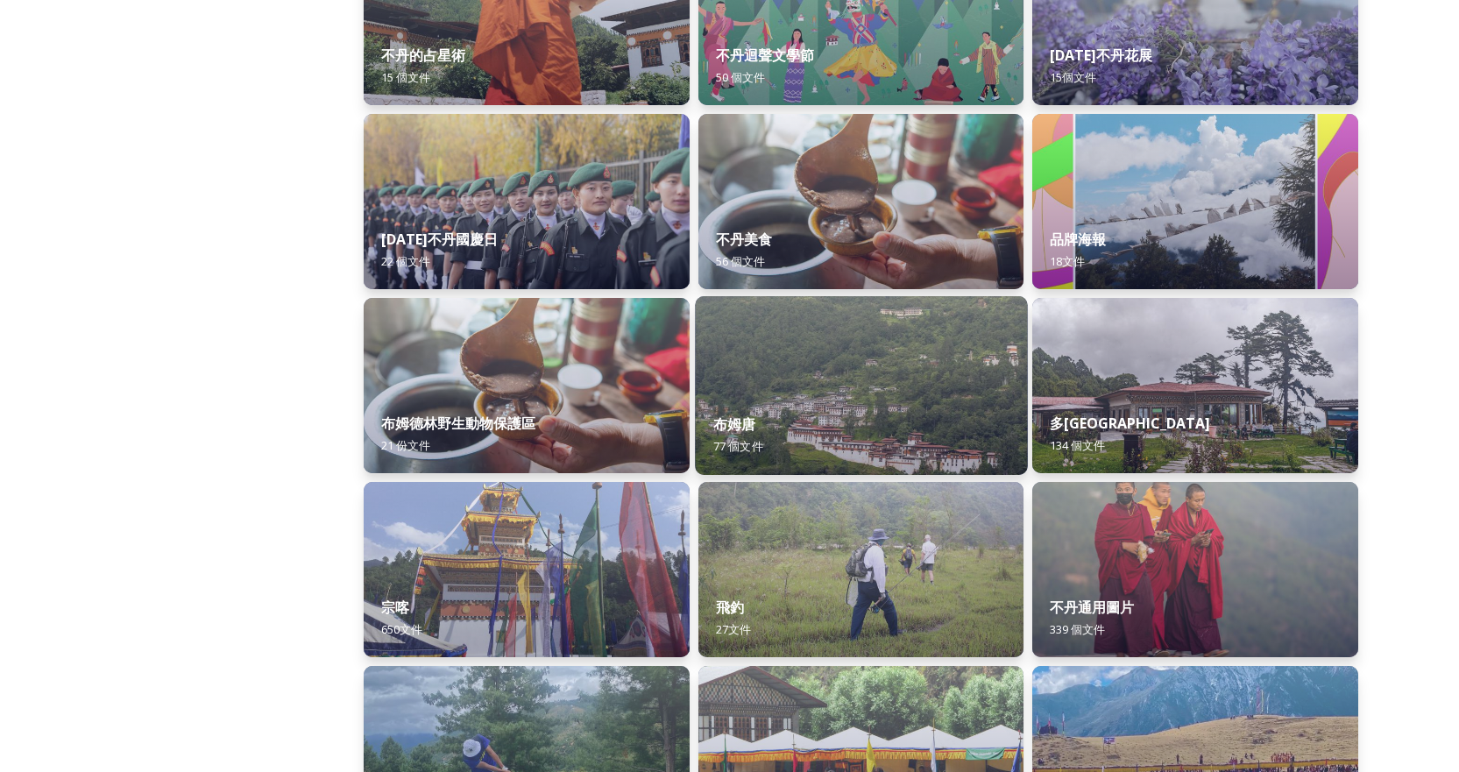
click at [819, 362] on img at bounding box center [861, 385] width 332 height 179
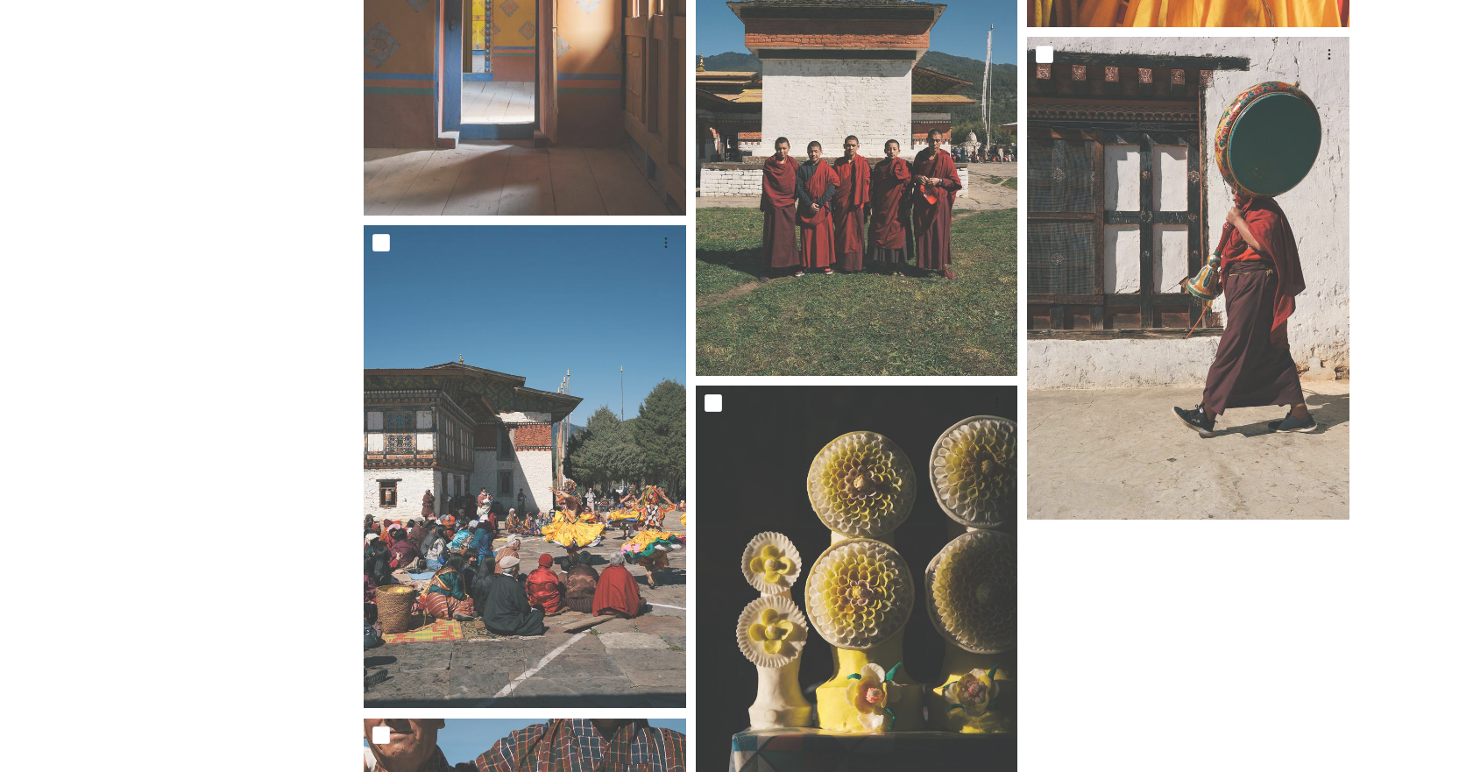
scroll to position [9377, 0]
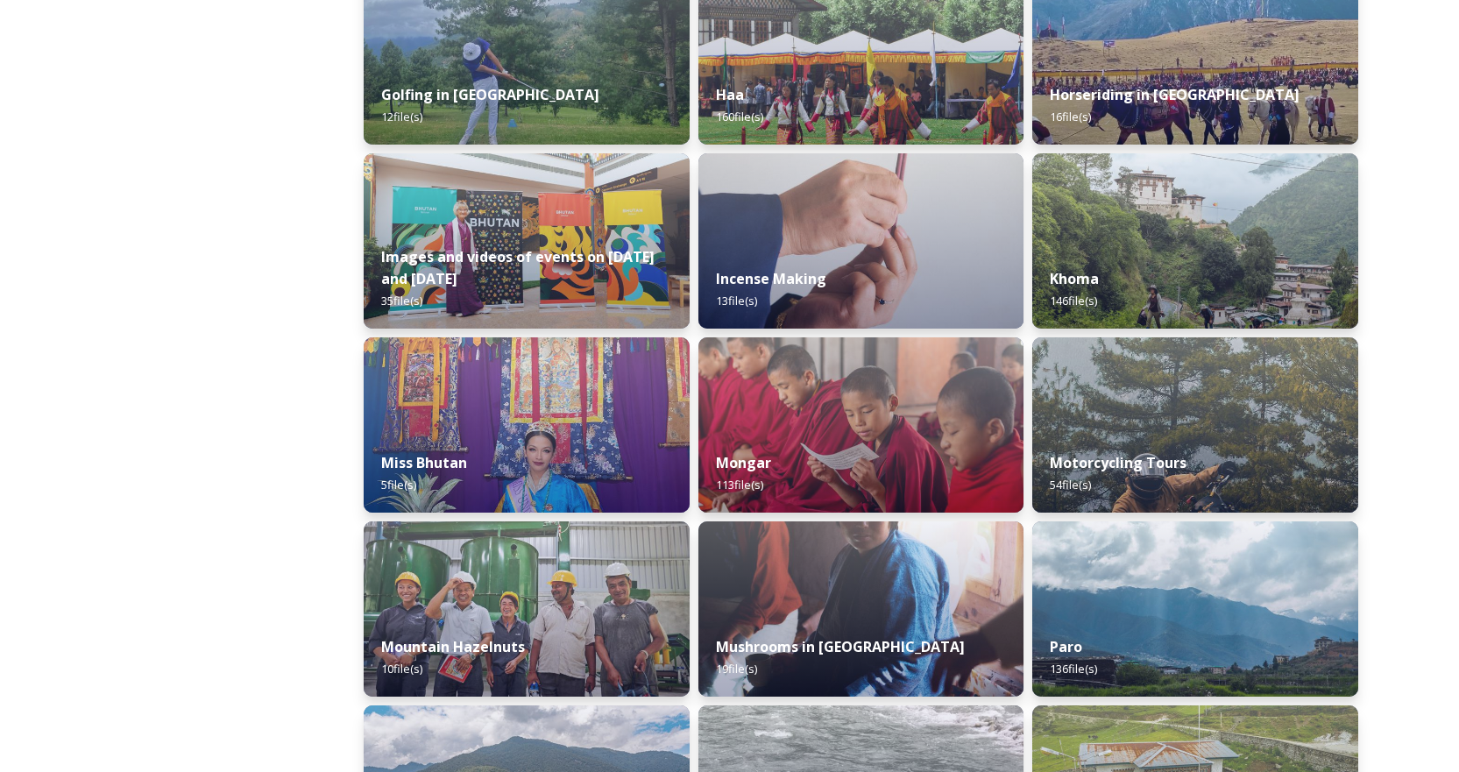
scroll to position [1052, 0]
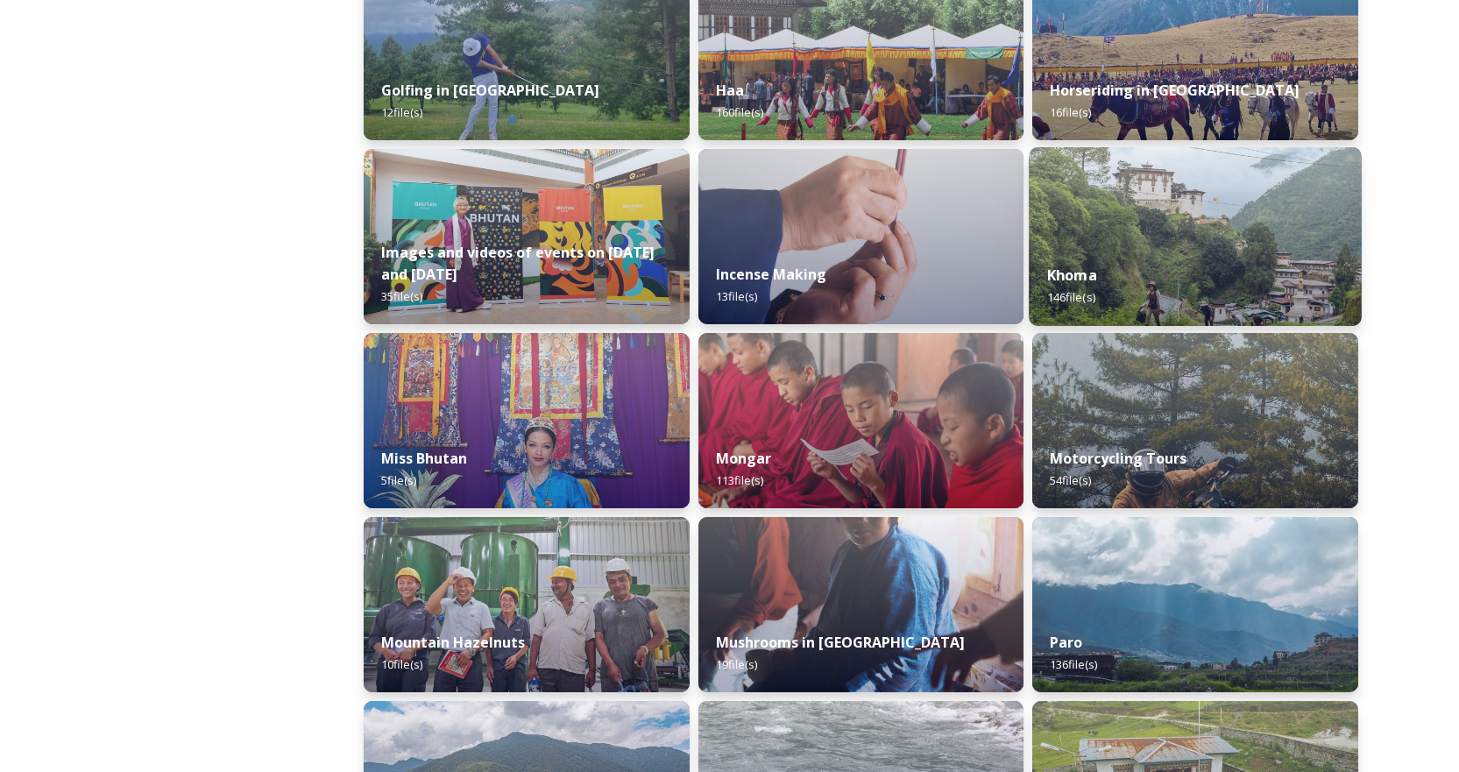
click at [1156, 252] on div "Khoma 146 file(s)" at bounding box center [1196, 286] width 332 height 80
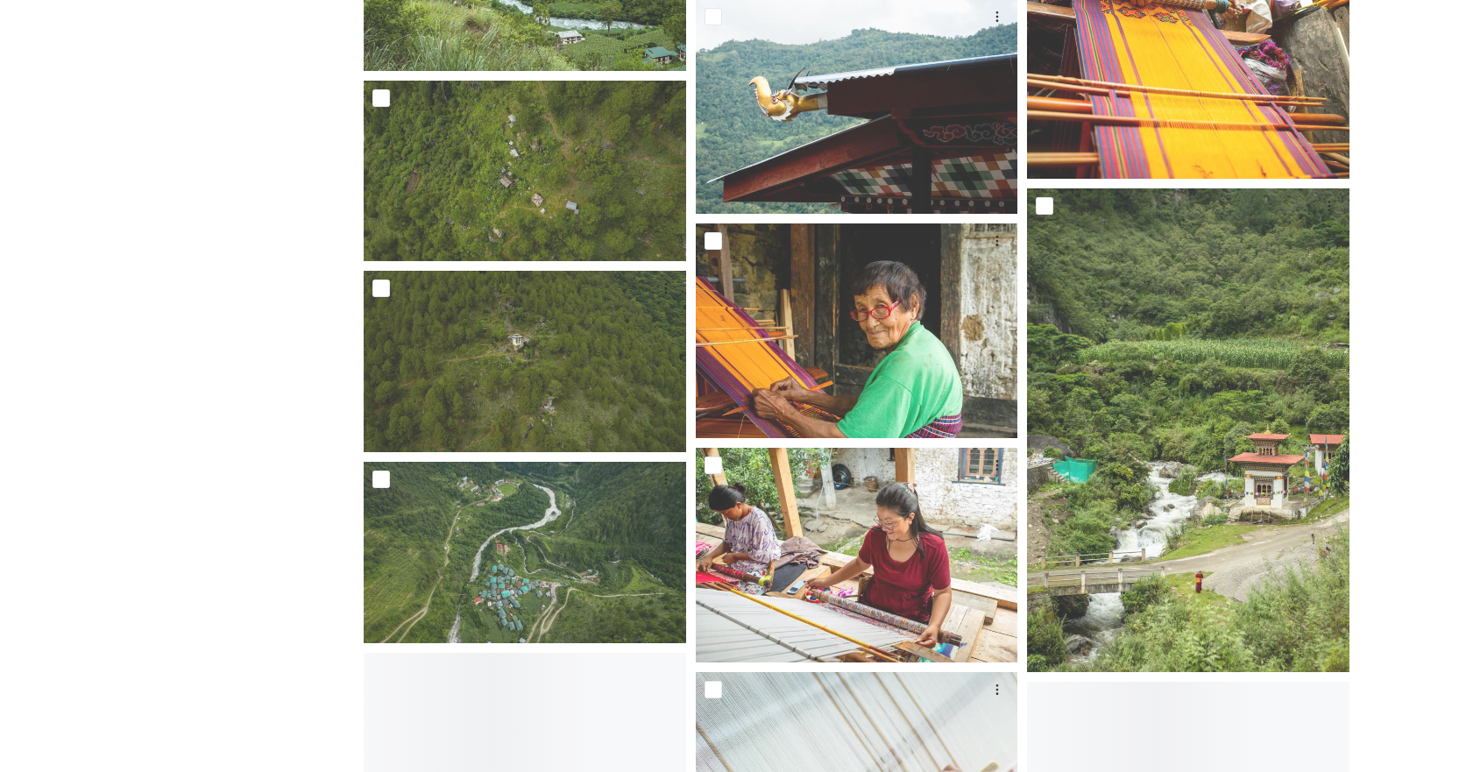
scroll to position [9727, 0]
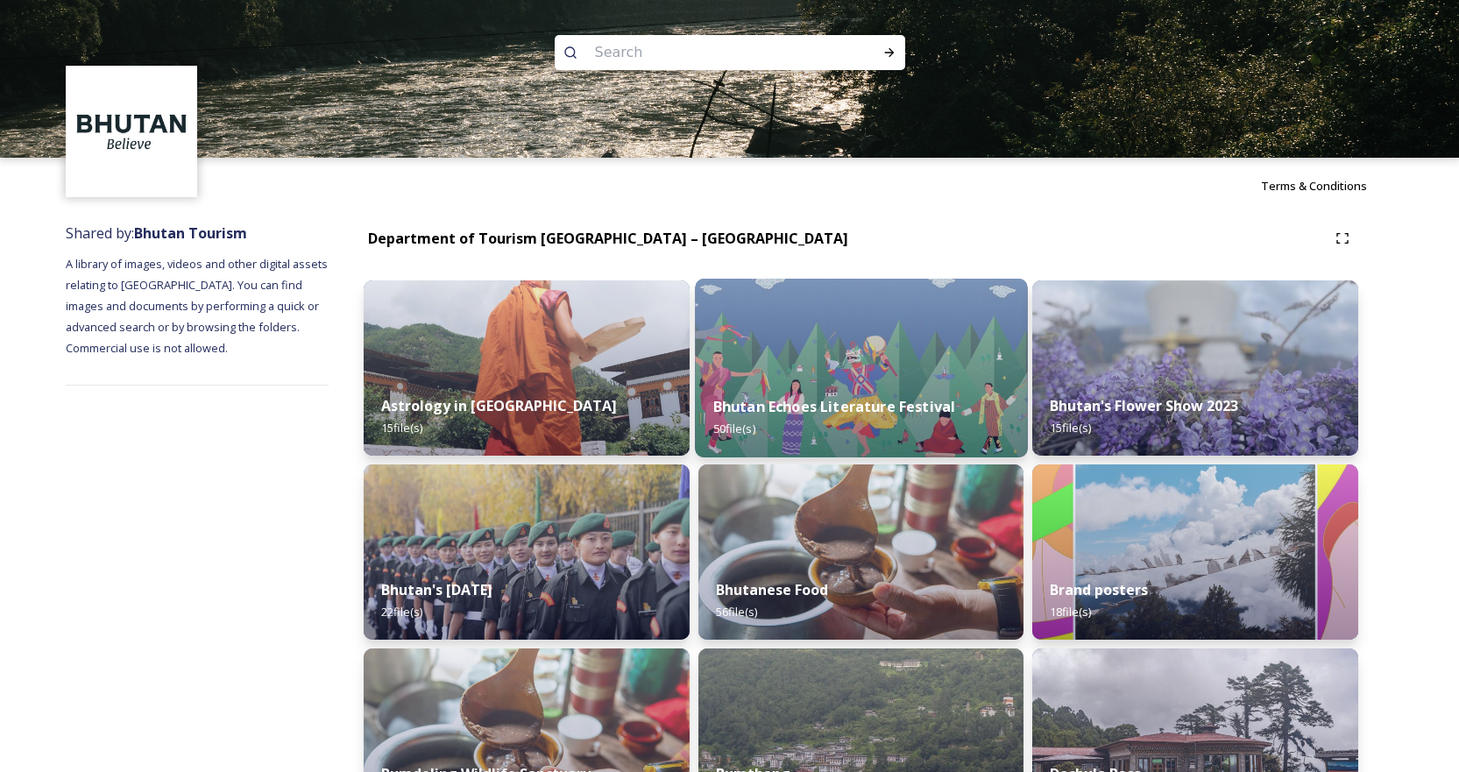
scroll to position [351, 0]
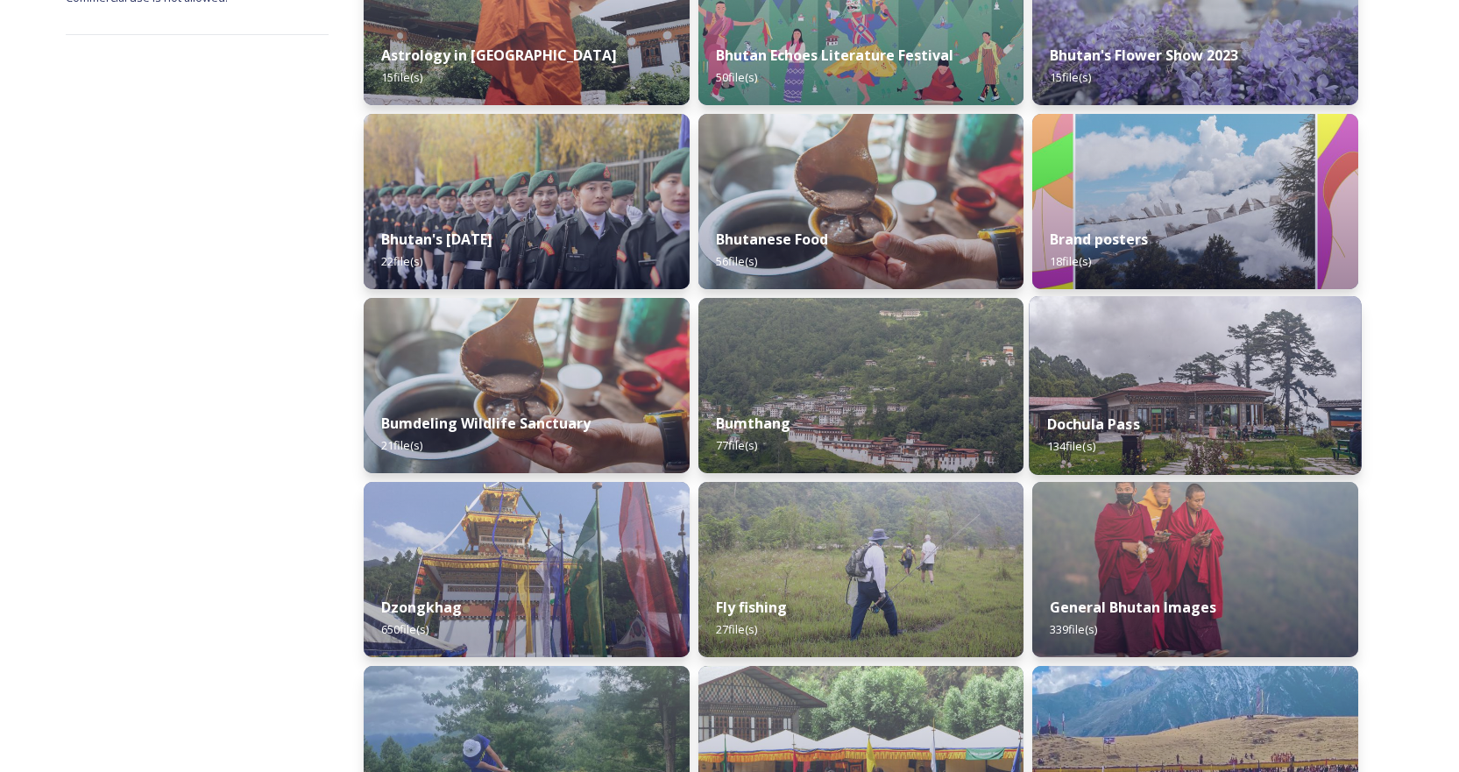
click at [1174, 379] on img at bounding box center [1196, 385] width 332 height 179
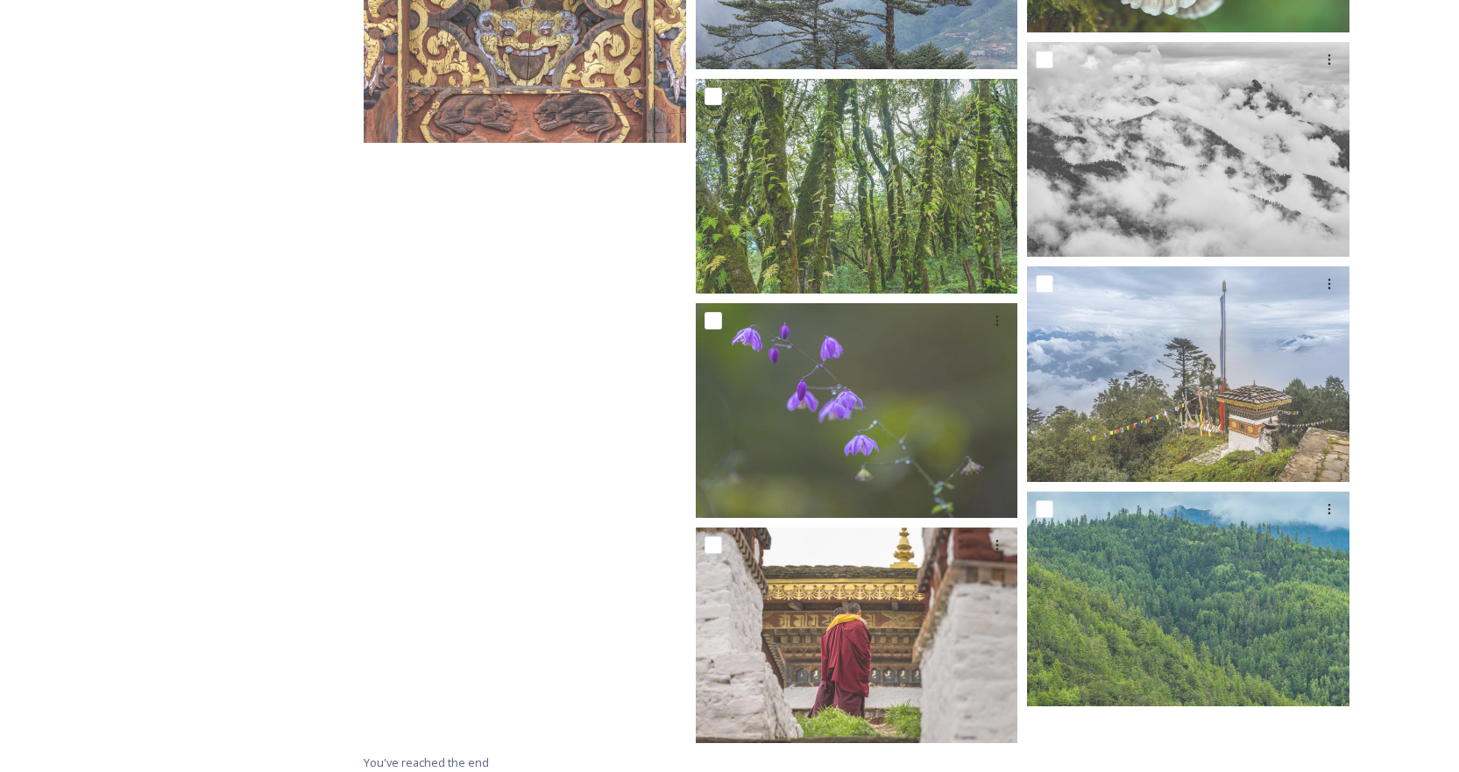
scroll to position [11068, 0]
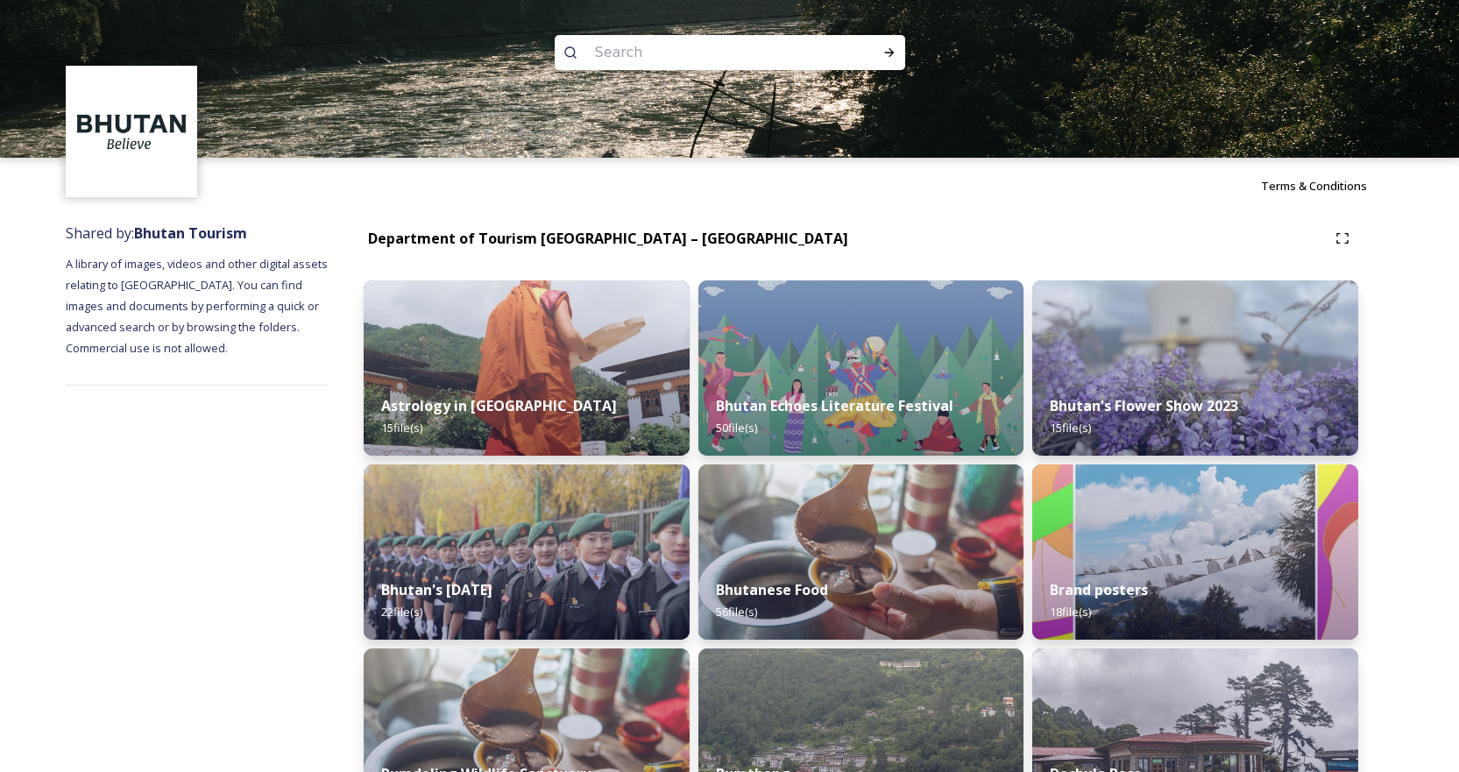
click at [682, 60] on input at bounding box center [706, 52] width 240 height 39
paste input "Bhutan Post Office Headquarters"
type input "Bhutan Post Office Headquarters"
click at [571, 54] on icon at bounding box center [570, 53] width 14 height 14
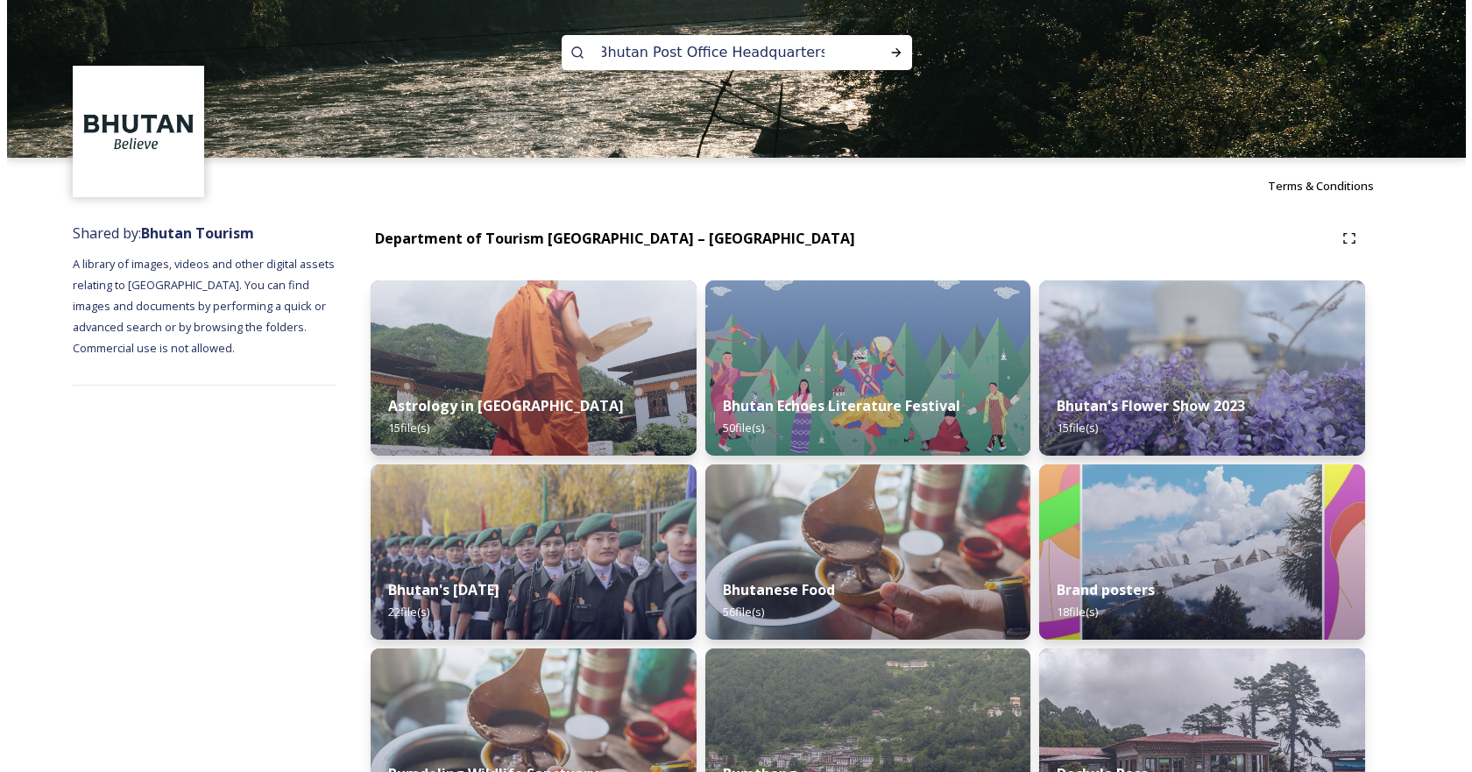
scroll to position [0, 0]
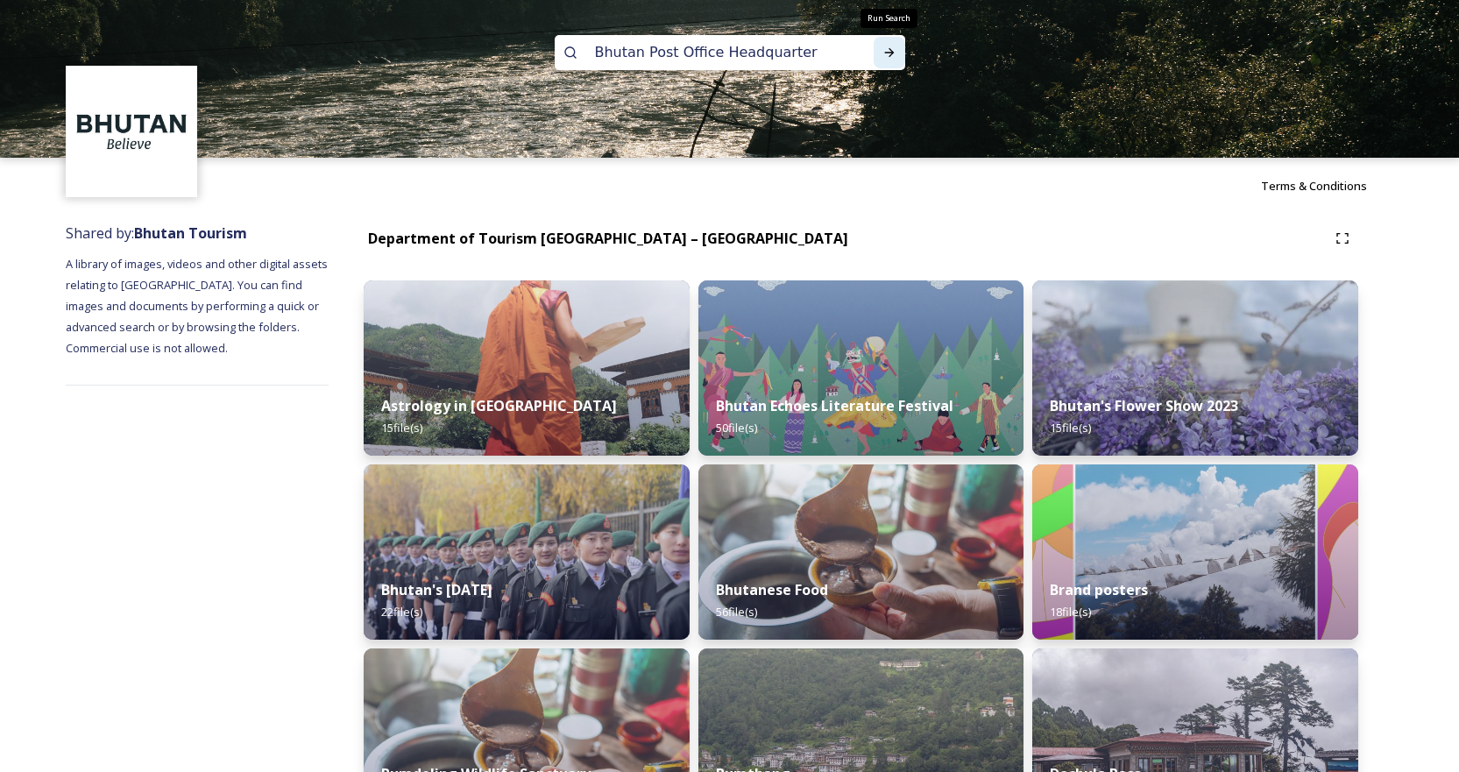
click at [887, 50] on icon at bounding box center [889, 53] width 14 height 14
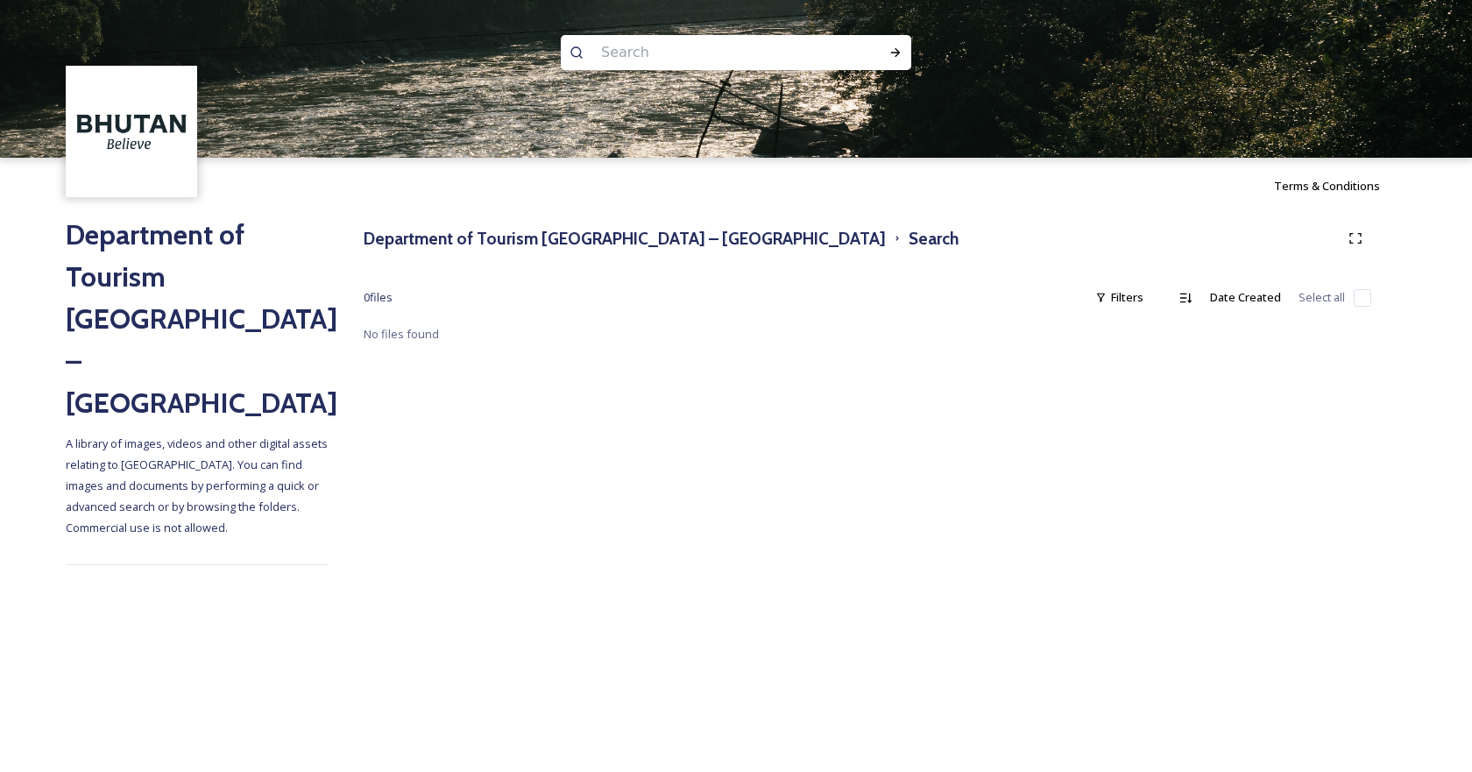
click at [126, 139] on img at bounding box center [131, 131] width 127 height 127
